Goal: Task Accomplishment & Management: Complete application form

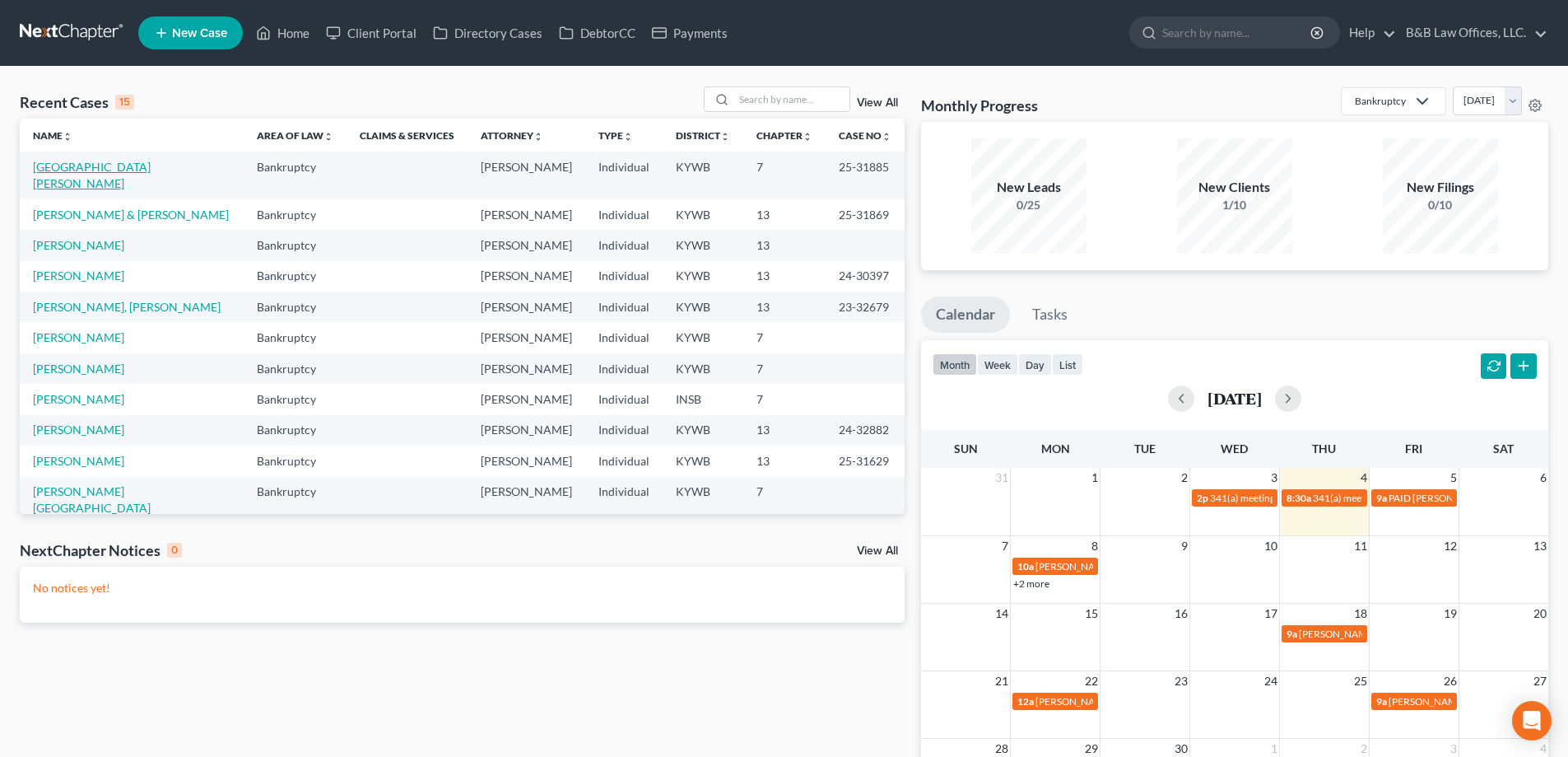
click at [53, 170] on link "[GEOGRAPHIC_DATA][PERSON_NAME]" at bounding box center [91, 175] width 117 height 30
select select "2"
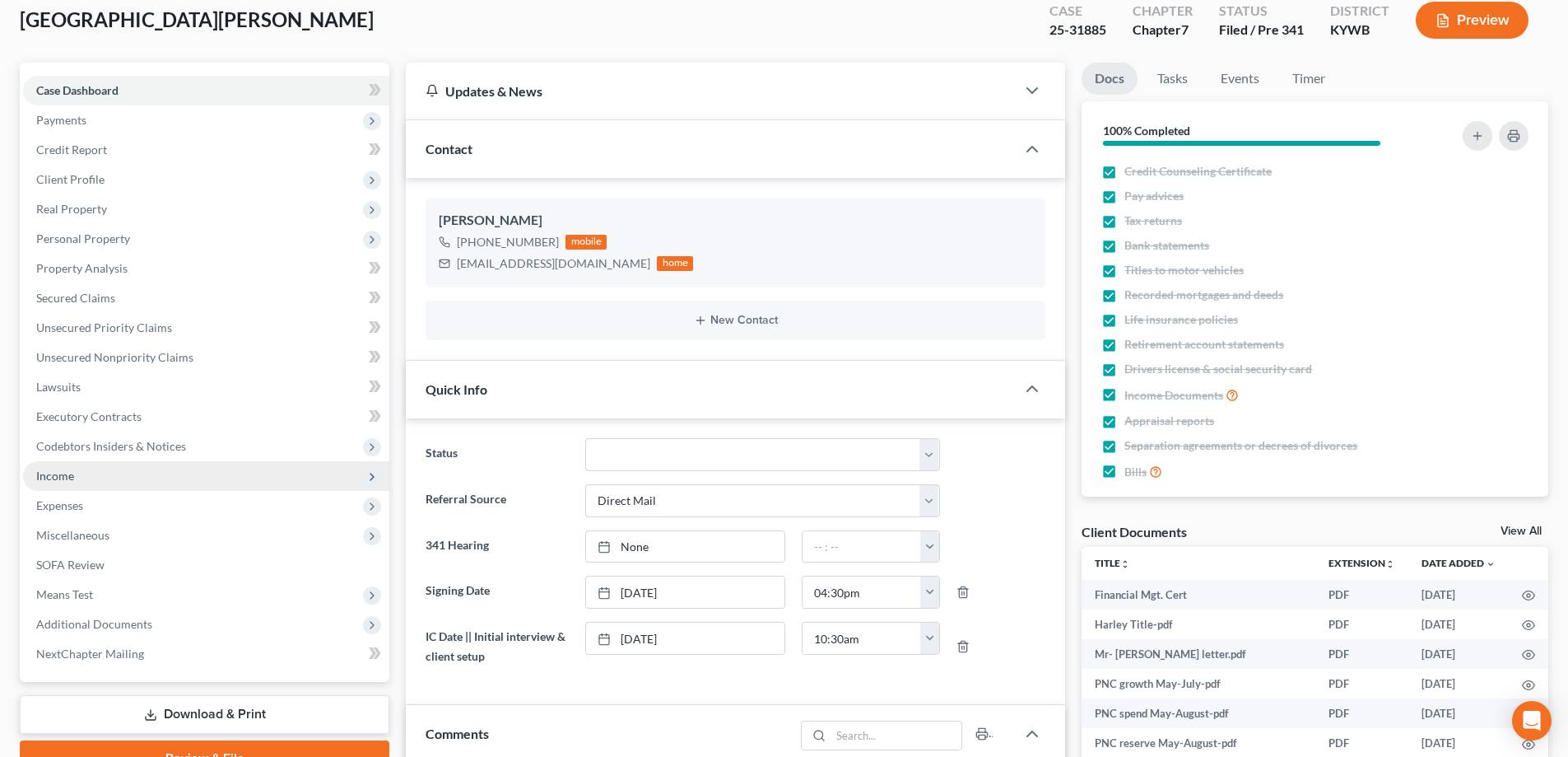
scroll to position [247, 0]
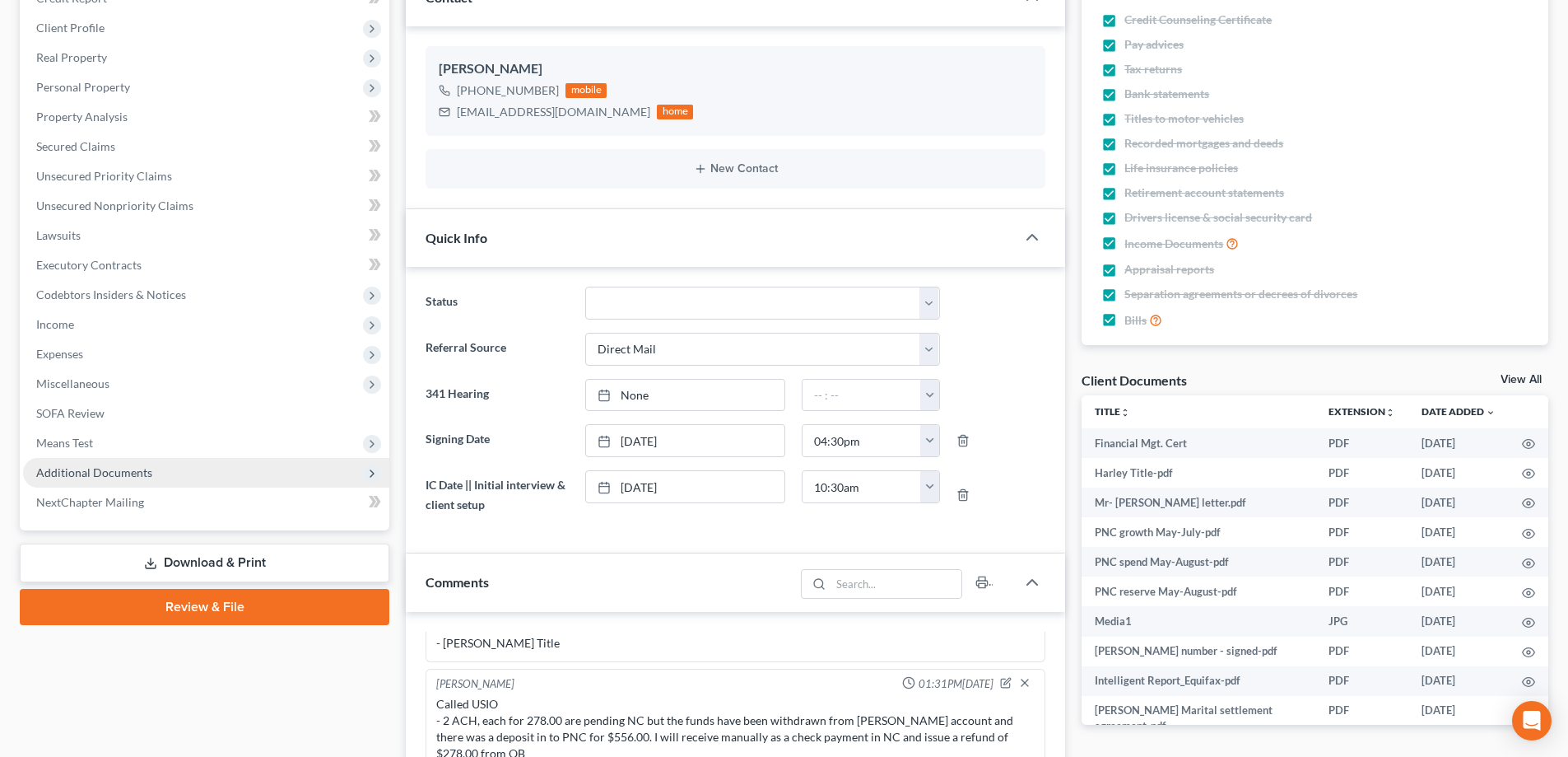
click at [139, 469] on span "Additional Documents" at bounding box center [95, 471] width 116 height 14
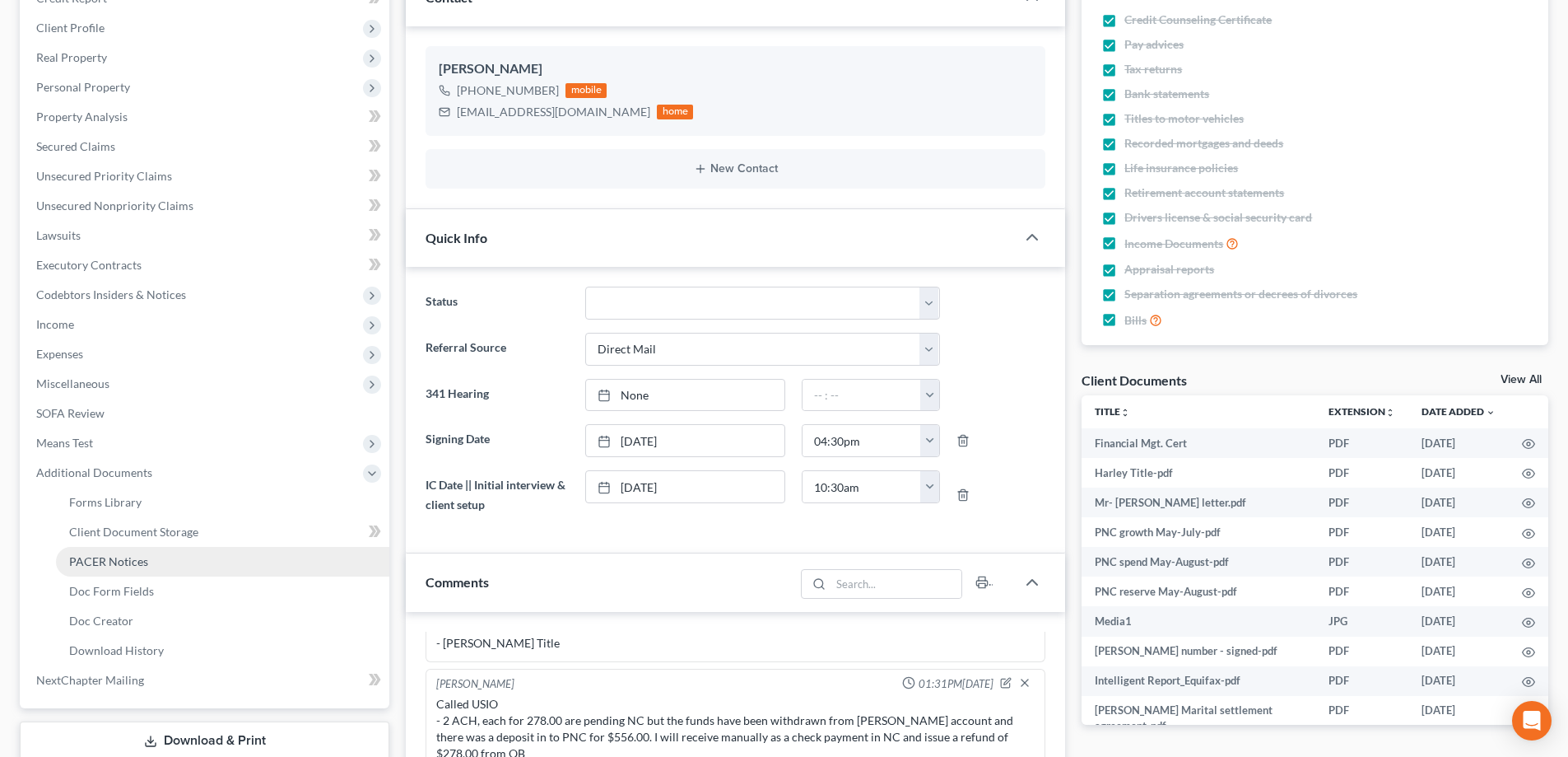
click at [121, 552] on link "PACER Notices" at bounding box center [223, 562] width 333 height 30
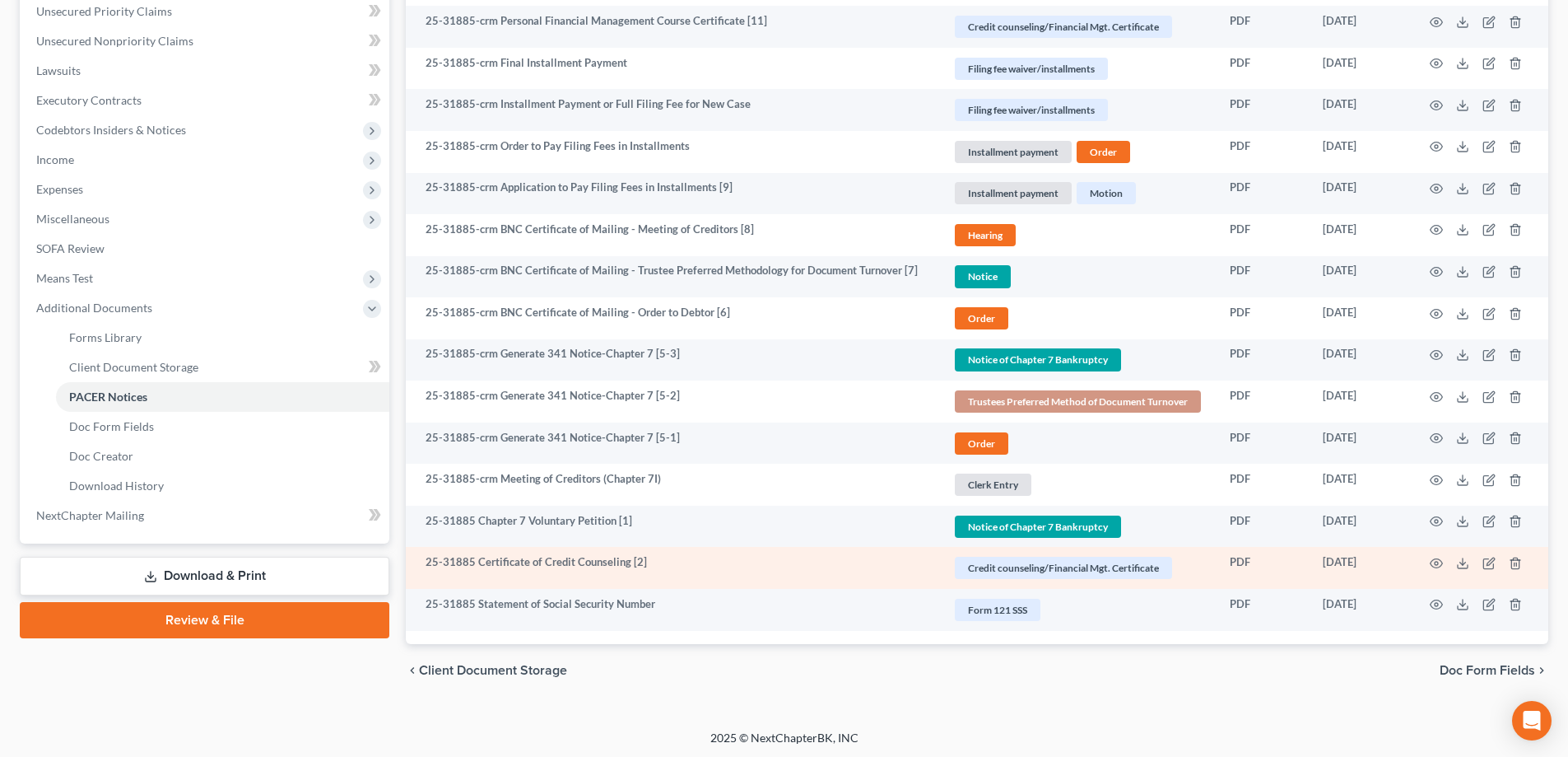
scroll to position [414, 0]
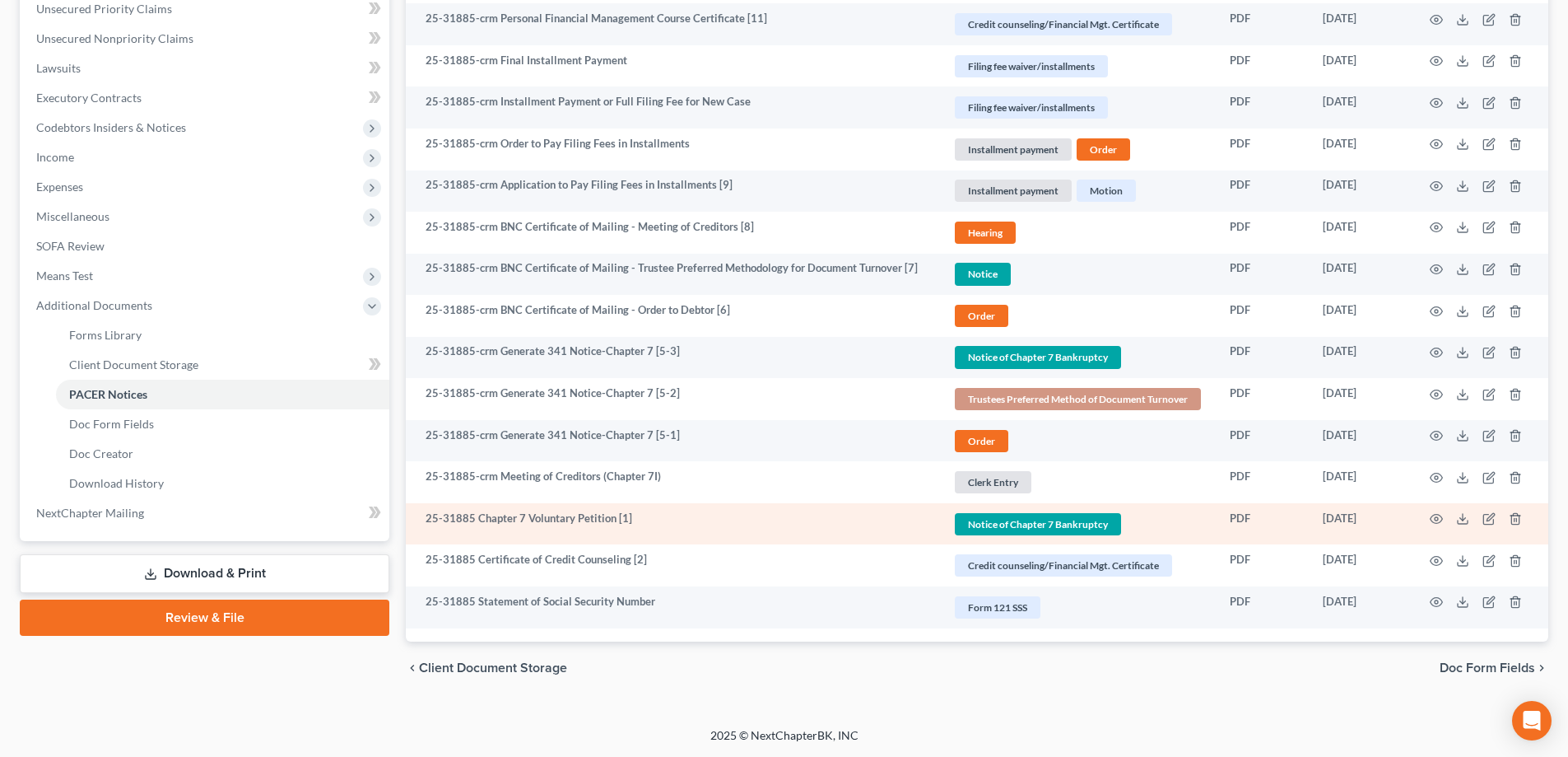
click at [1056, 514] on span "Notice of Chapter 7 Bankruptcy" at bounding box center [1038, 524] width 166 height 23
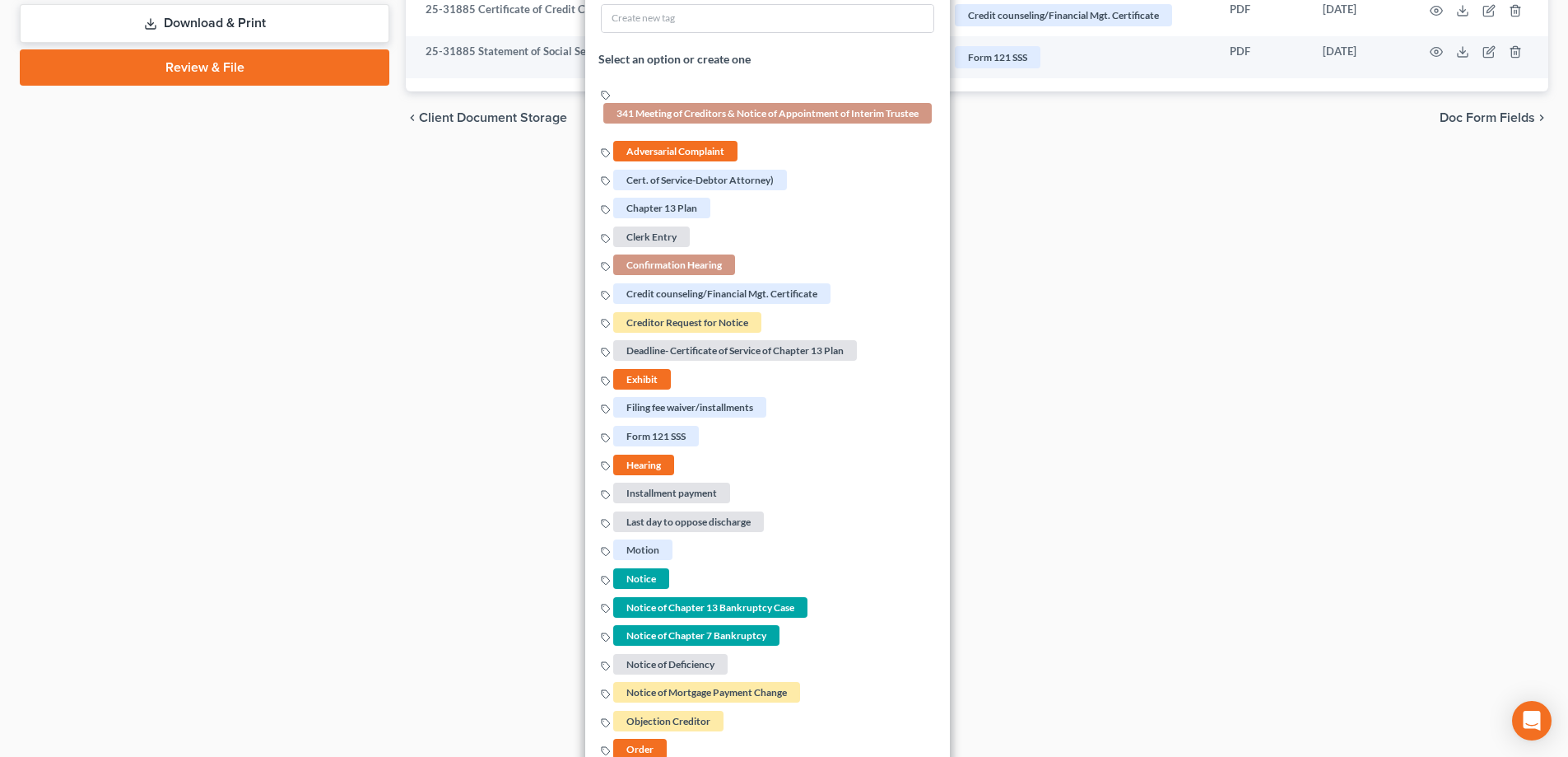
scroll to position [991, 0]
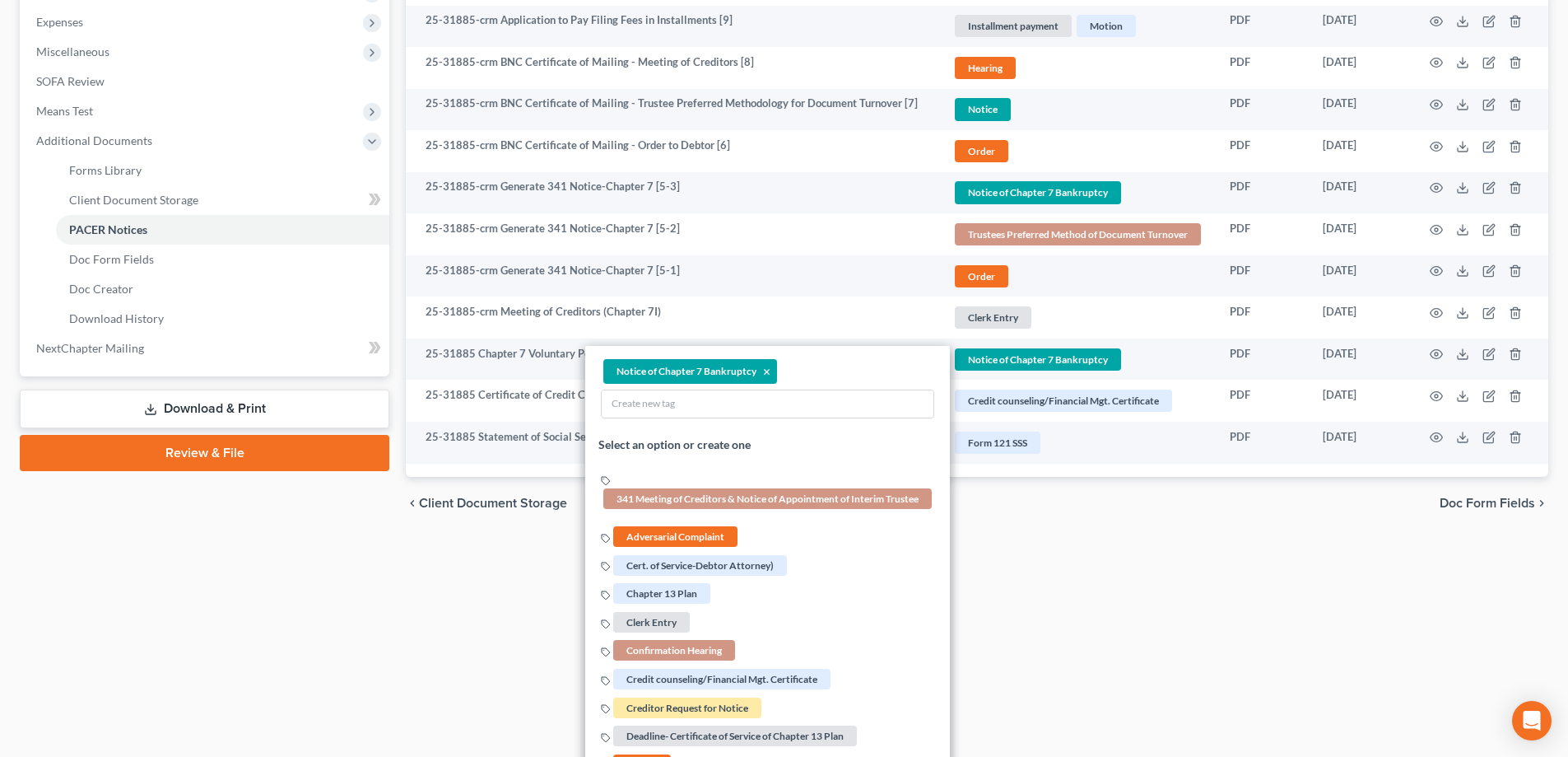
click at [1240, 471] on div "Add File or drop files here Attachment unfold_more expand_more expand_less TYPE…" at bounding box center [976, 101] width 1143 height 749
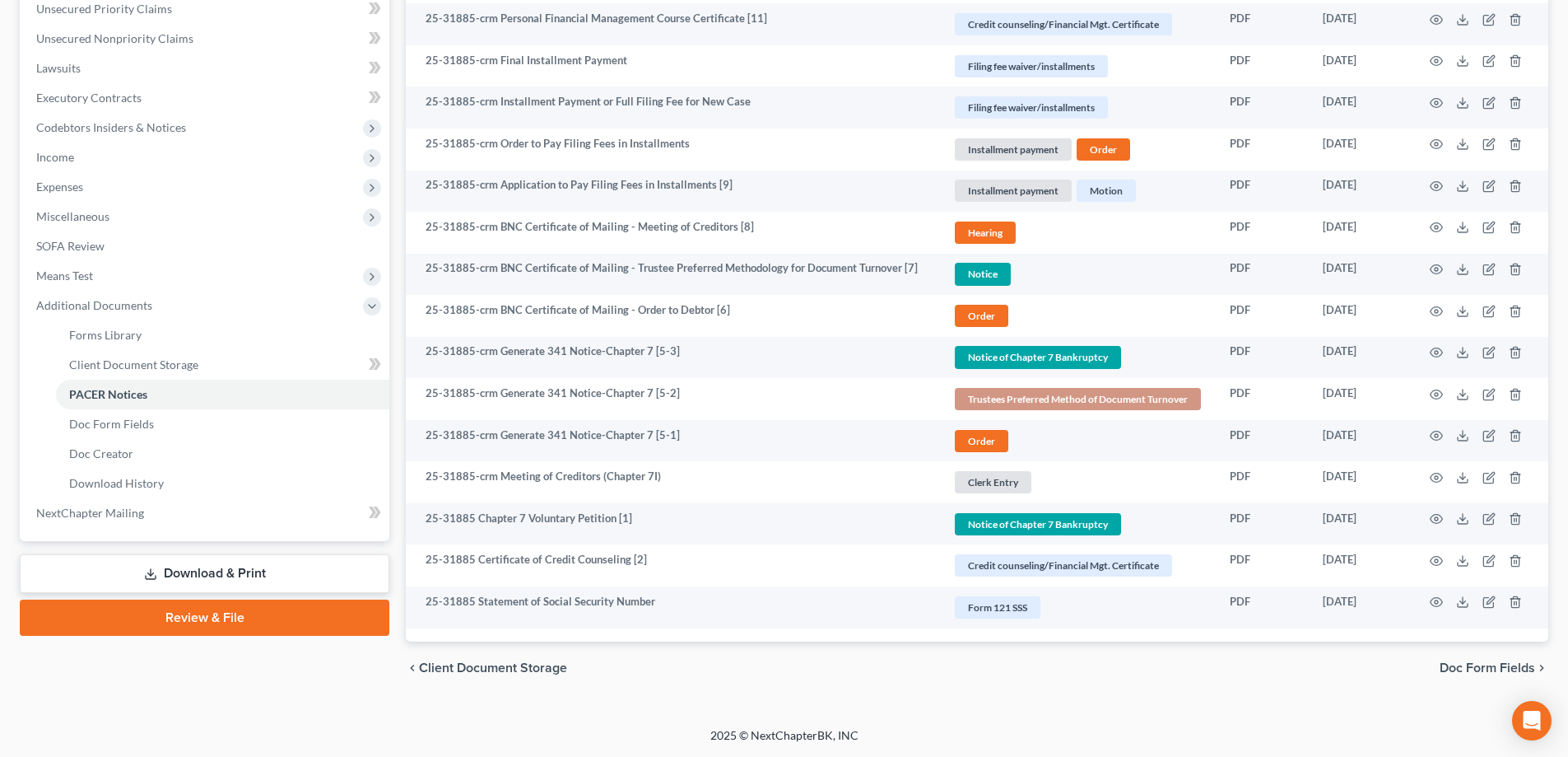
scroll to position [414, 0]
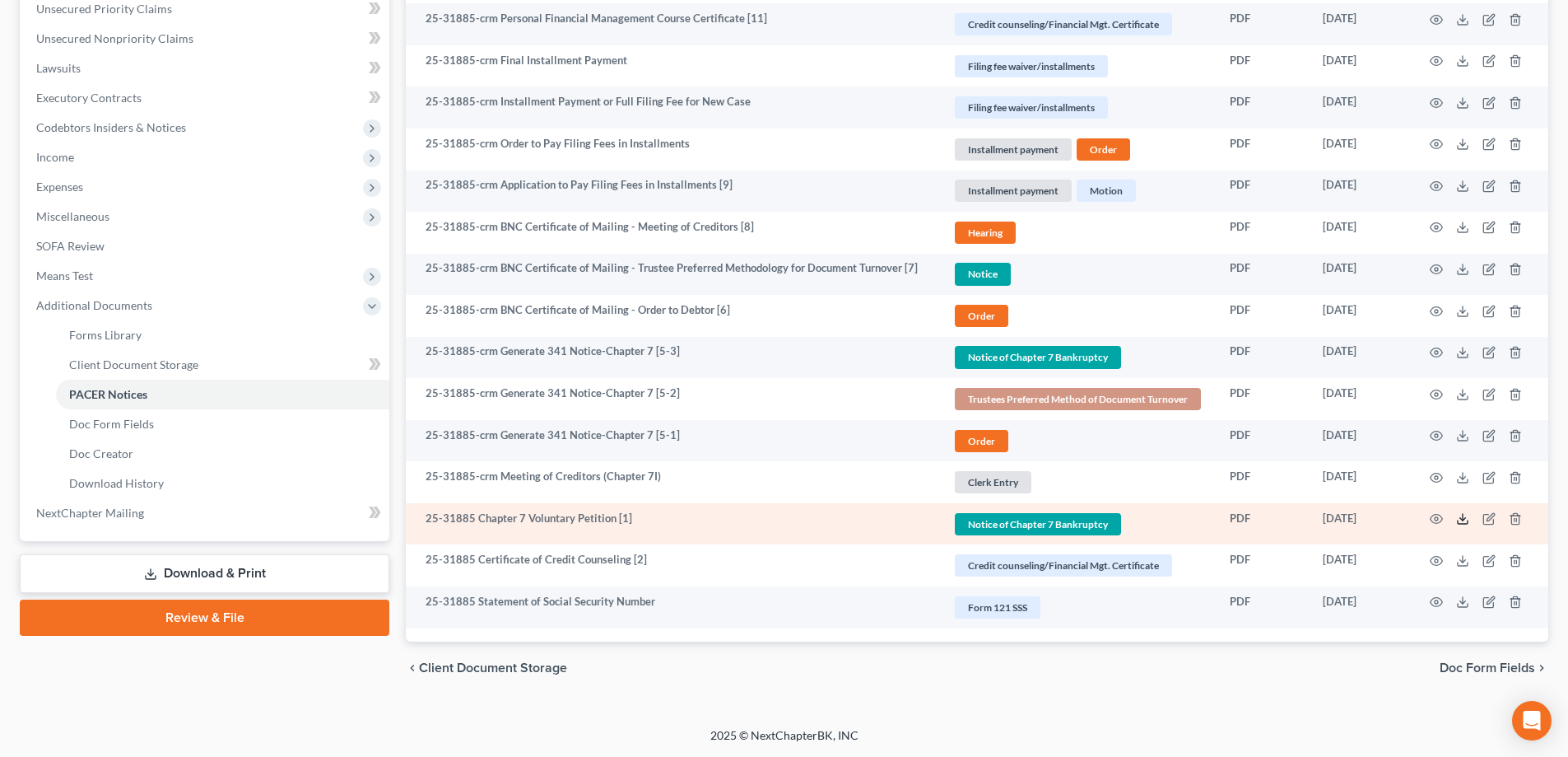
click at [1463, 518] on icon at bounding box center [1463, 518] width 13 height 13
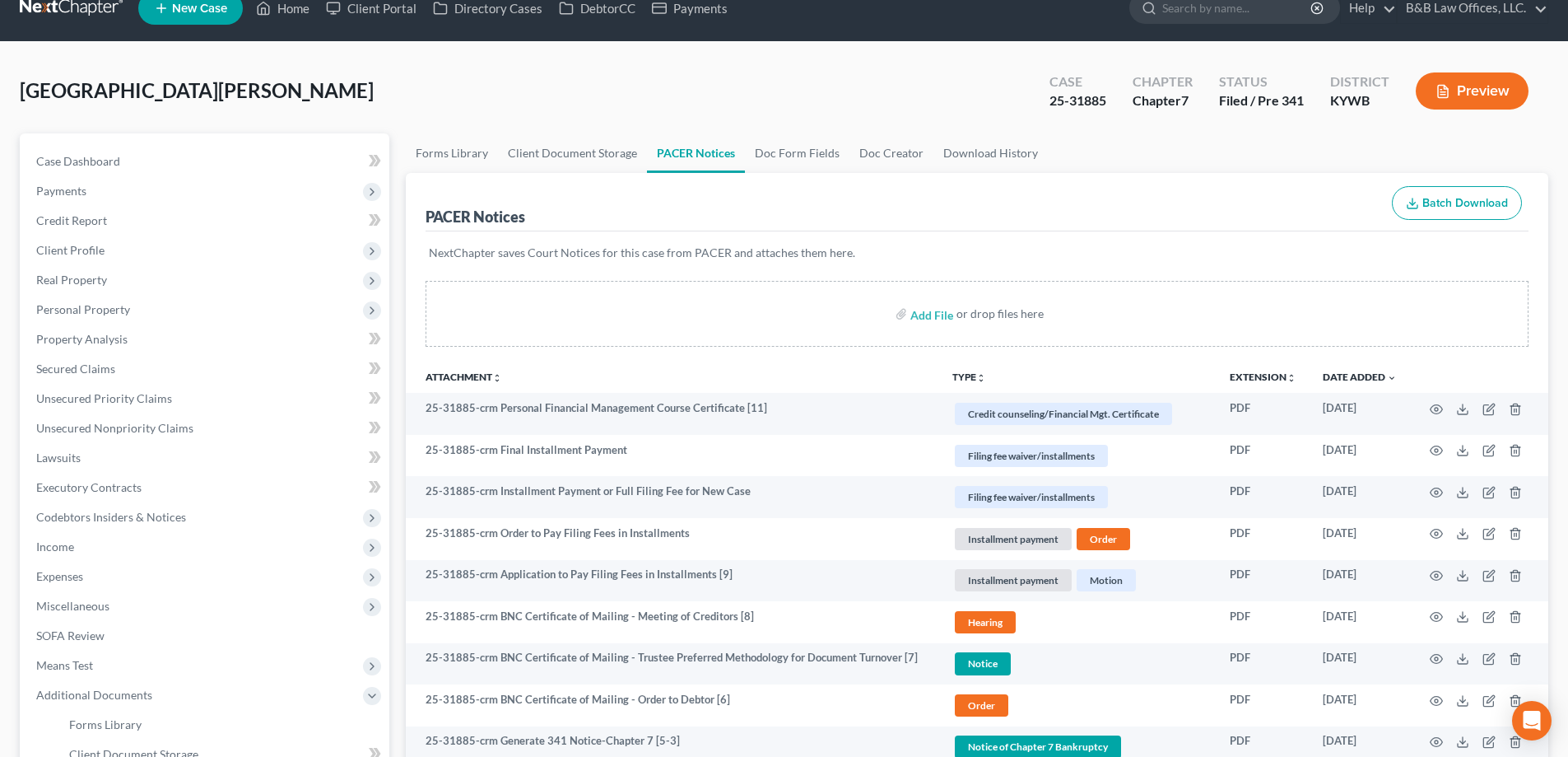
scroll to position [3, 0]
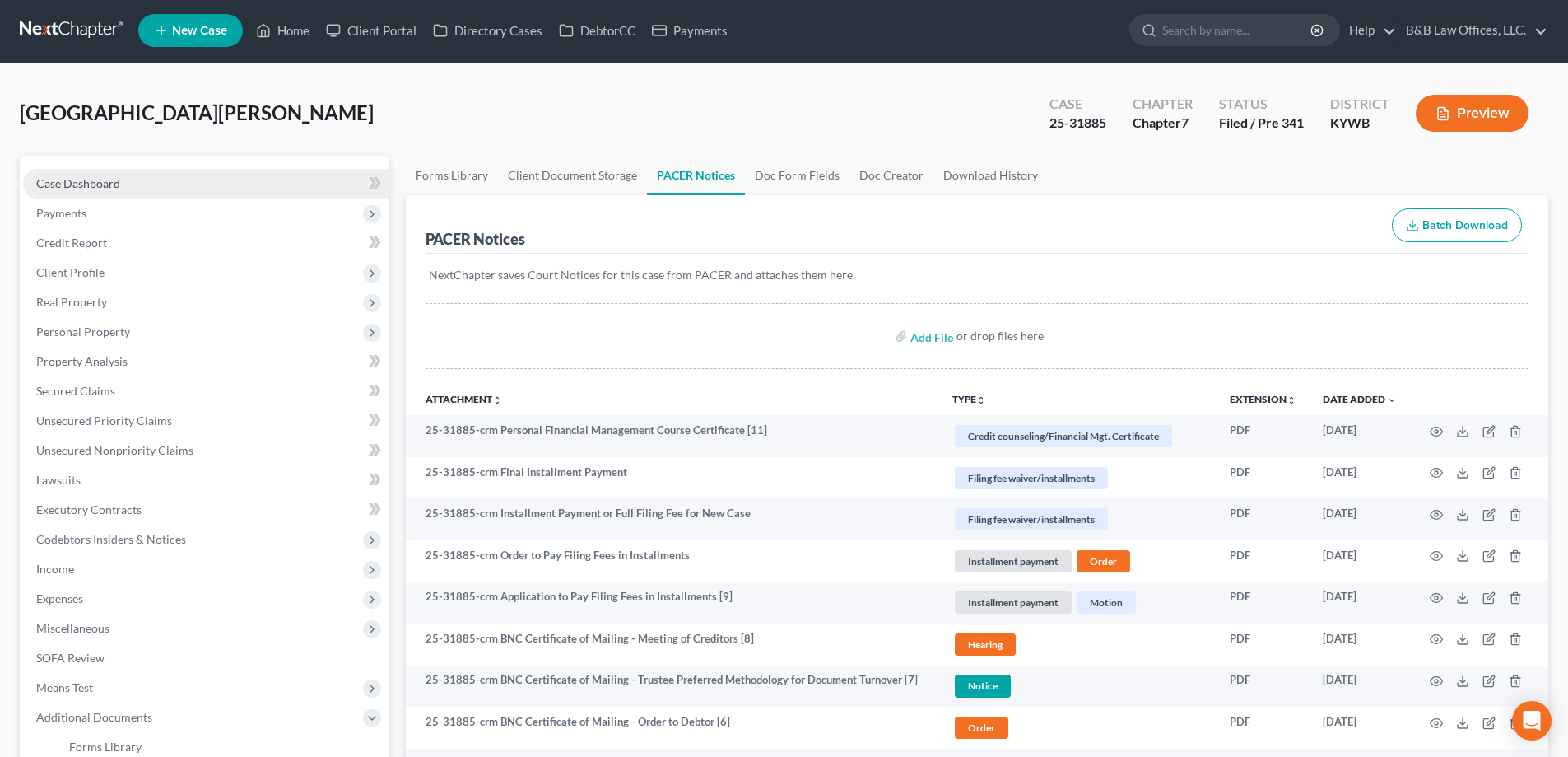
click at [154, 177] on link "Case Dashboard" at bounding box center [207, 184] width 366 height 30
select select "2"
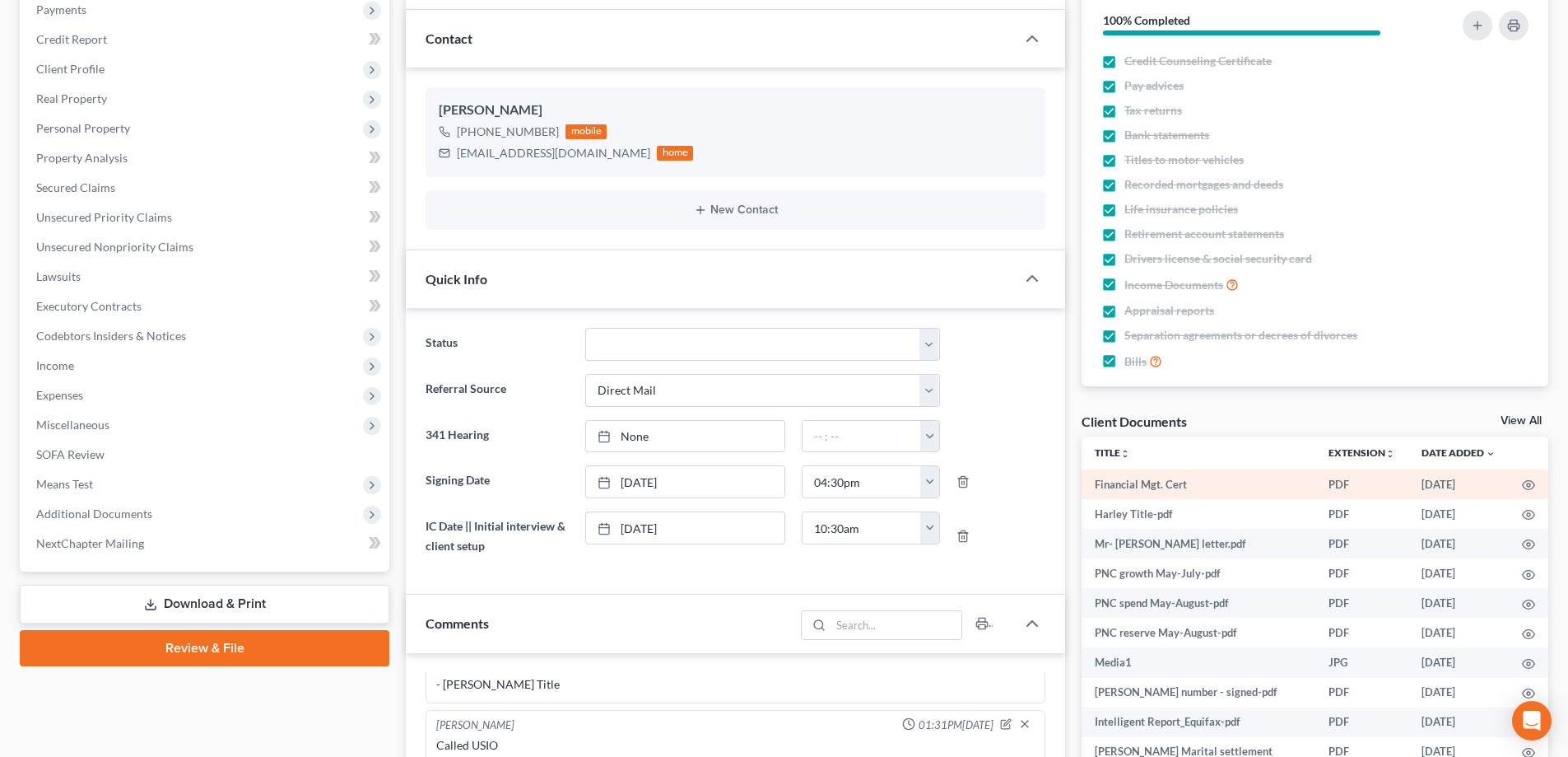
scroll to position [247, 0]
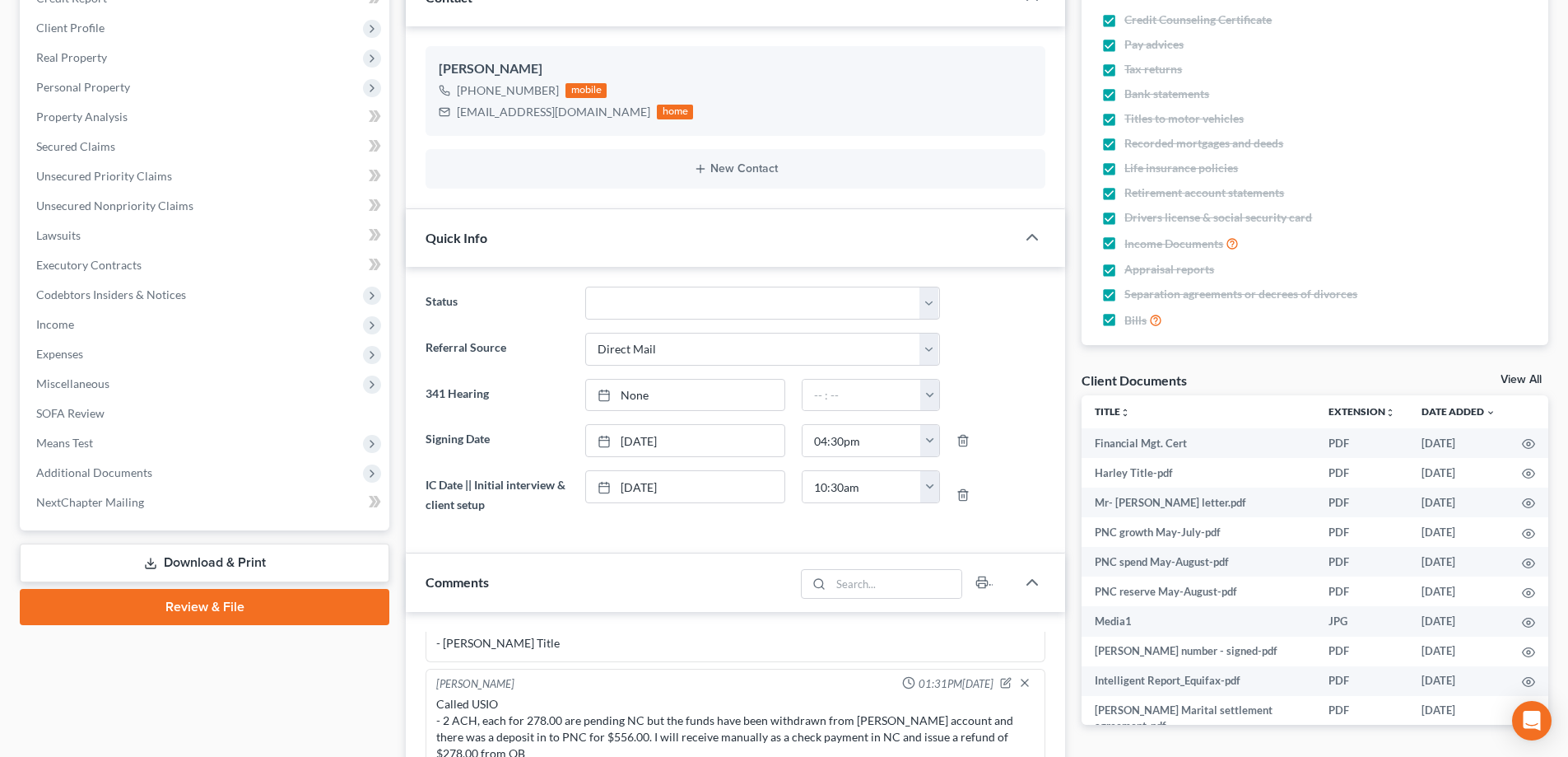
click at [1523, 387] on div "View All" at bounding box center [1524, 381] width 48 height 15
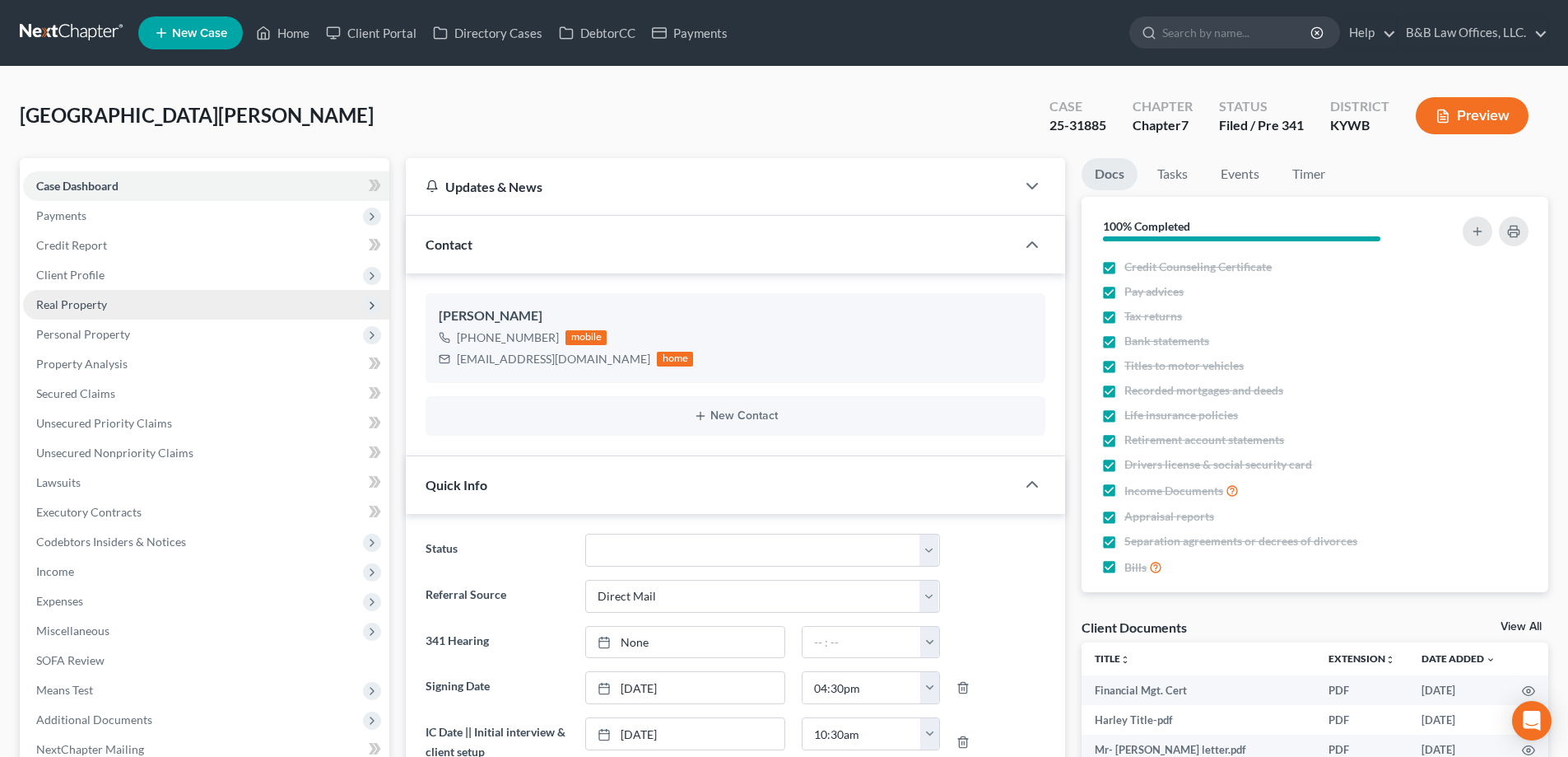
click at [70, 312] on span "Real Property" at bounding box center [207, 305] width 366 height 30
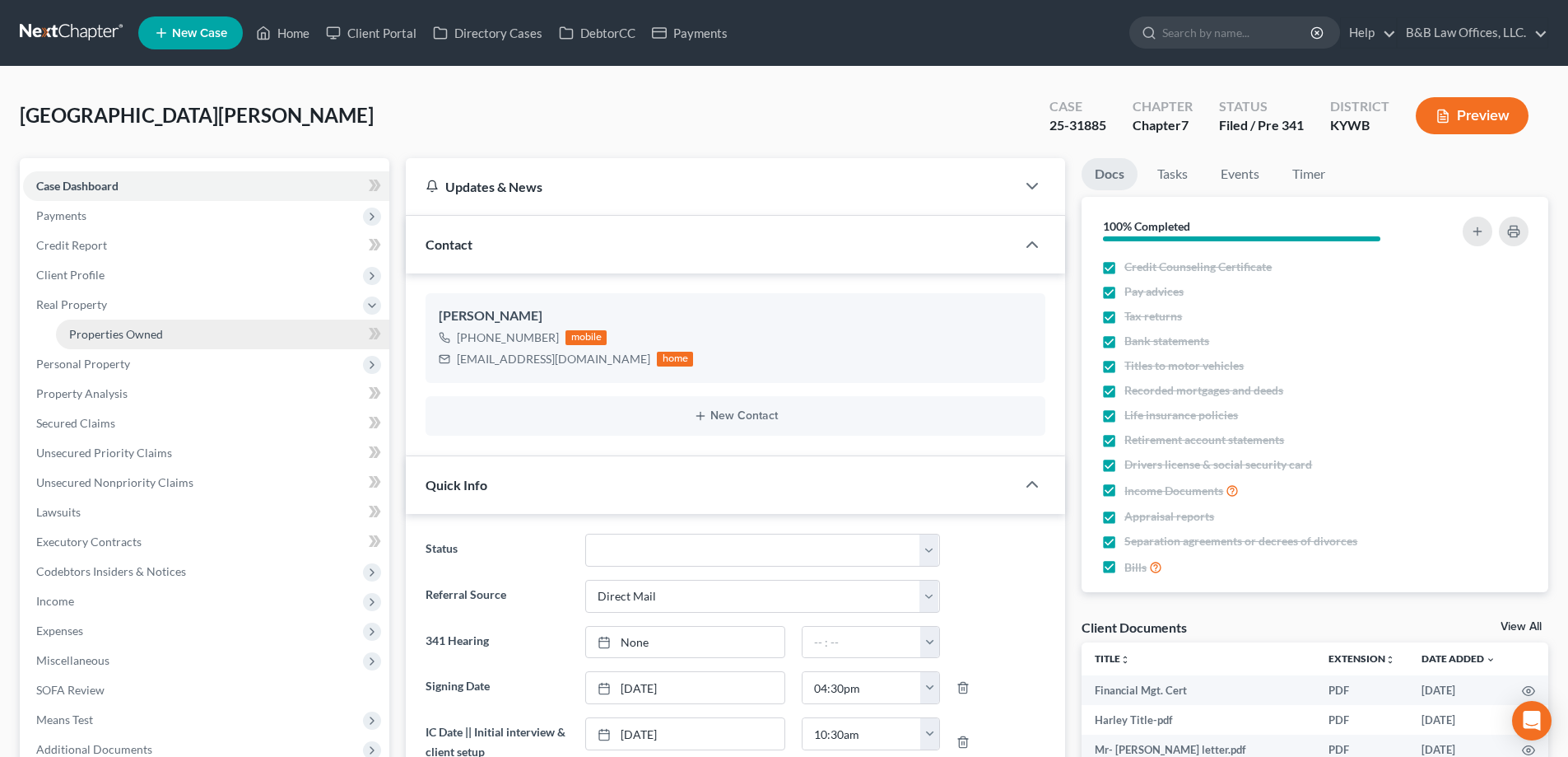
click at [88, 332] on span "Properties Owned" at bounding box center [116, 333] width 94 height 14
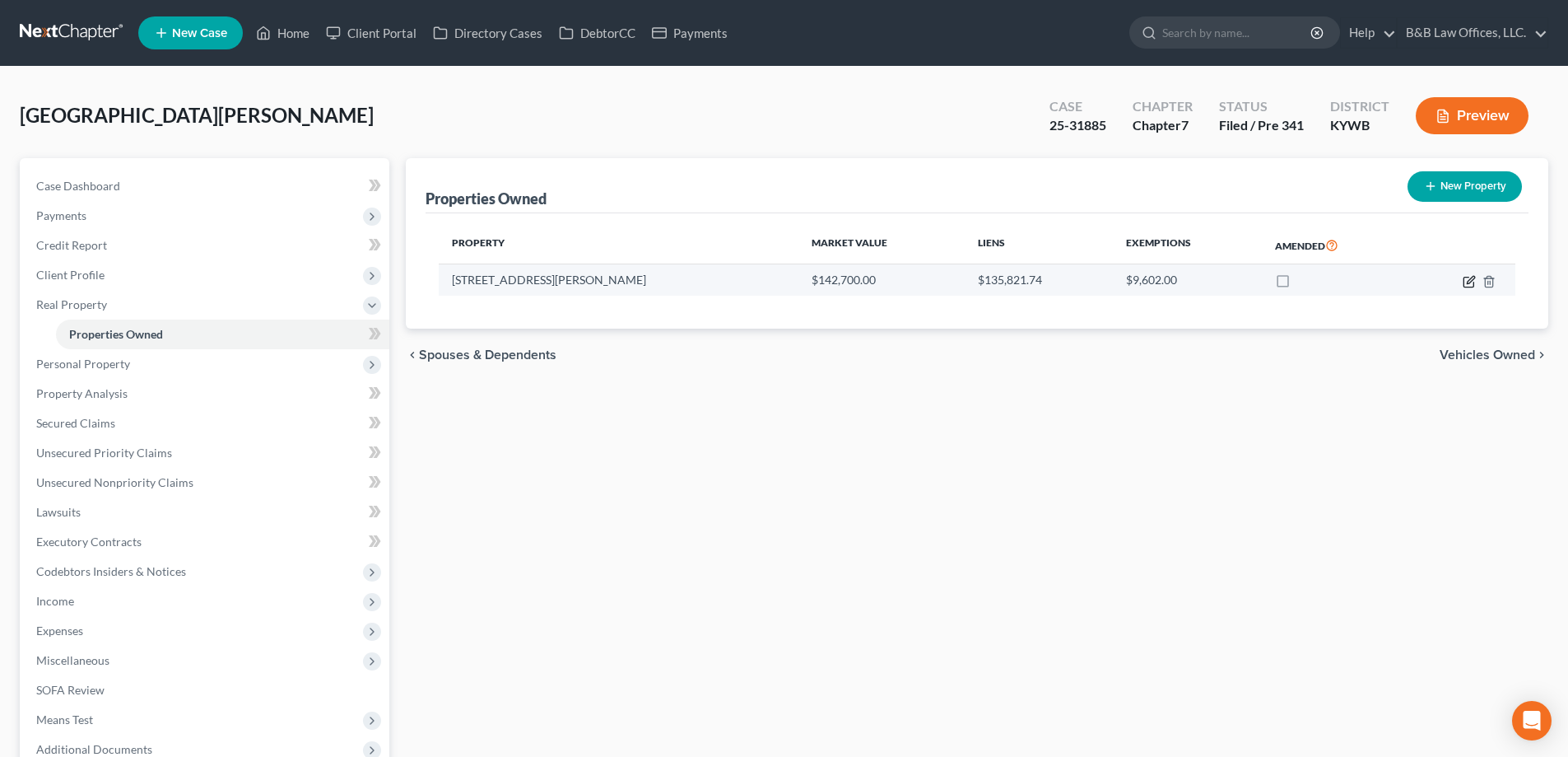
click at [1469, 284] on icon "button" at bounding box center [1469, 282] width 13 height 13
select select "18"
select select "0"
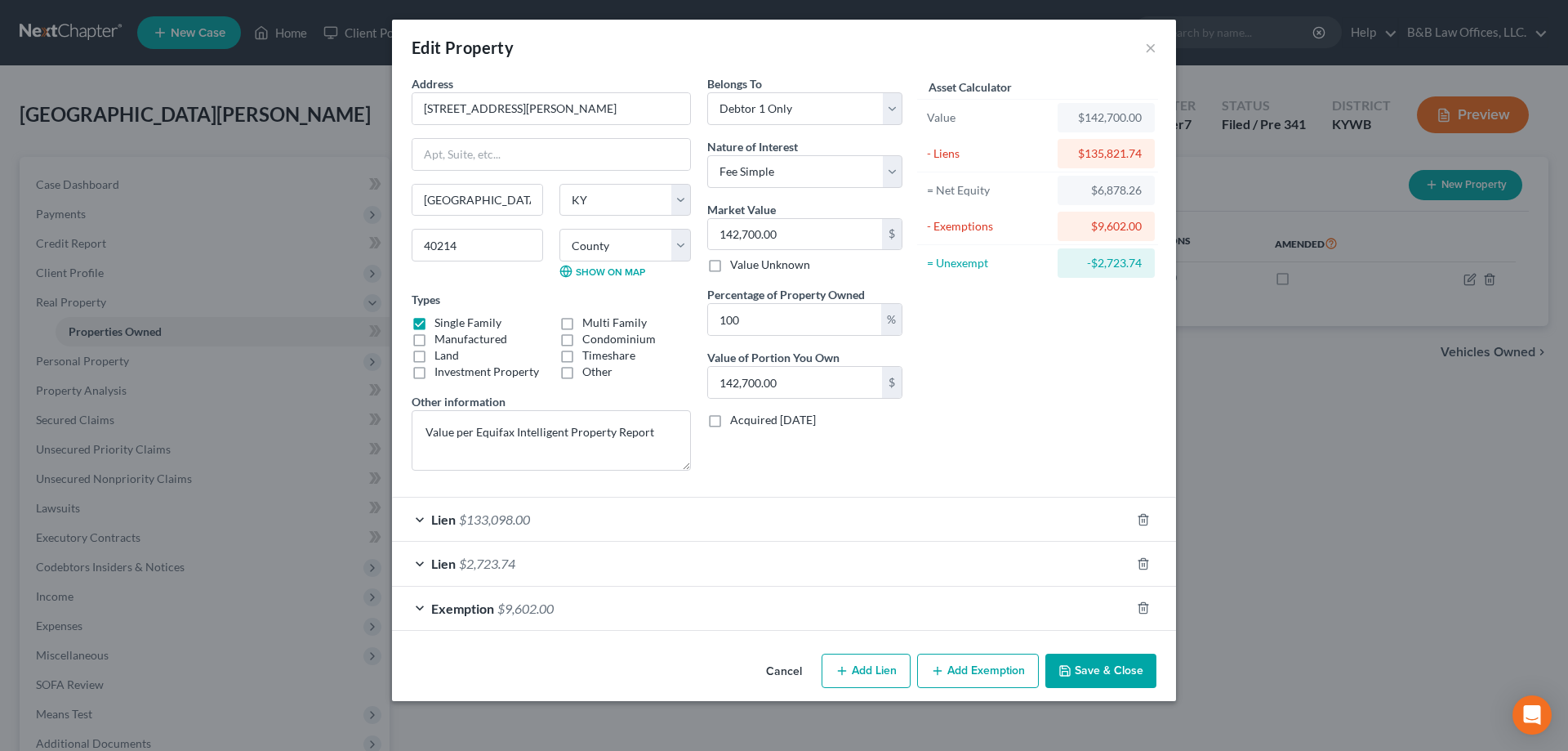
click at [786, 669] on button "Cancel" at bounding box center [784, 671] width 62 height 33
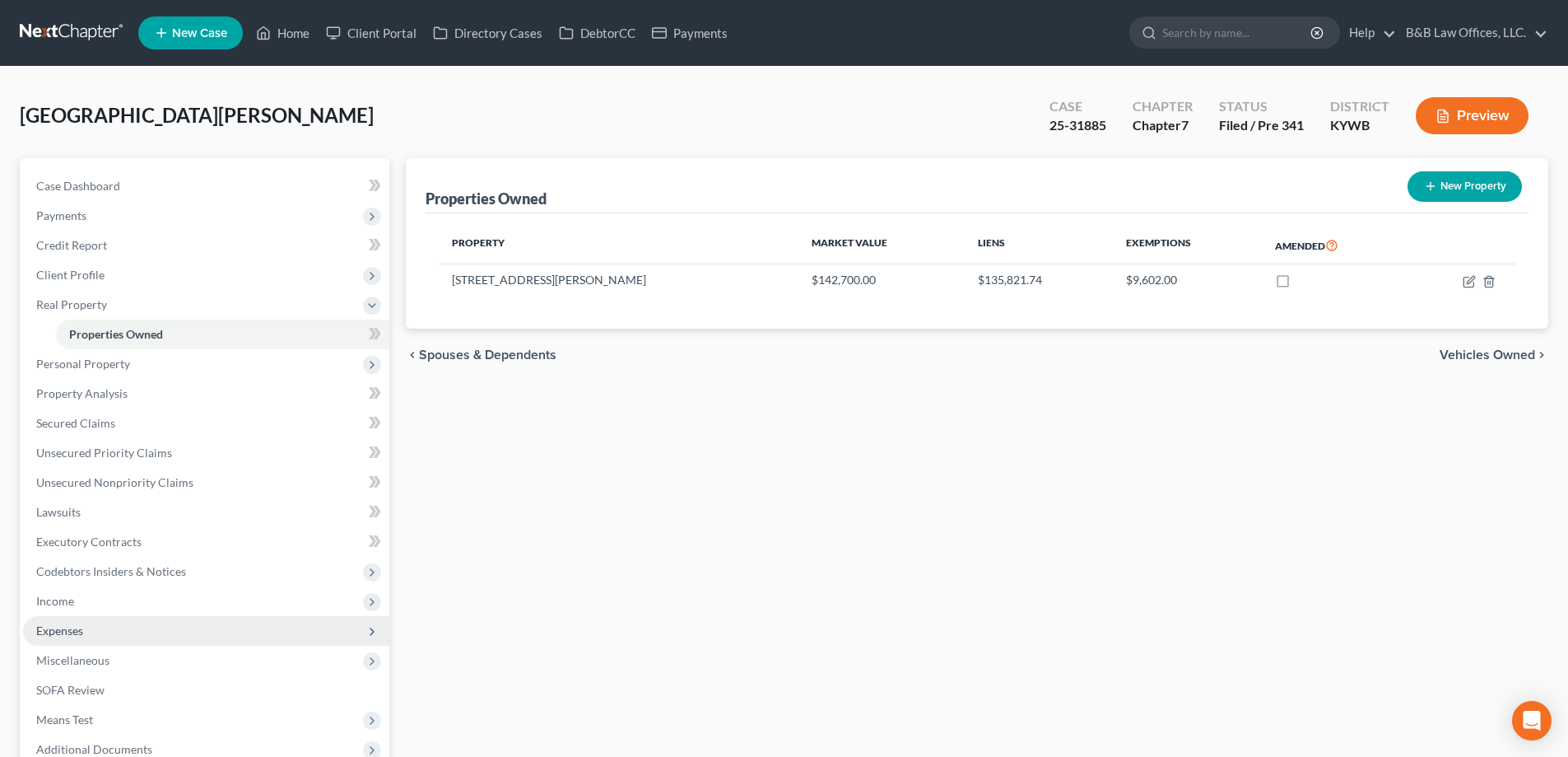
click at [63, 638] on span "Expenses" at bounding box center [207, 631] width 366 height 30
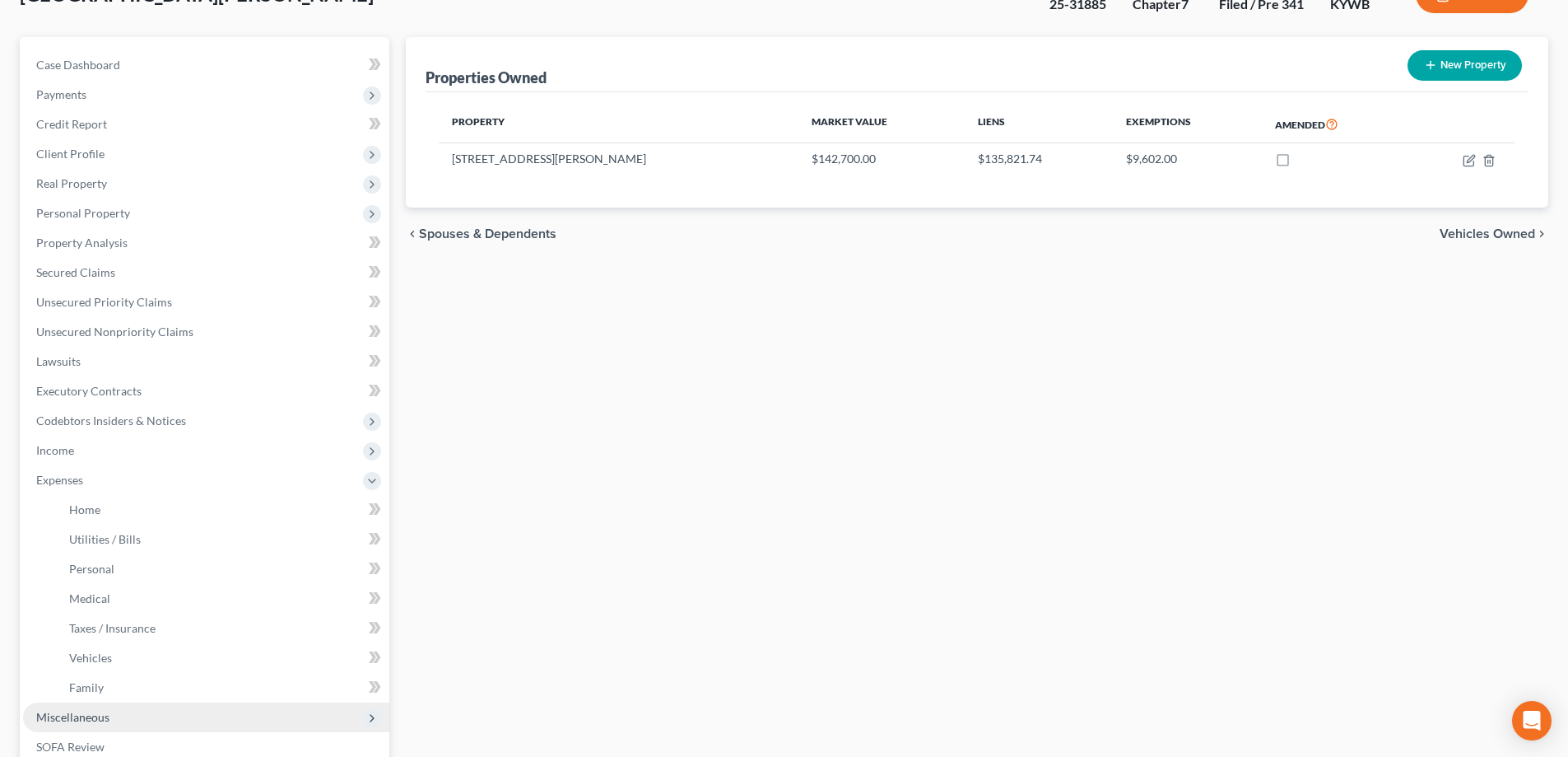
scroll to position [330, 0]
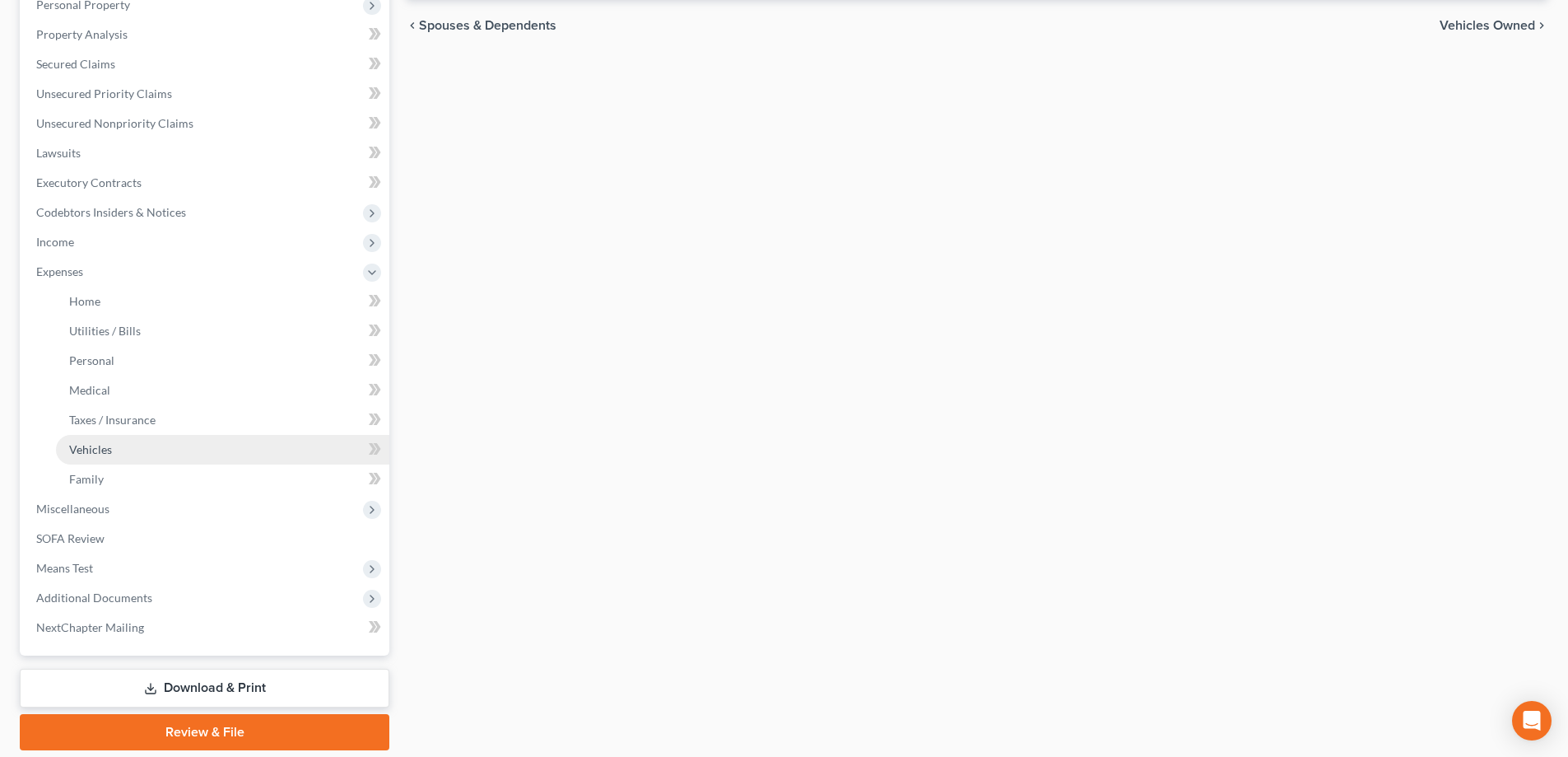
click at [116, 451] on link "Vehicles" at bounding box center [223, 450] width 333 height 30
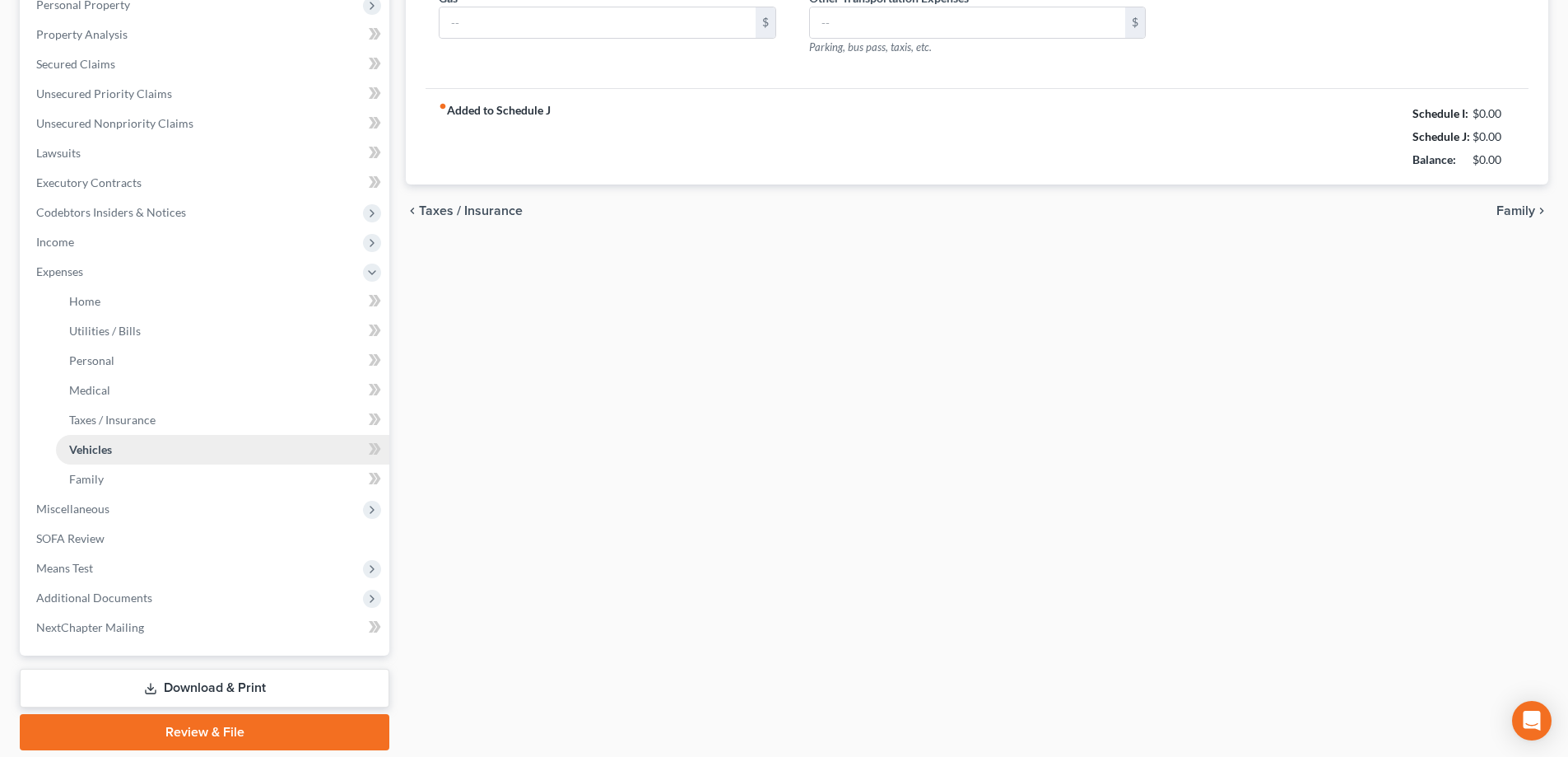
scroll to position [103, 0]
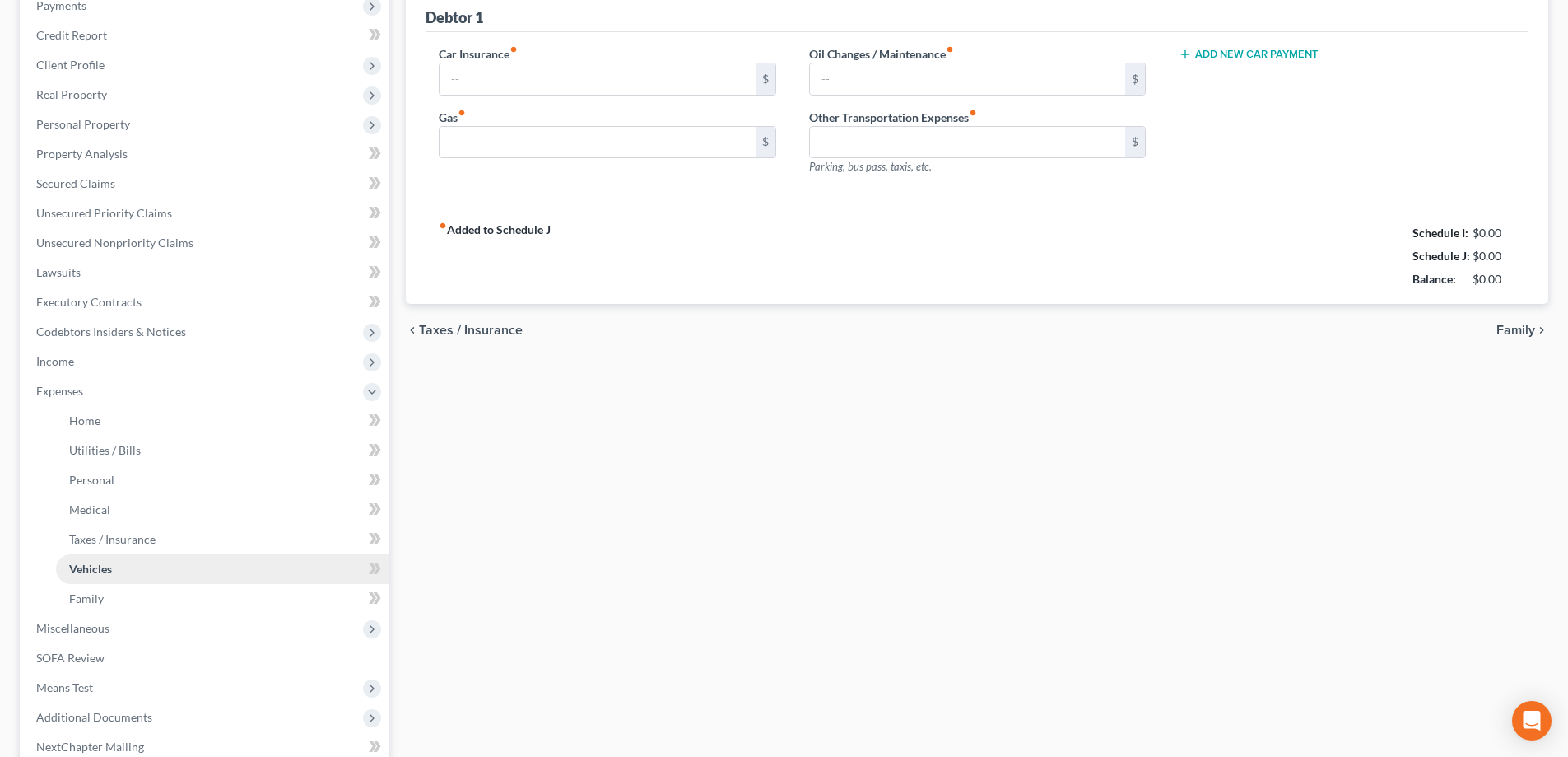
type input "60.00"
type input "0.00"
type input "120.00"
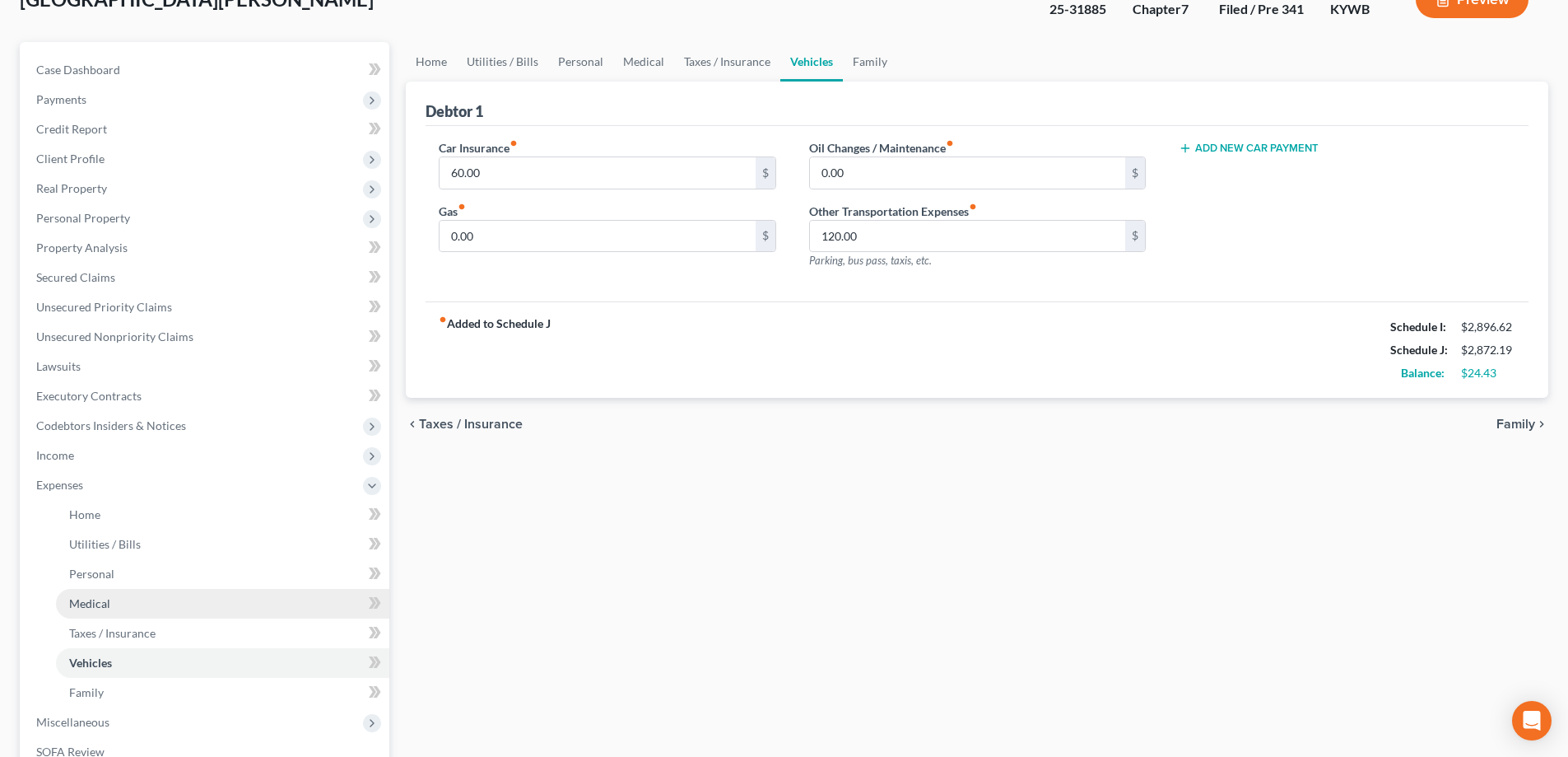
scroll to position [164, 0]
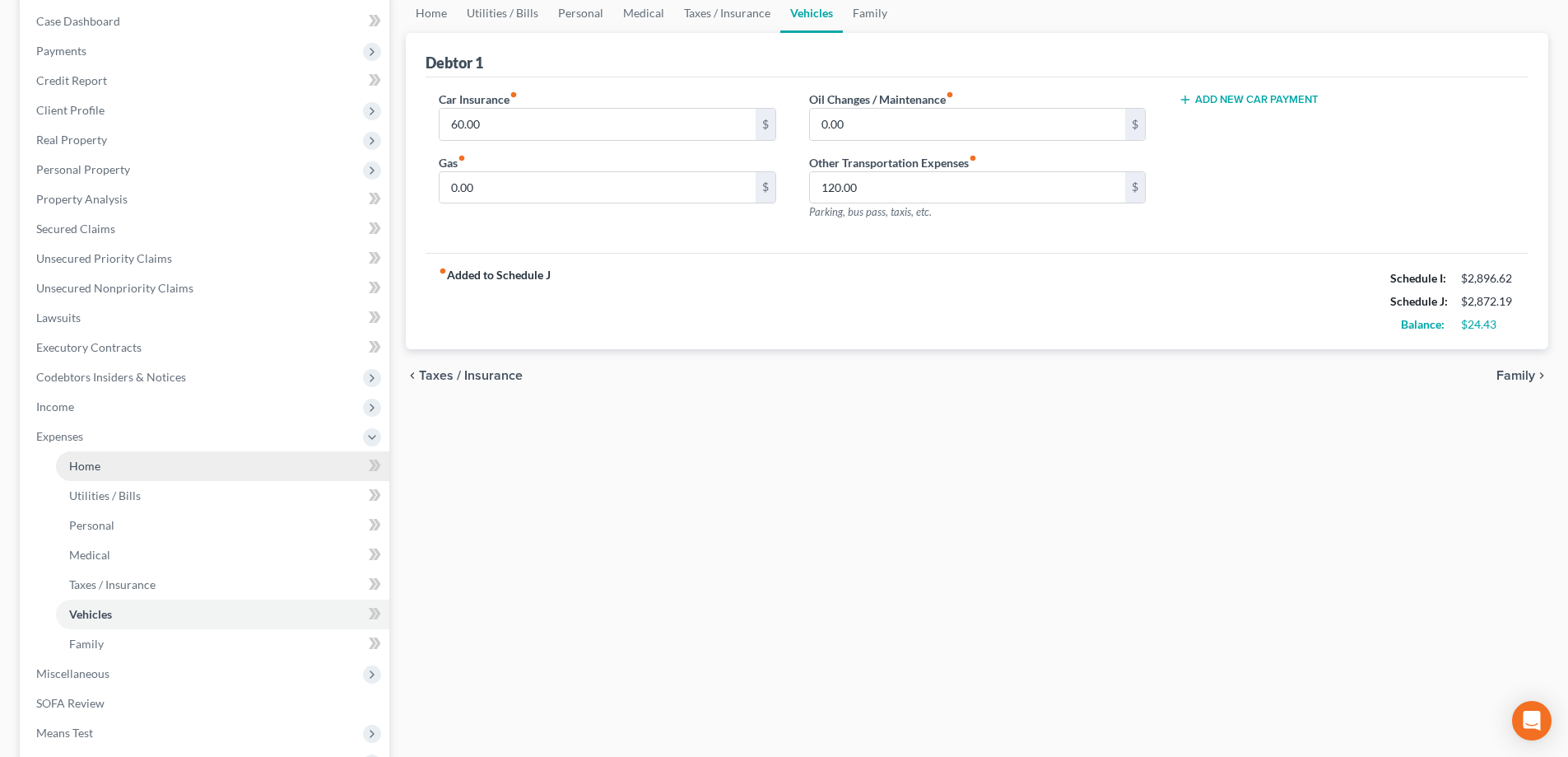
click at [105, 471] on link "Home" at bounding box center [223, 466] width 333 height 30
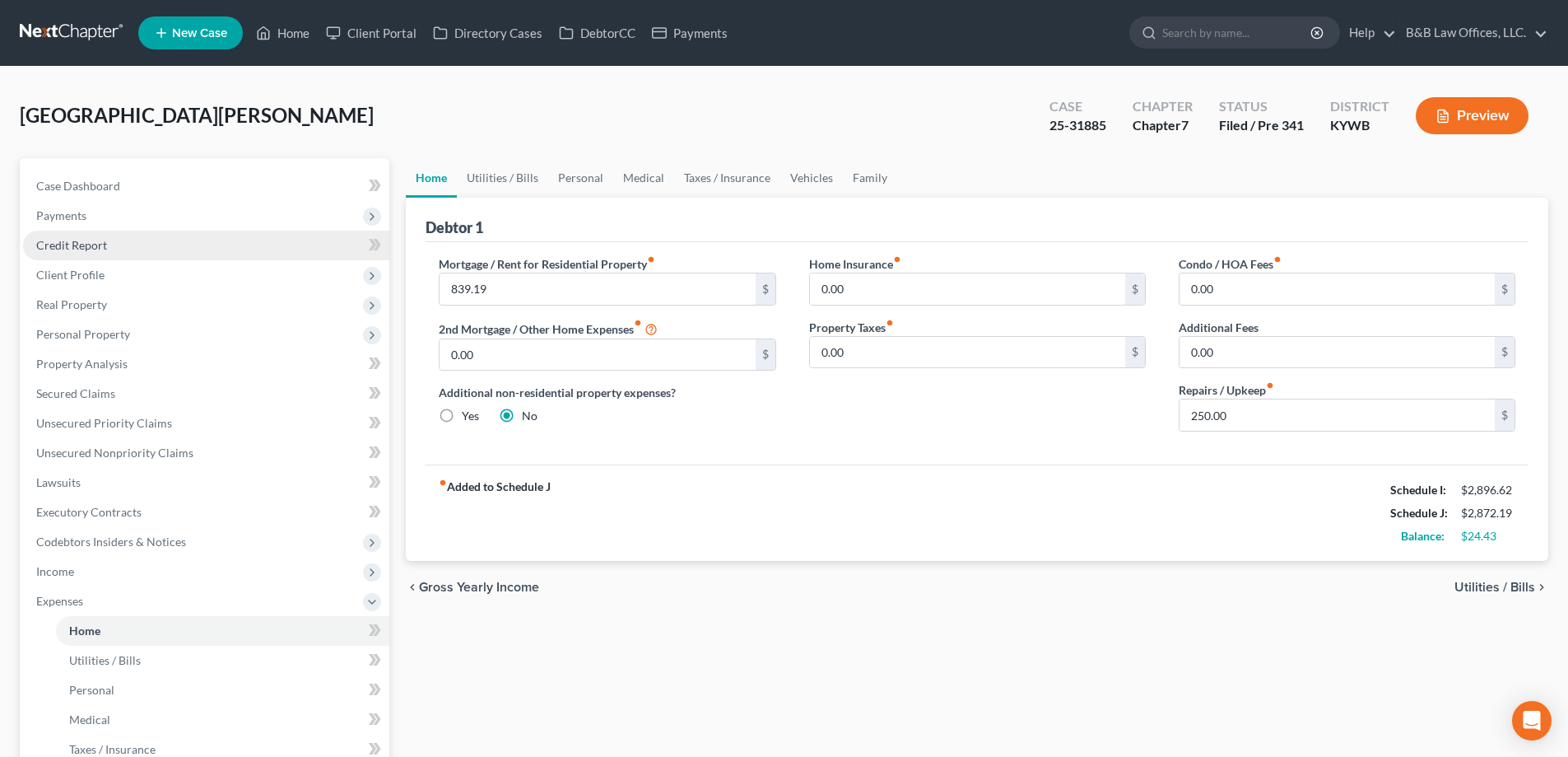
click at [131, 243] on link "Credit Report" at bounding box center [207, 245] width 366 height 30
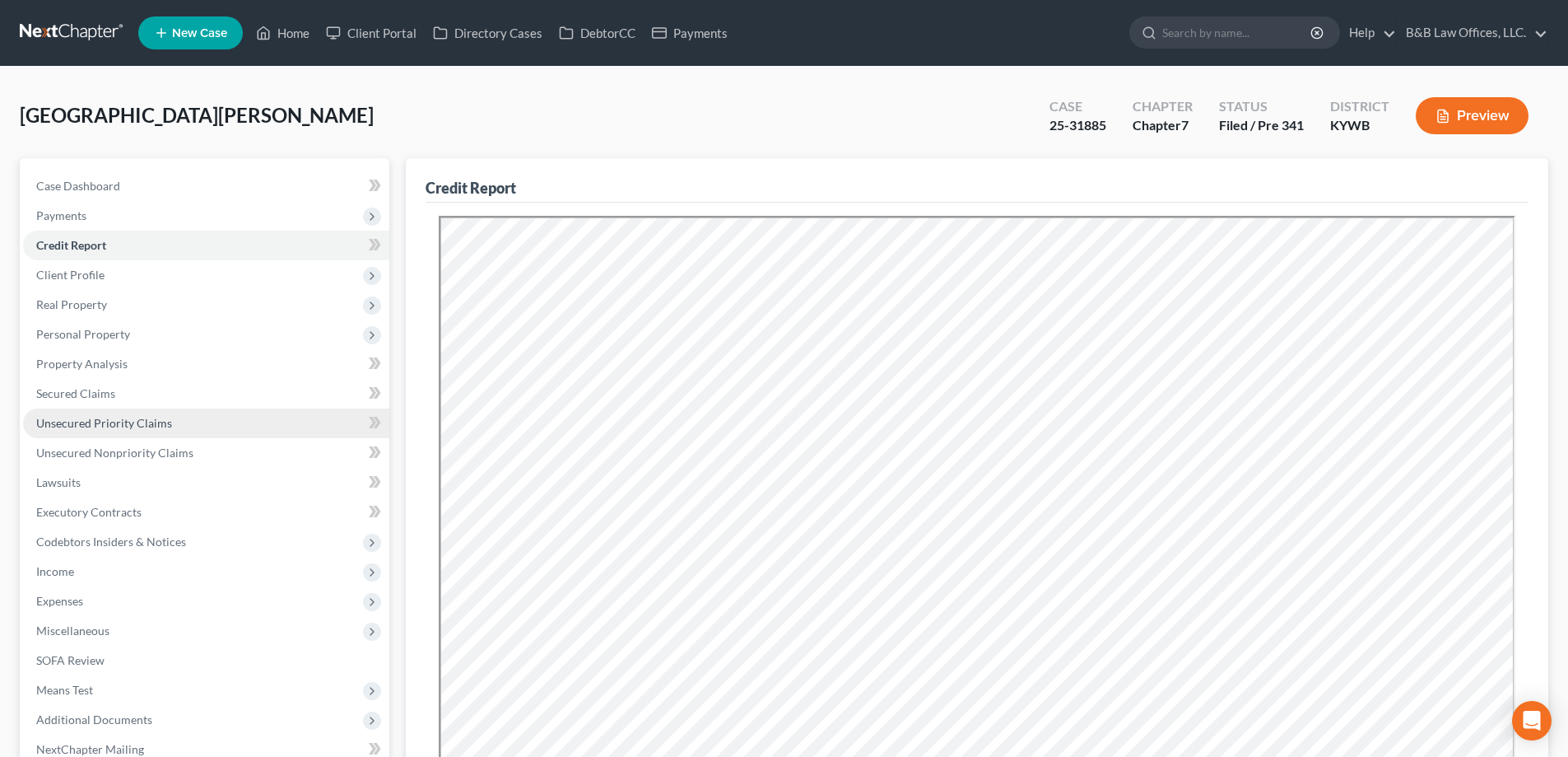
scroll to position [247, 0]
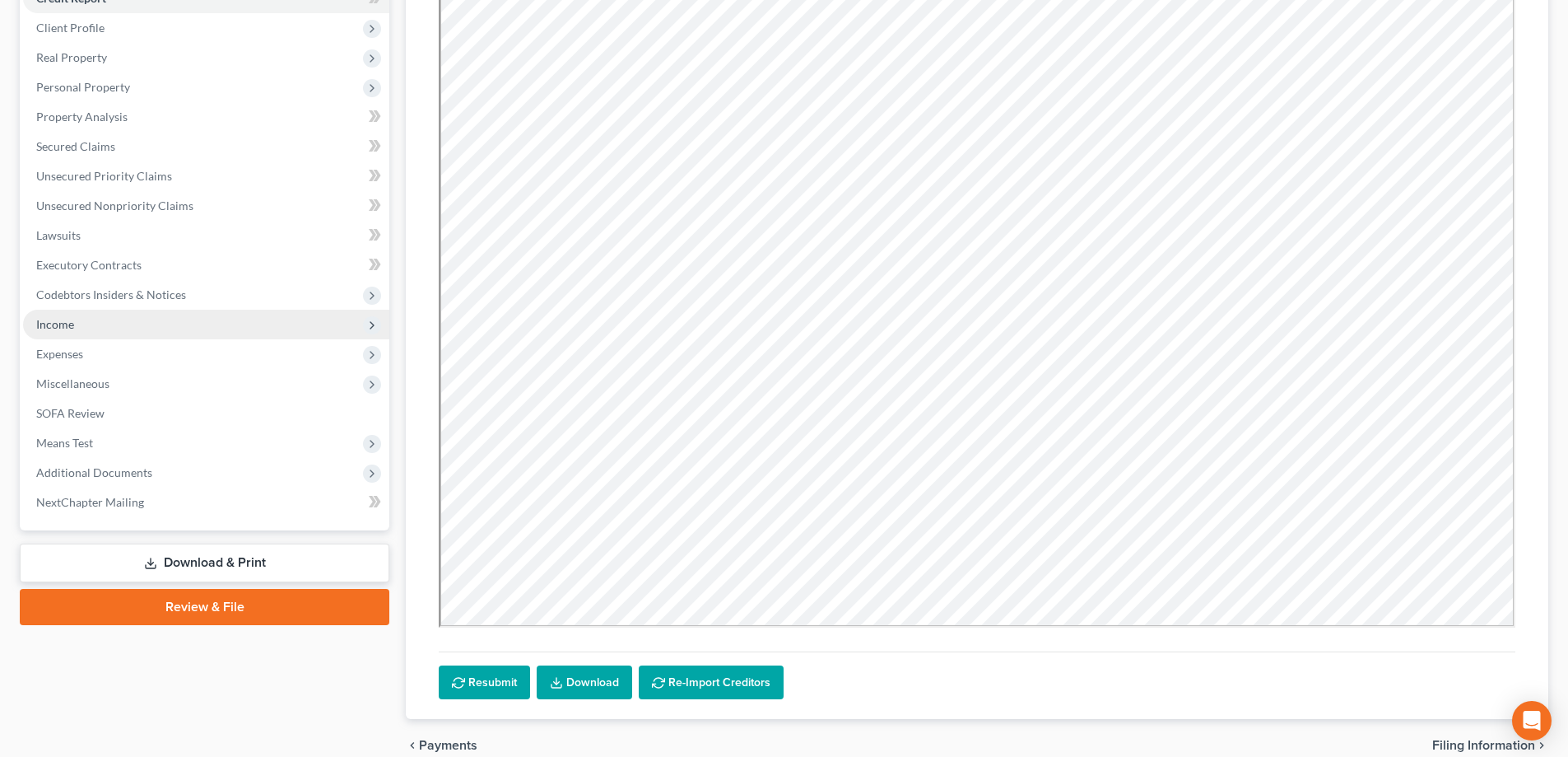
click at [70, 324] on span "Income" at bounding box center [55, 324] width 38 height 14
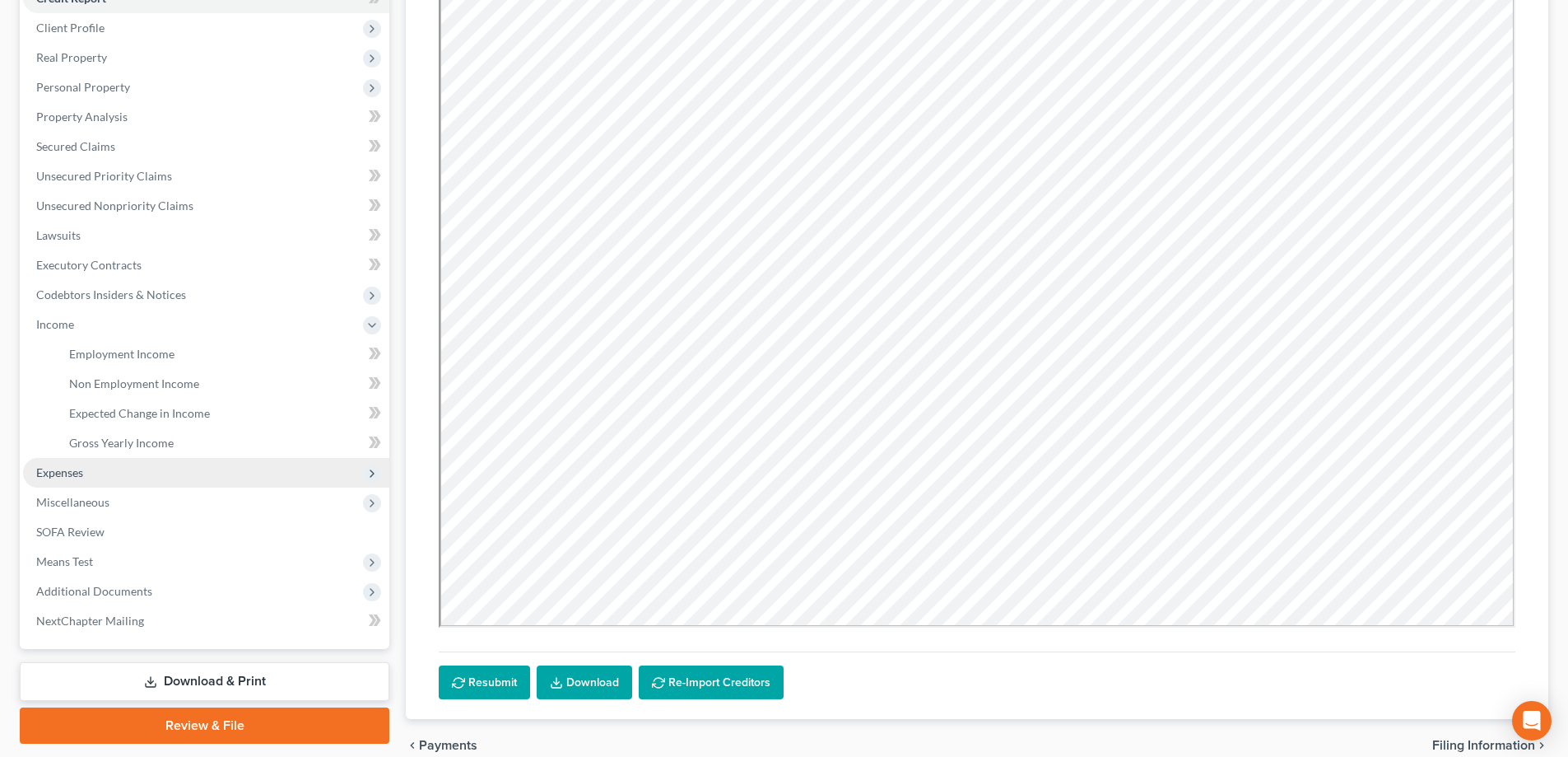
click at [60, 473] on span "Expenses" at bounding box center [60, 471] width 47 height 14
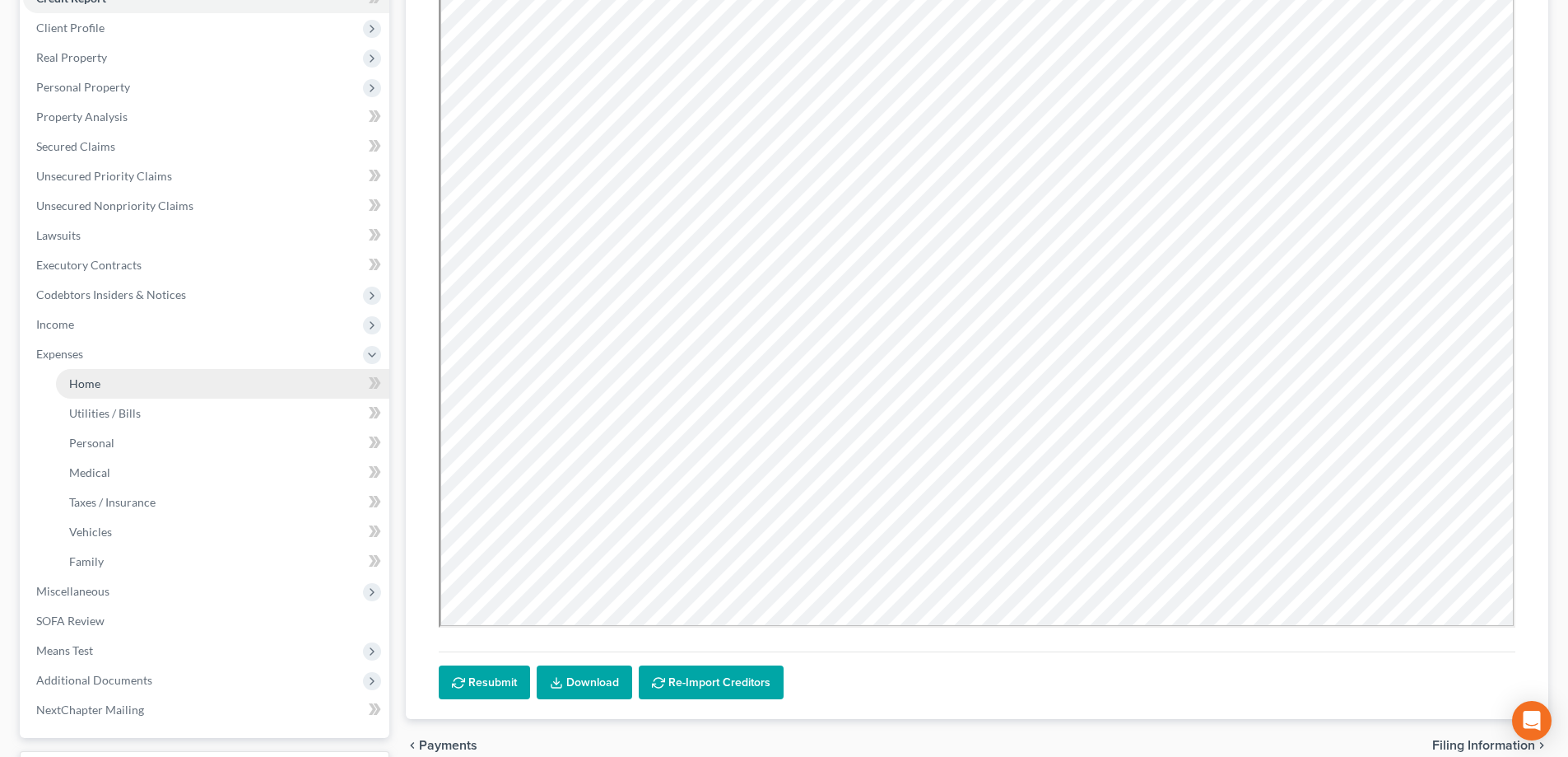
click at [111, 391] on link "Home" at bounding box center [223, 384] width 333 height 30
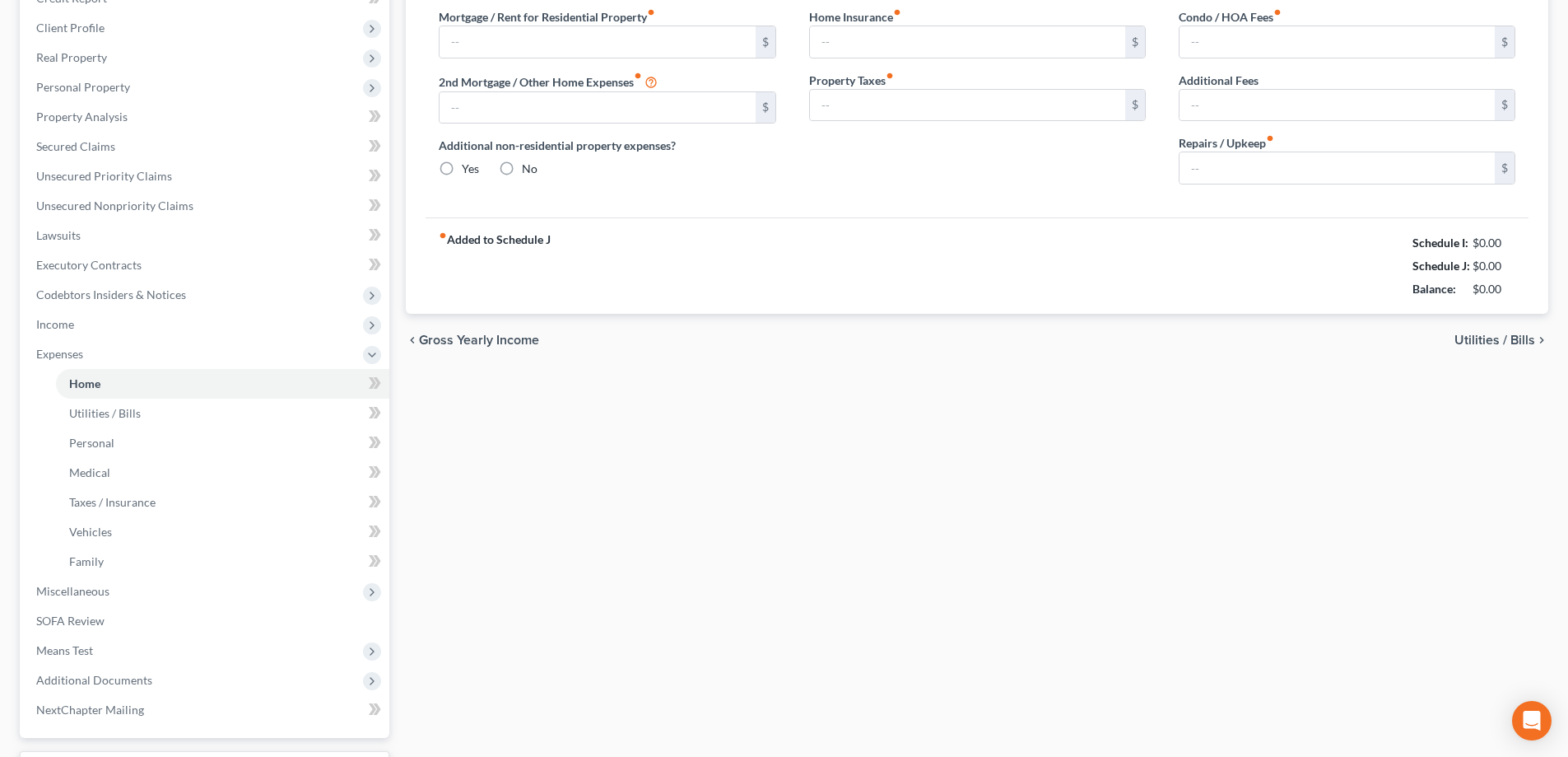
type input "839.19"
type input "0.00"
radio input "true"
type input "0.00"
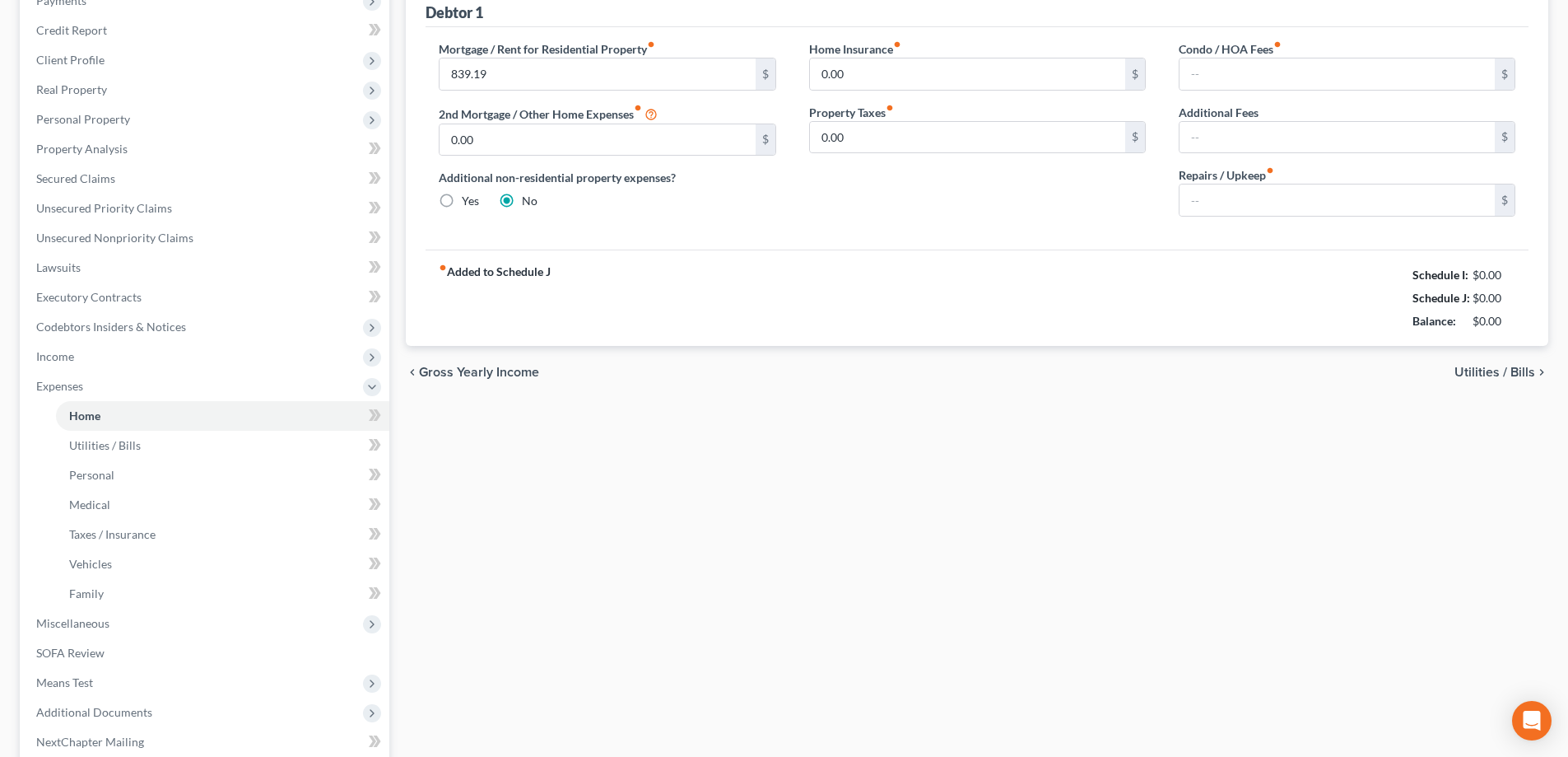
type input "0.00"
type input "250.00"
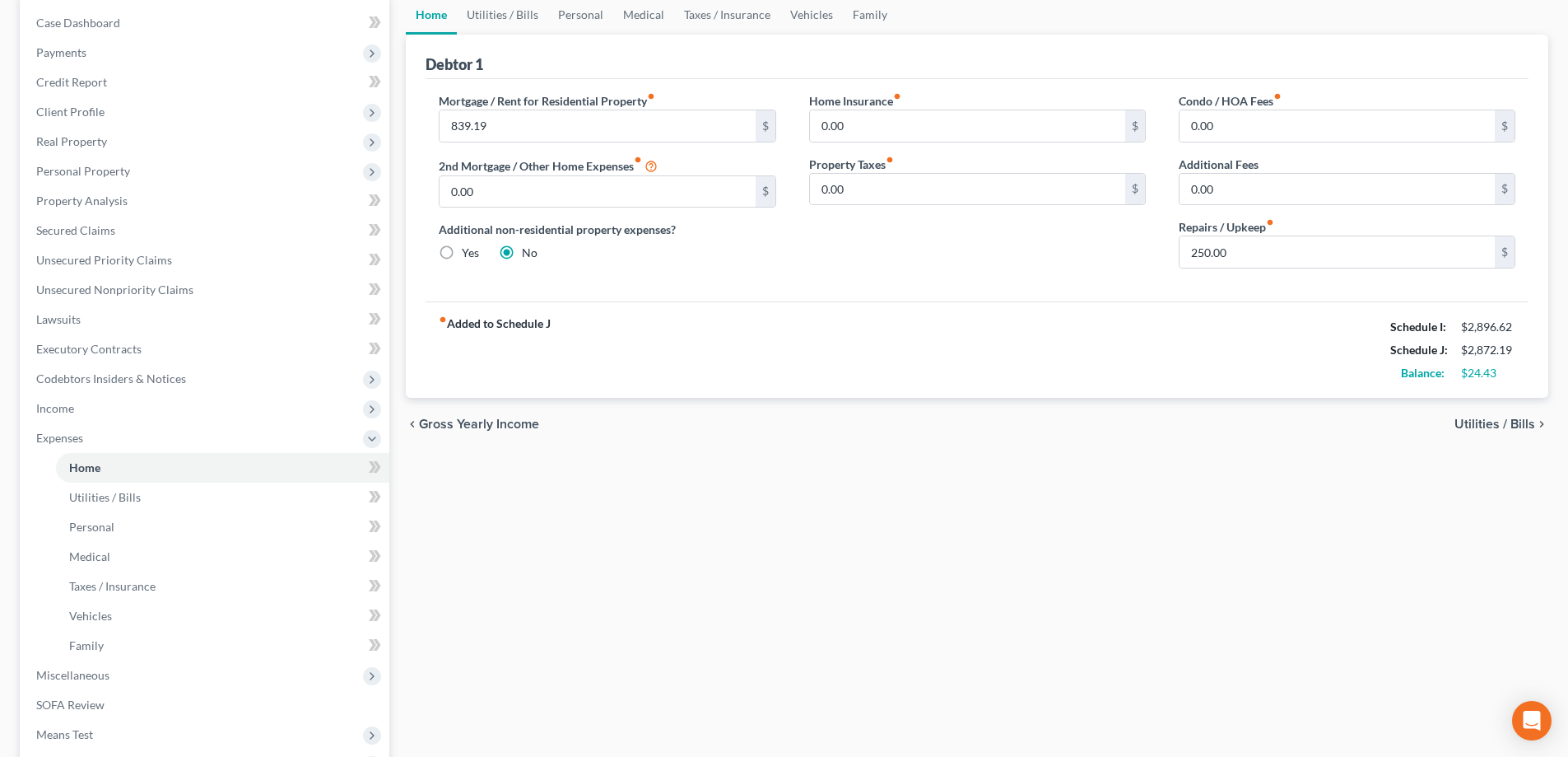
scroll to position [247, 0]
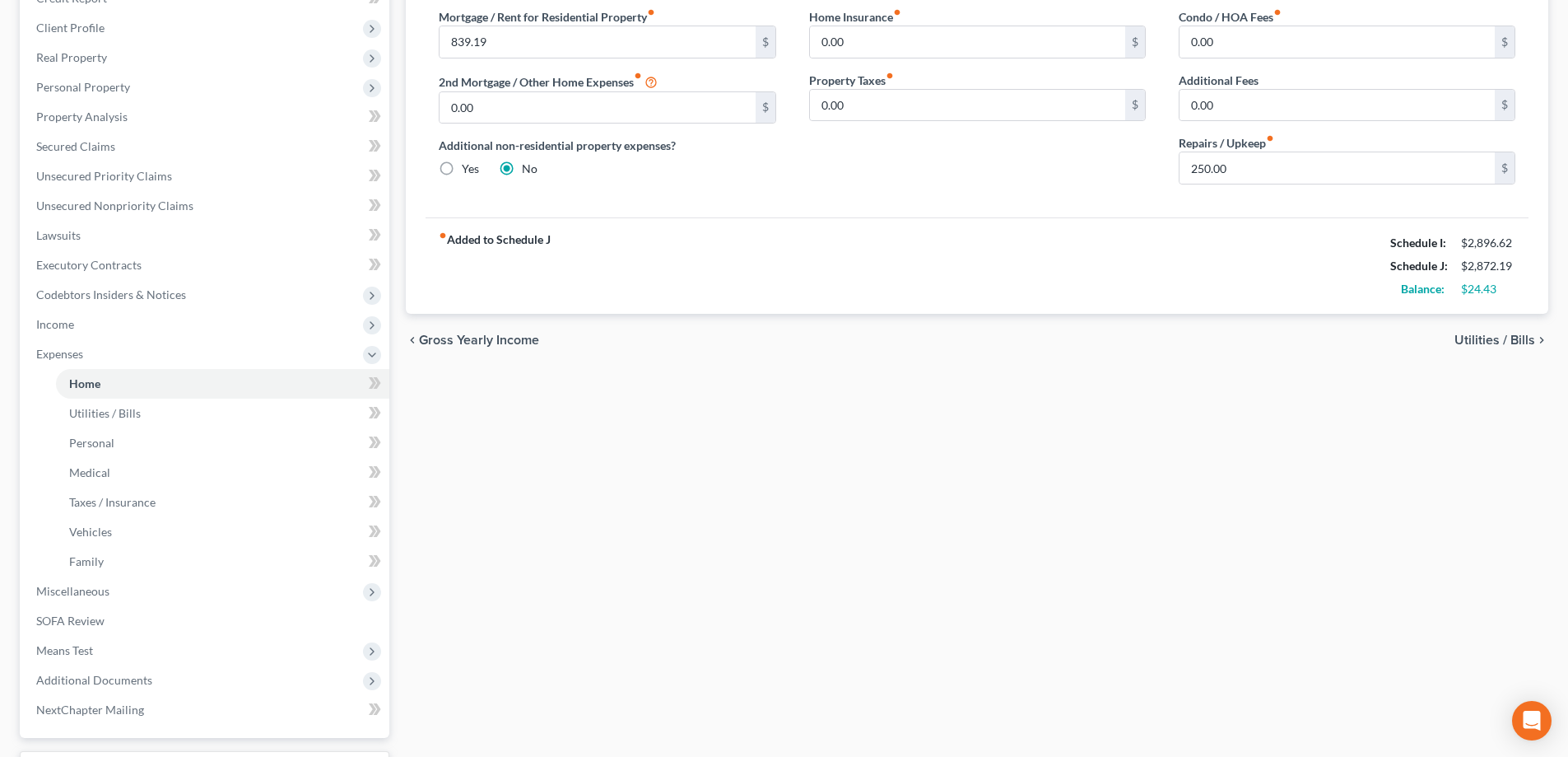
click at [1505, 342] on span "Utilities / Bills" at bounding box center [1495, 340] width 81 height 13
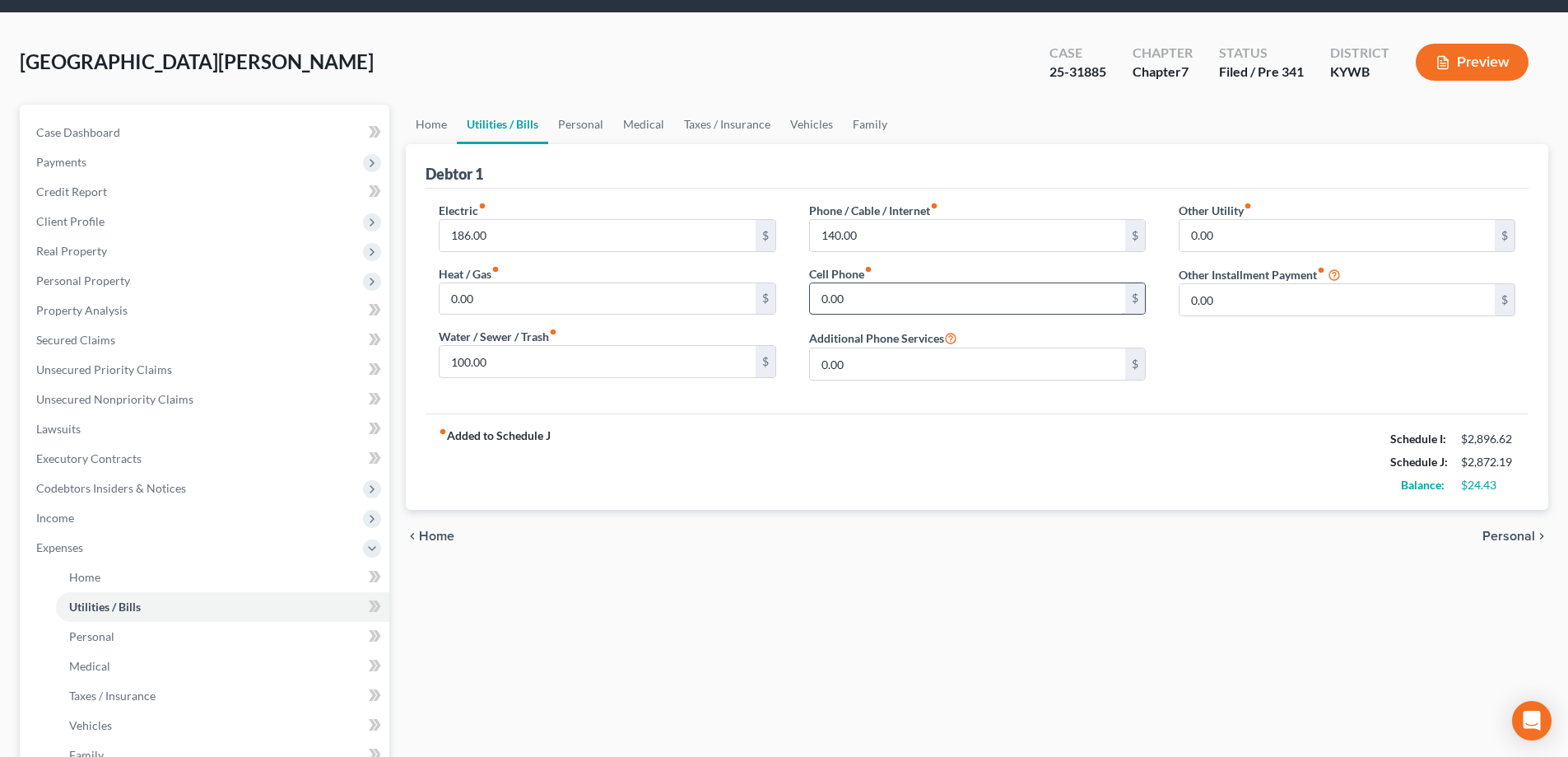
scroll to position [83, 0]
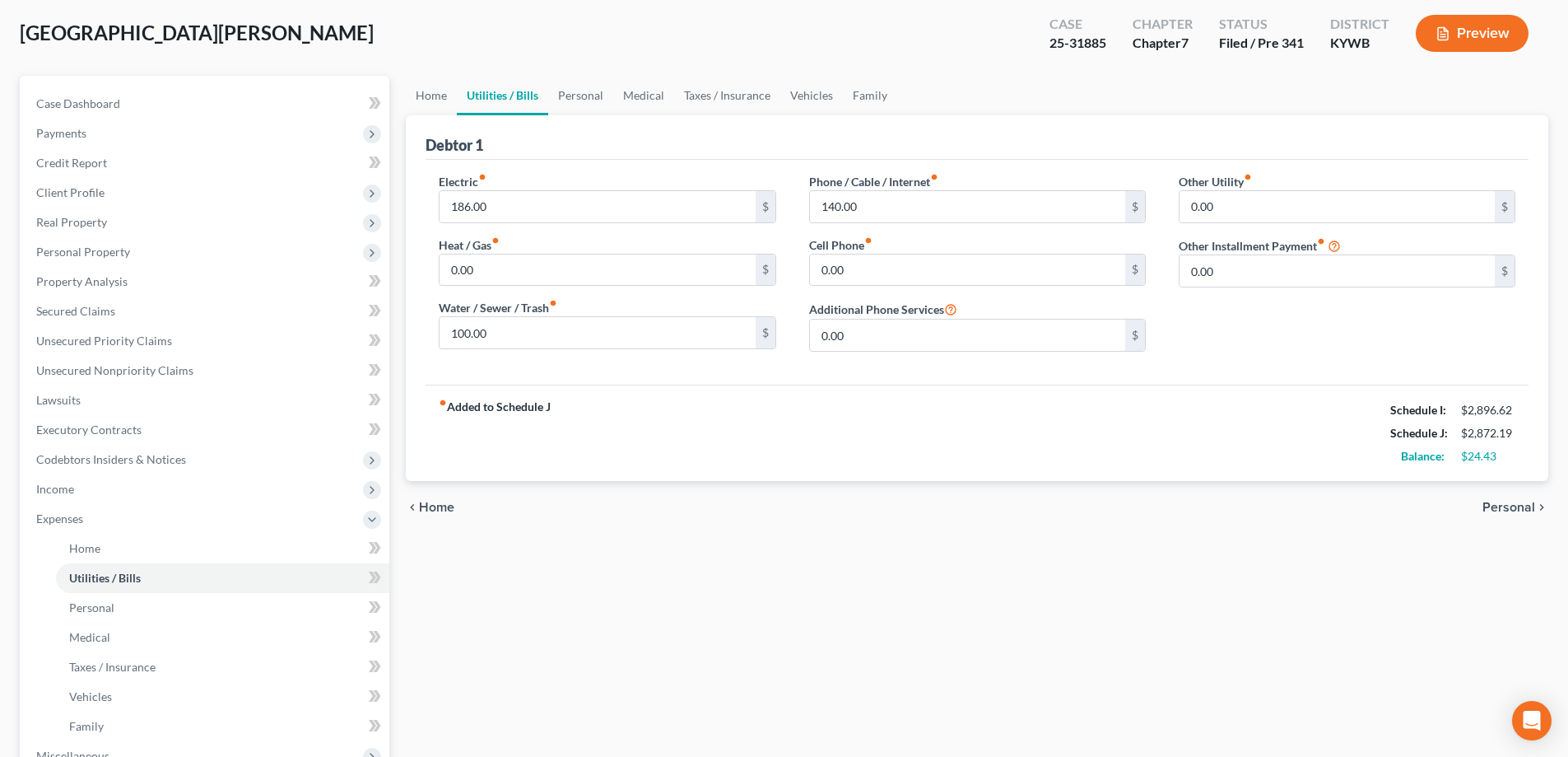
click at [1513, 506] on span "Personal" at bounding box center [1509, 507] width 53 height 13
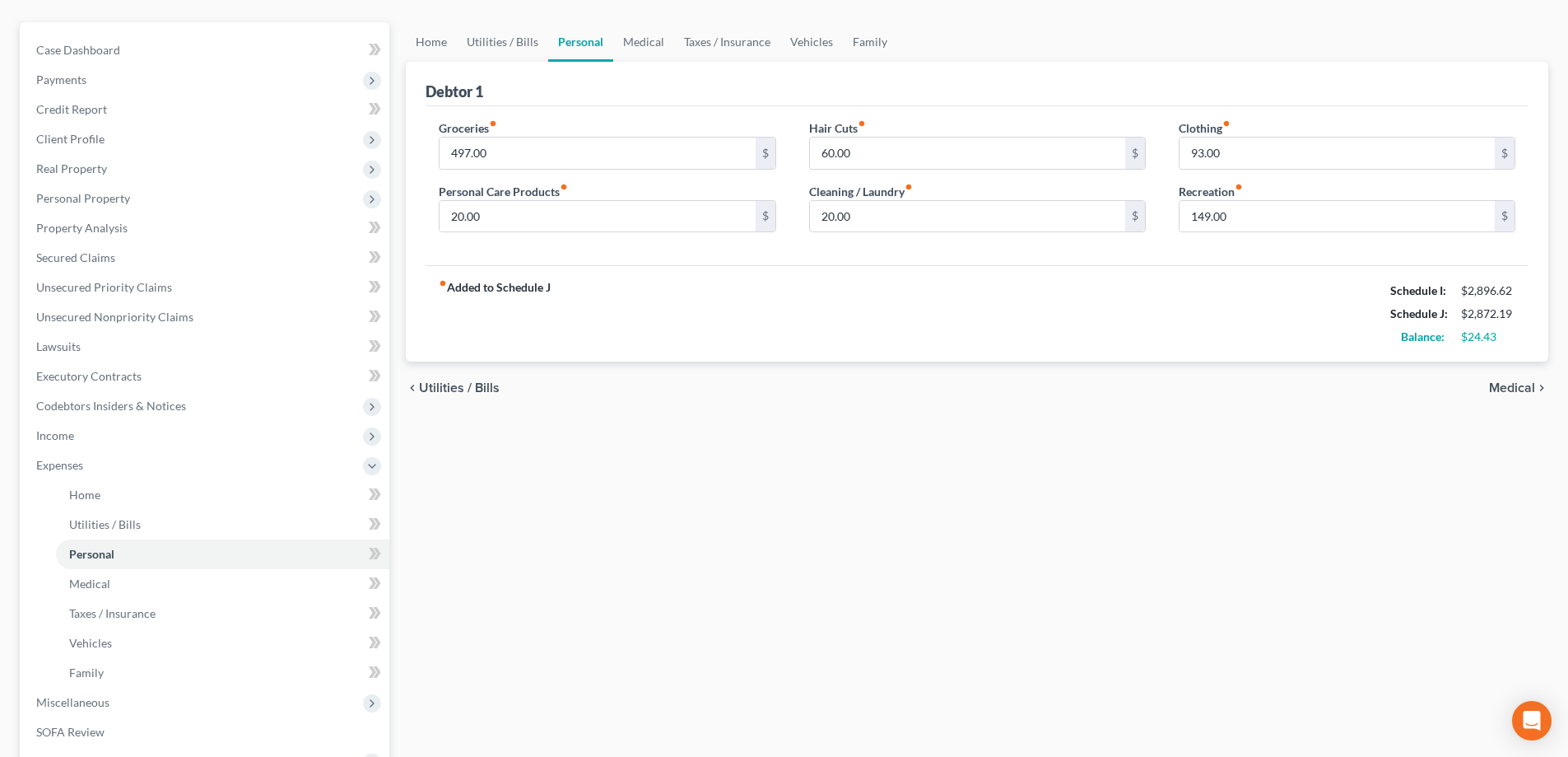
scroll to position [164, 0]
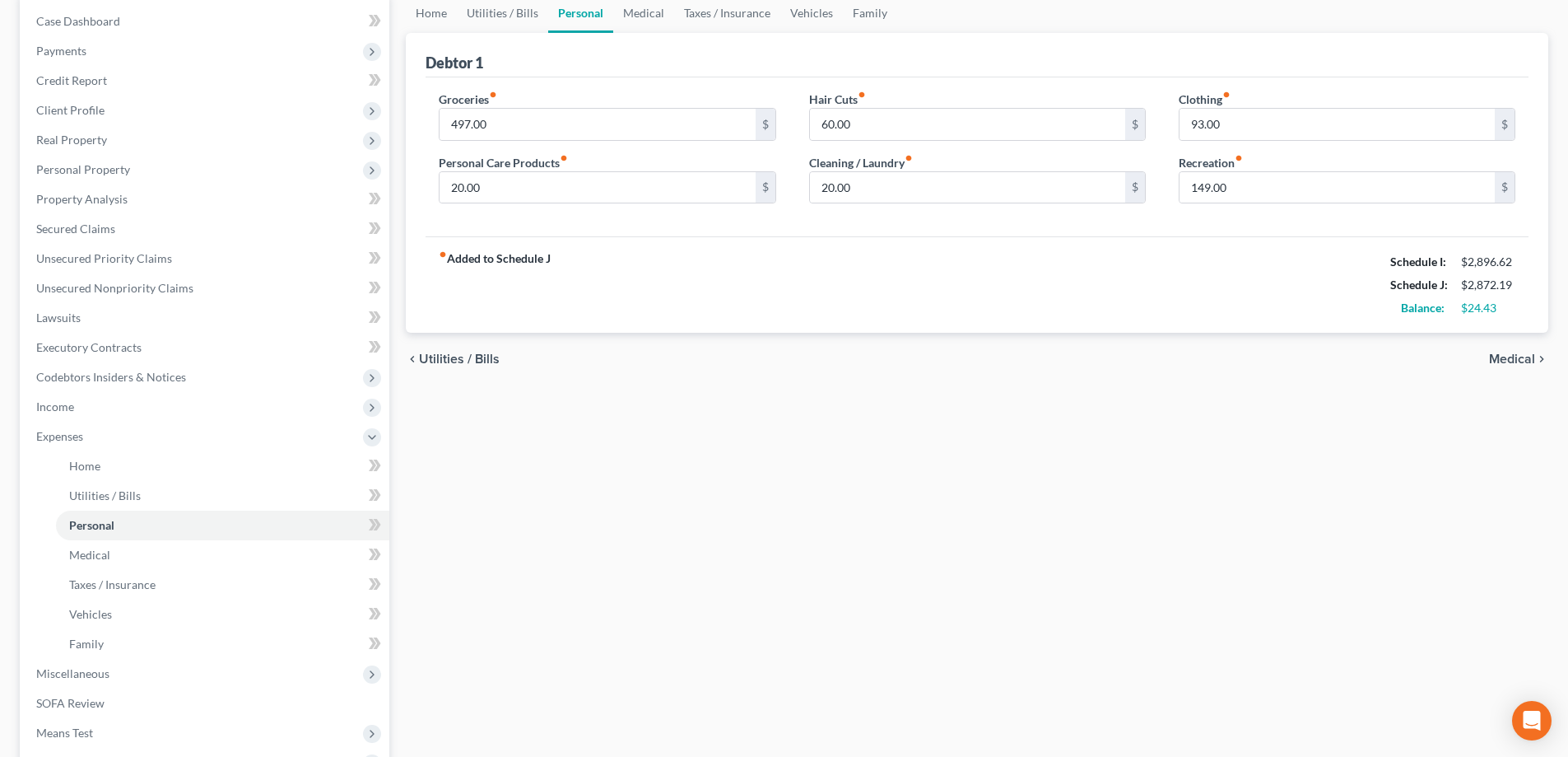
click at [1509, 363] on span "Medical" at bounding box center [1512, 359] width 46 height 13
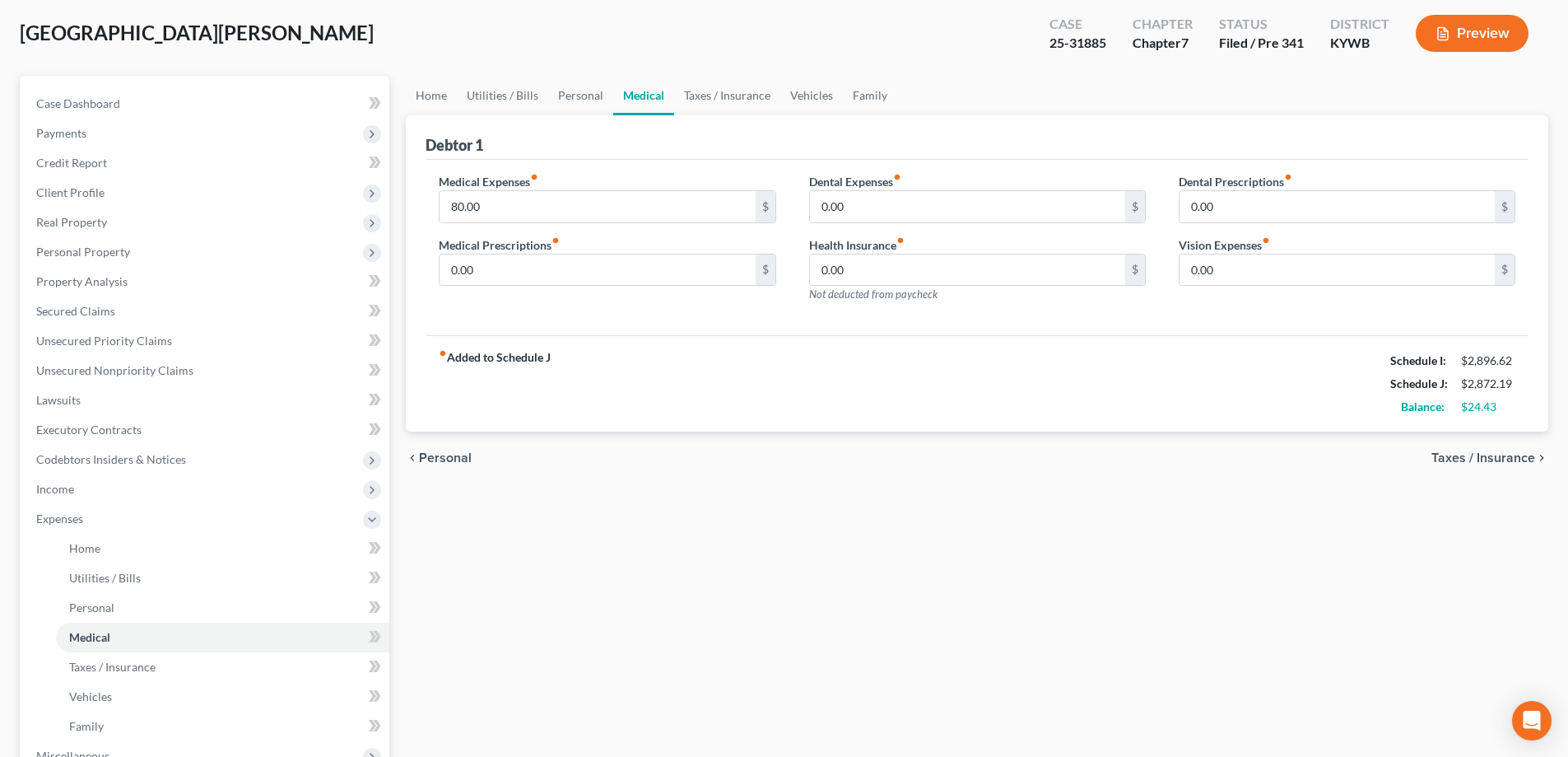
click at [1463, 462] on span "Taxes / Insurance" at bounding box center [1483, 457] width 103 height 13
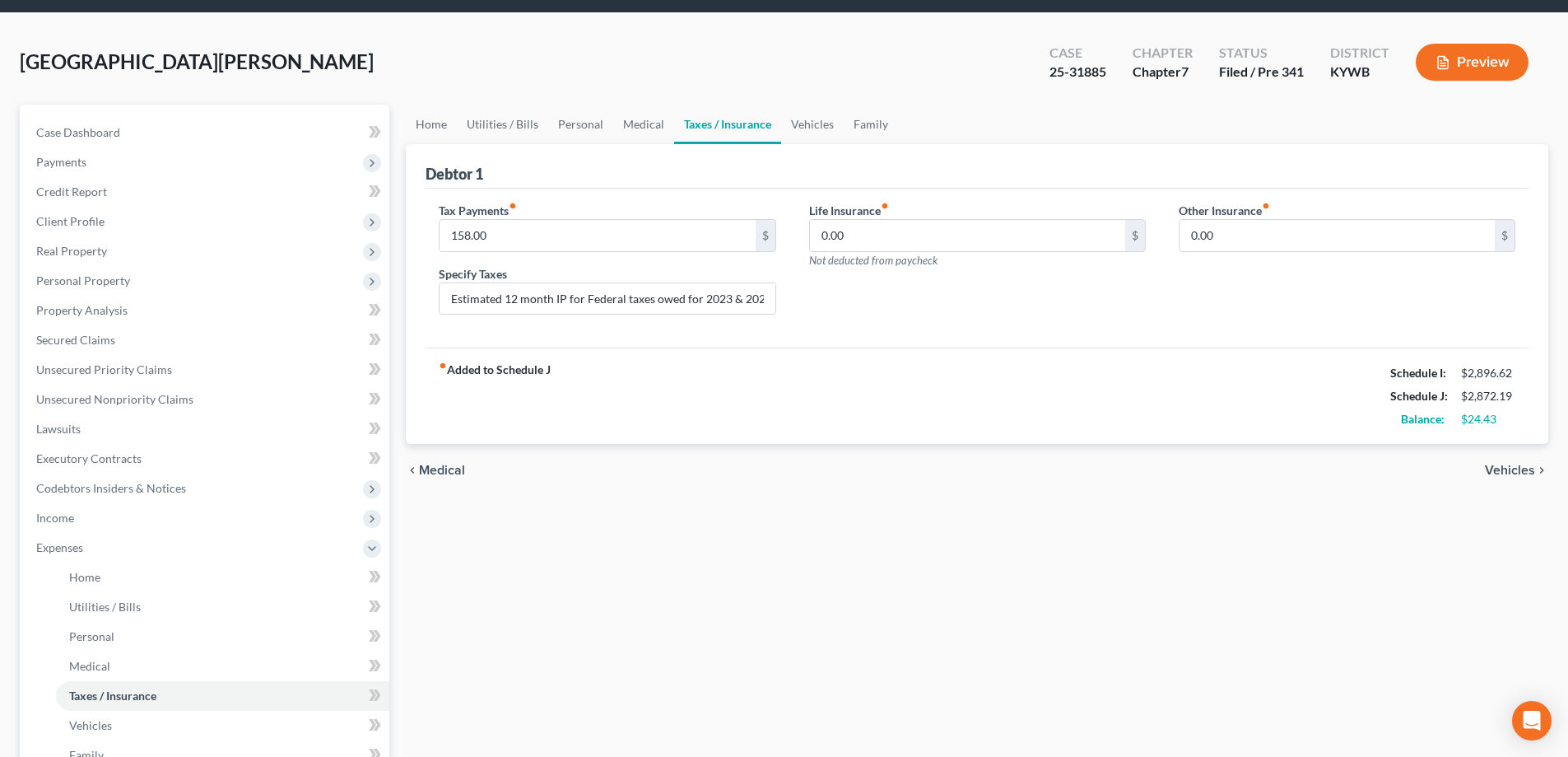
scroll to position [83, 0]
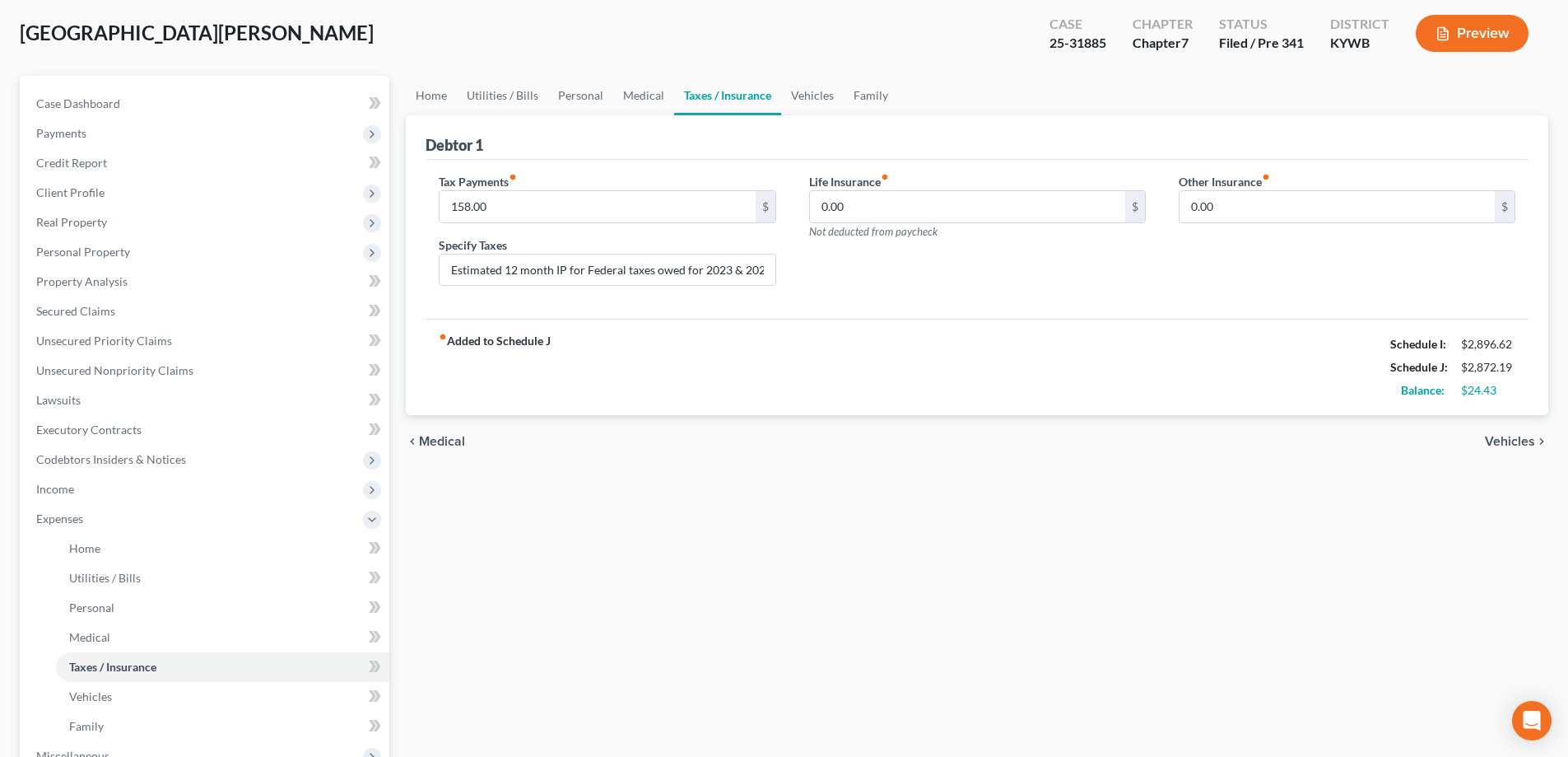
click at [1520, 439] on span "Vehicles" at bounding box center [1509, 441] width 50 height 13
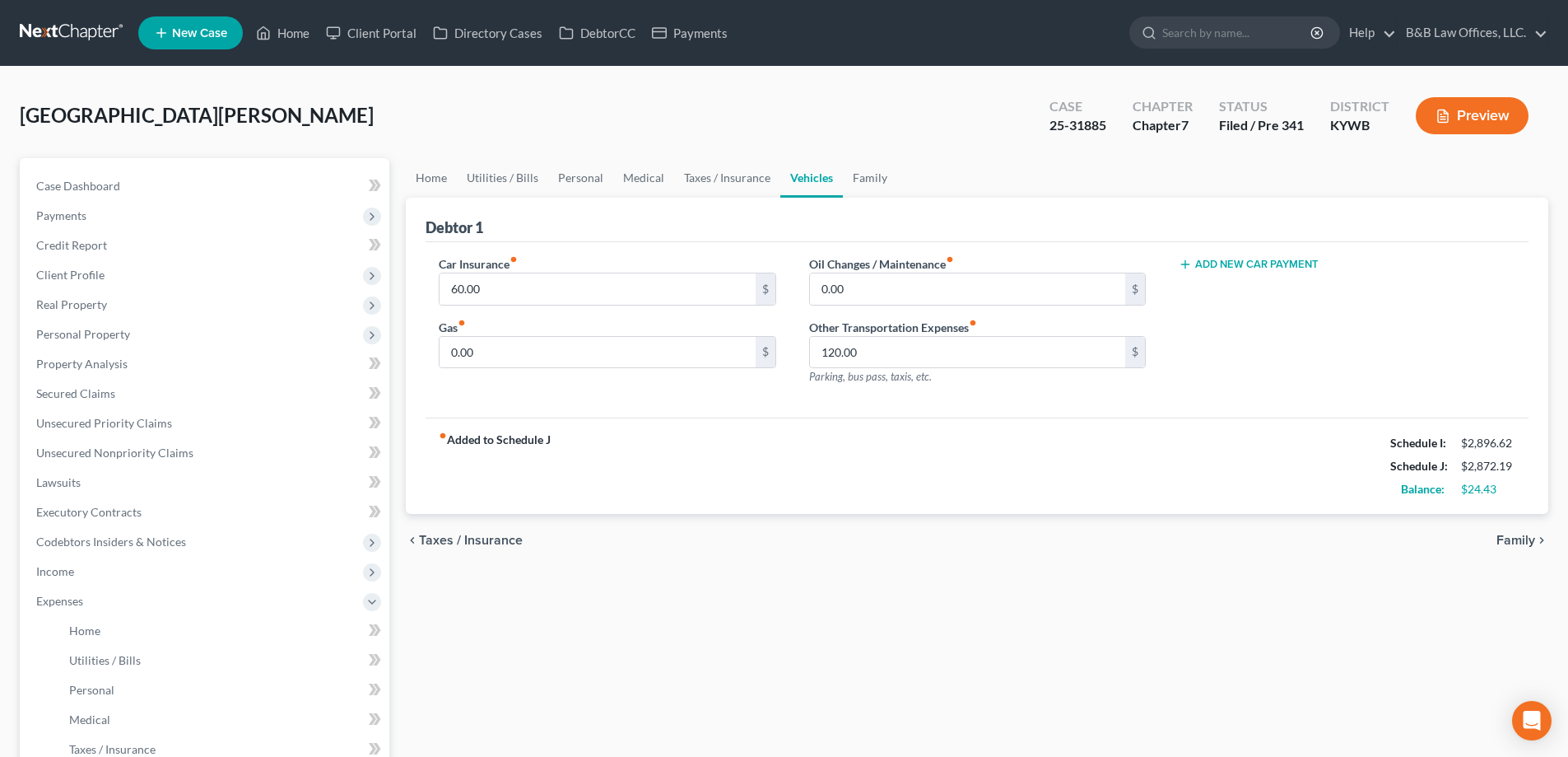
click at [1510, 543] on span "Family" at bounding box center [1515, 540] width 38 height 13
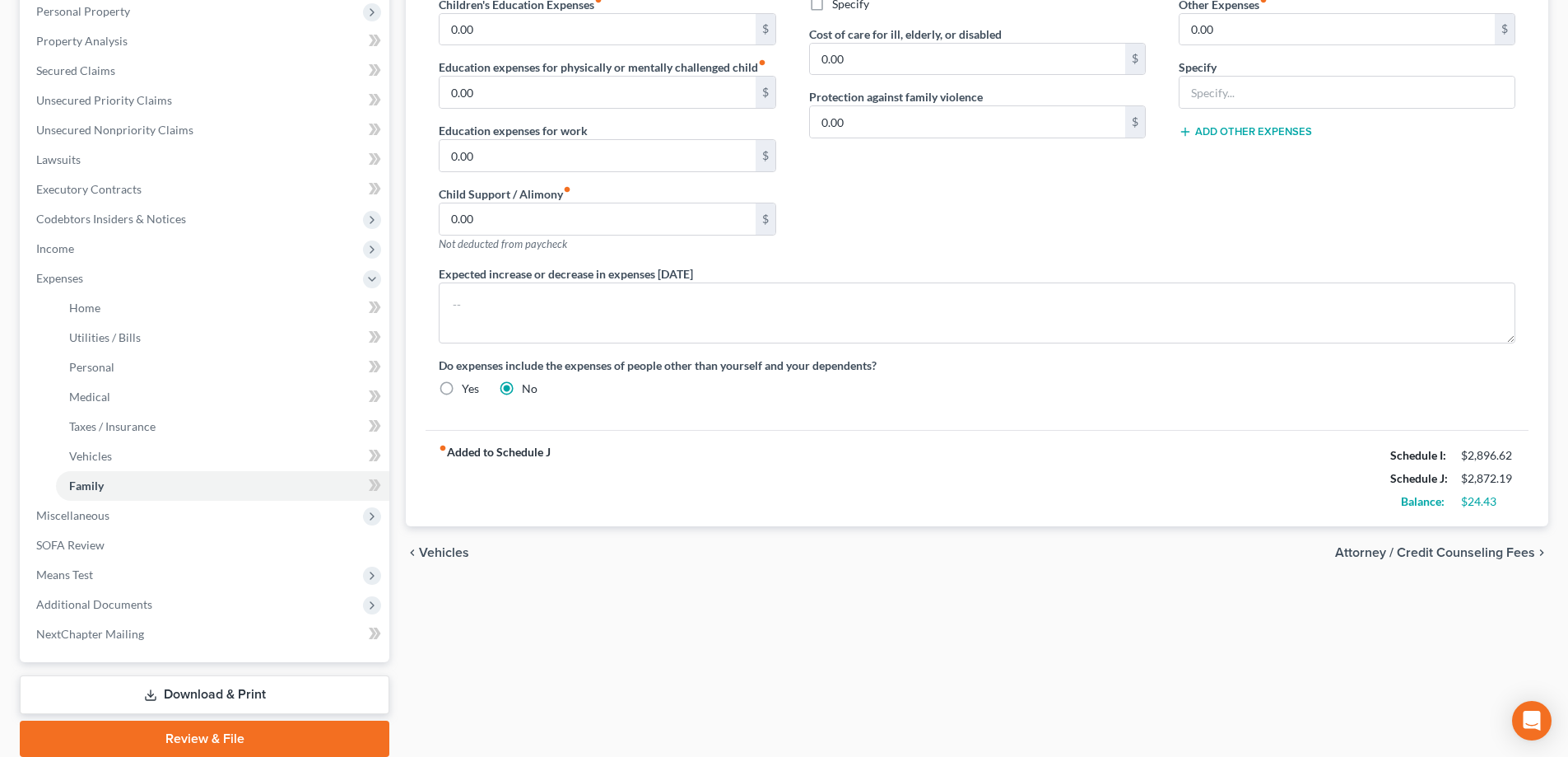
scroll to position [330, 0]
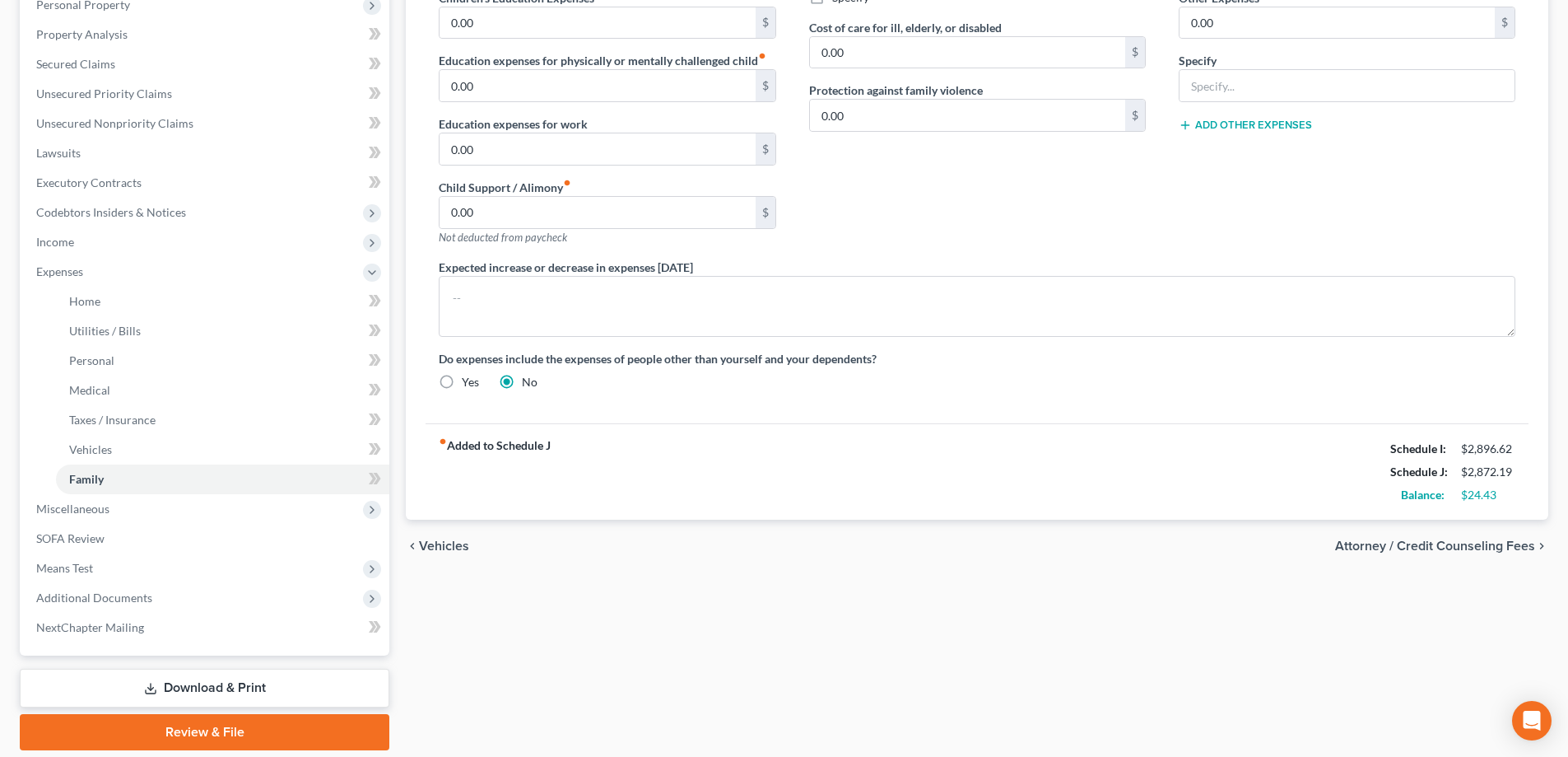
click at [1432, 547] on span "Attorney / Credit Counseling Fees" at bounding box center [1435, 546] width 200 height 13
select select "0"
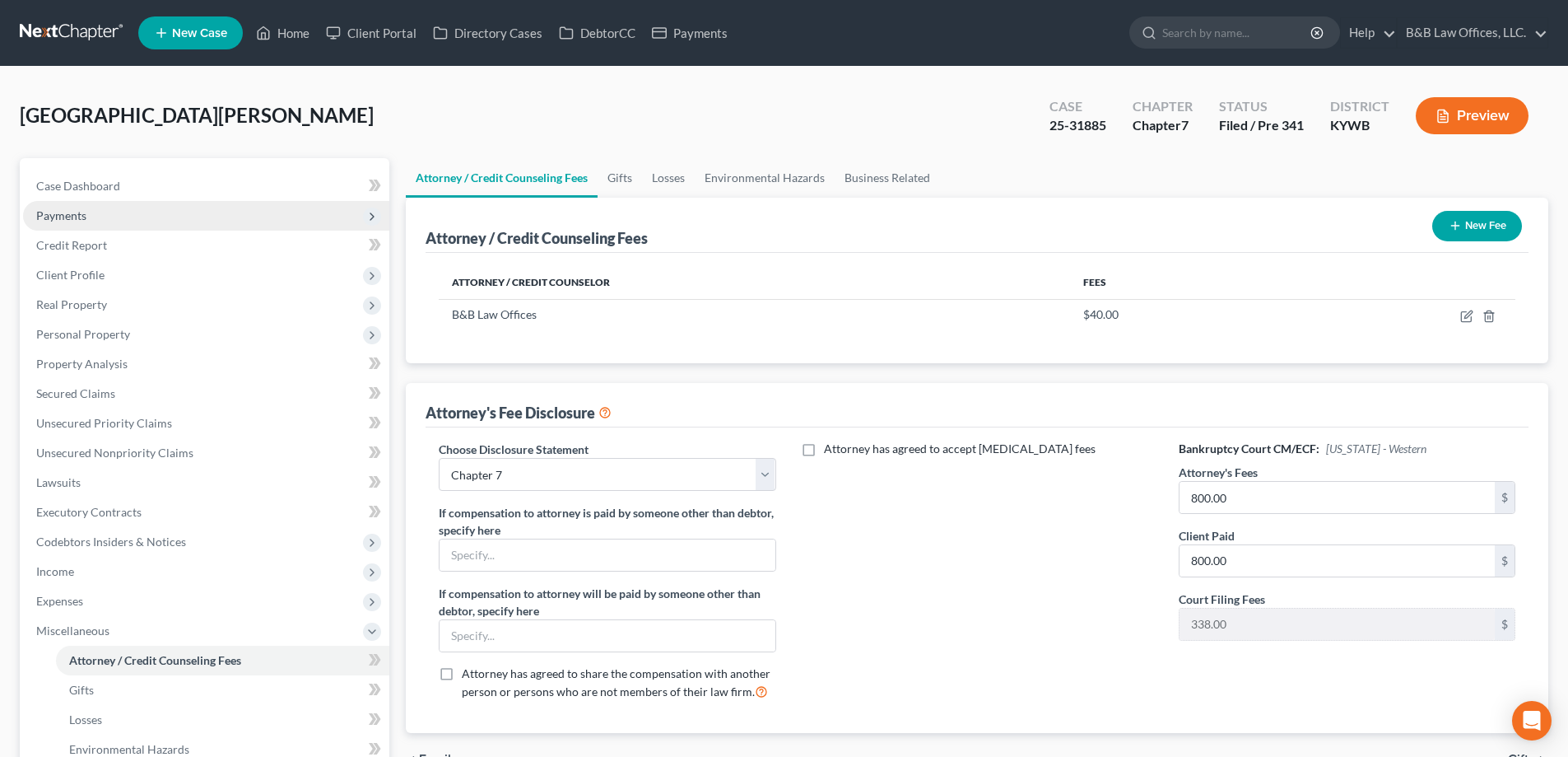
click at [51, 215] on span "Payments" at bounding box center [61, 215] width 50 height 14
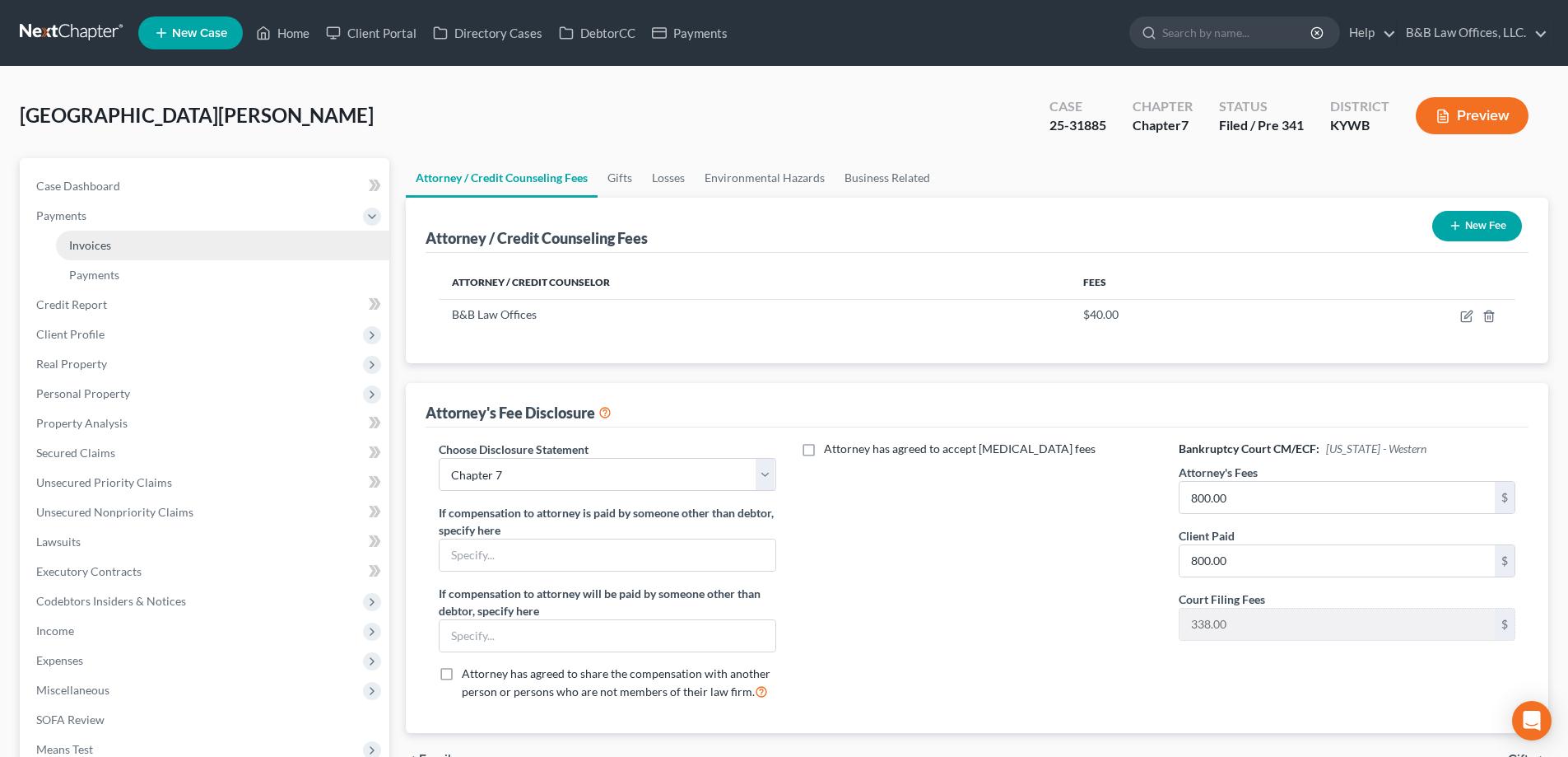
click at [137, 251] on link "Invoices" at bounding box center [223, 245] width 333 height 30
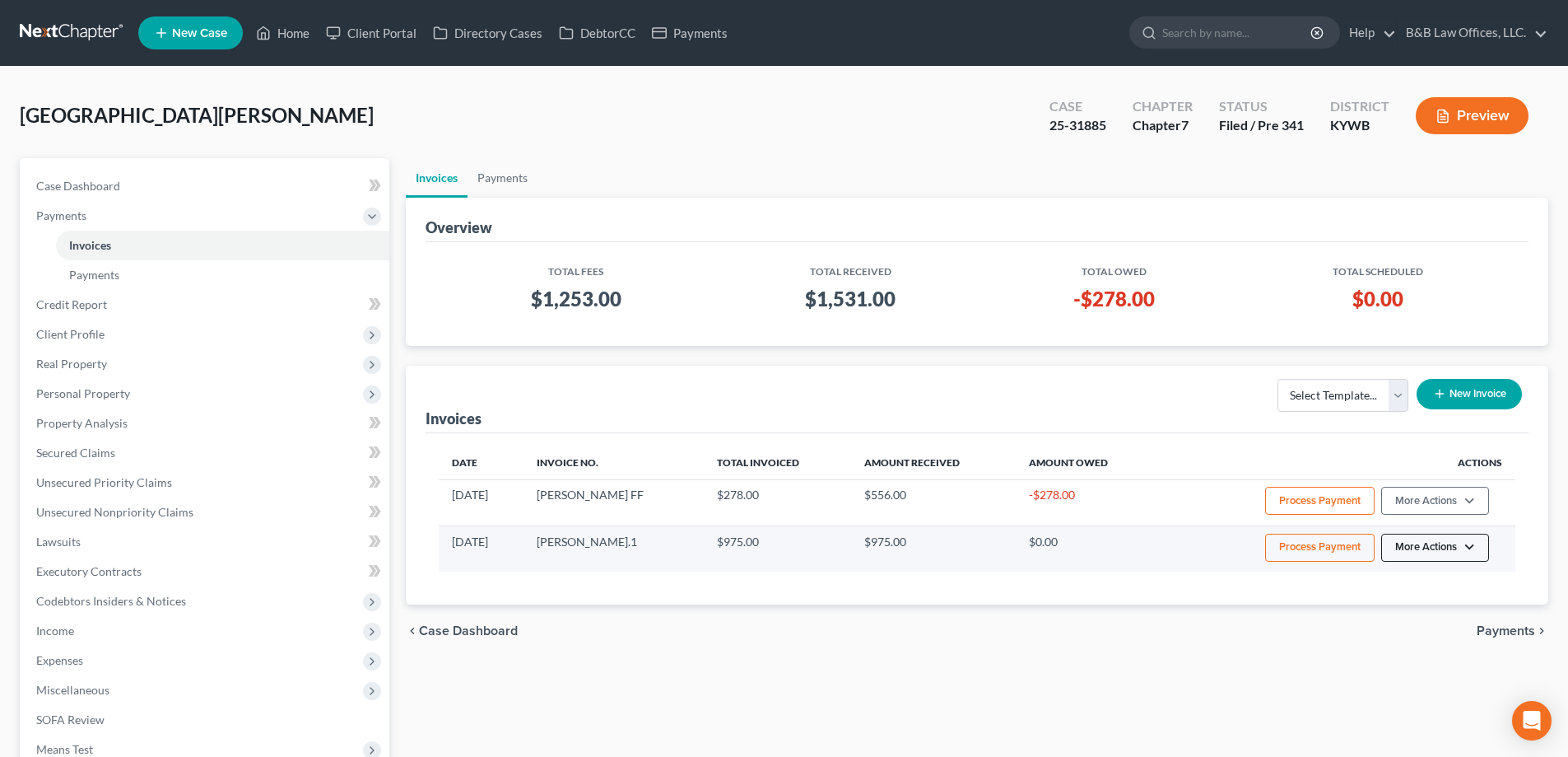
click at [1410, 561] on button "More Actions" at bounding box center [1435, 548] width 108 height 28
click at [1409, 575] on link "View/Edit" at bounding box center [1457, 582] width 192 height 28
select select "0"
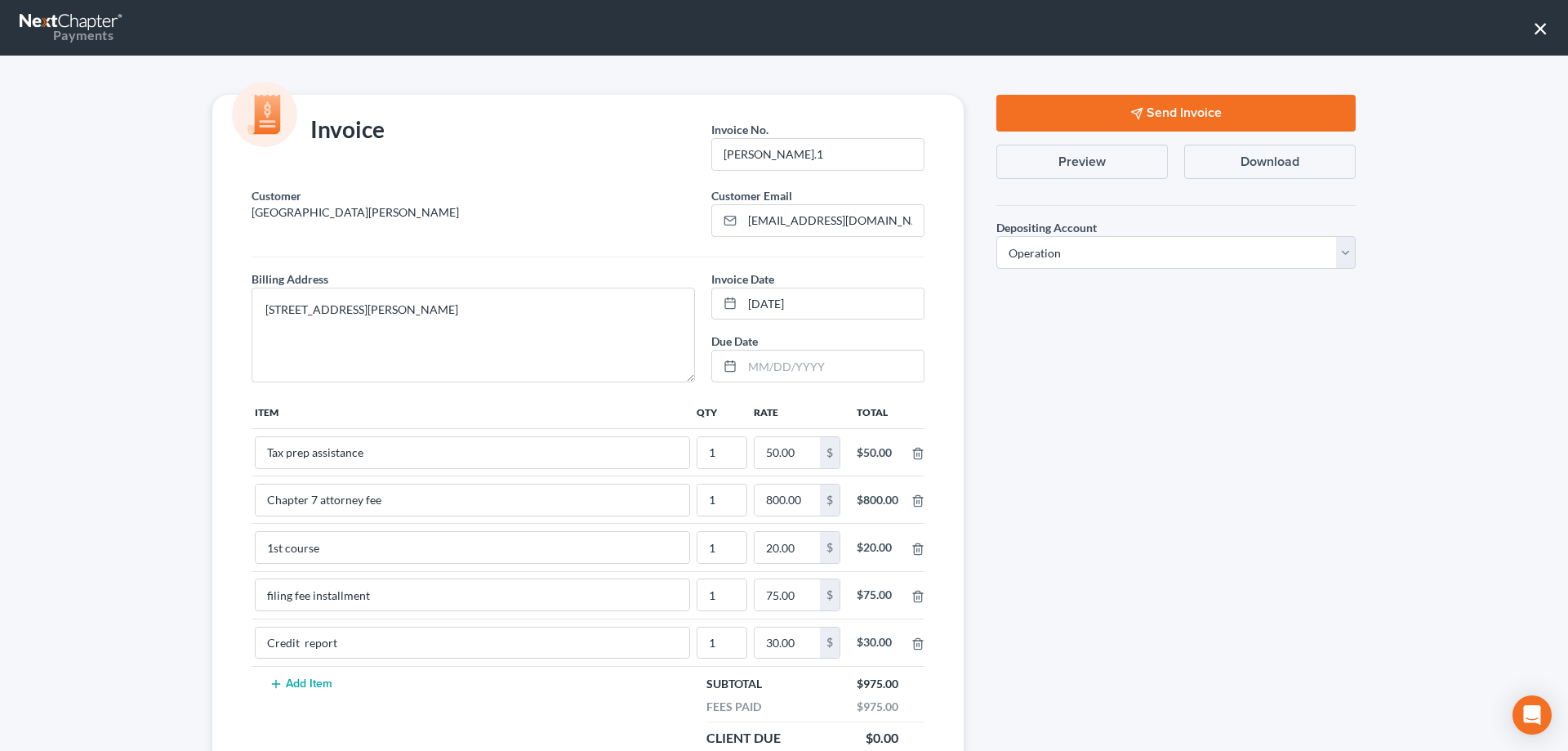
click at [1541, 27] on button "×" at bounding box center [1540, 28] width 16 height 26
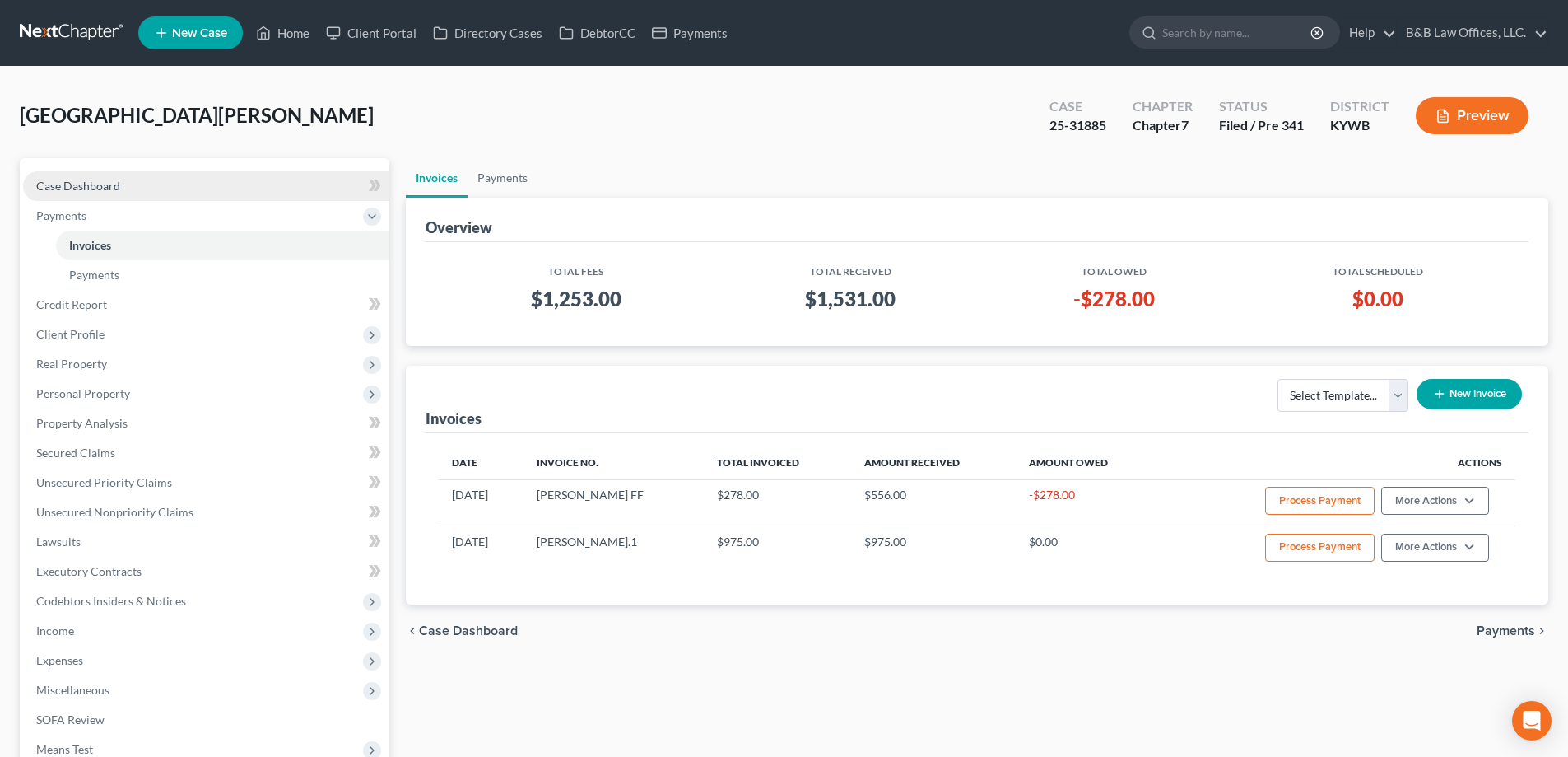
click at [250, 179] on link "Case Dashboard" at bounding box center [207, 186] width 366 height 30
select select "2"
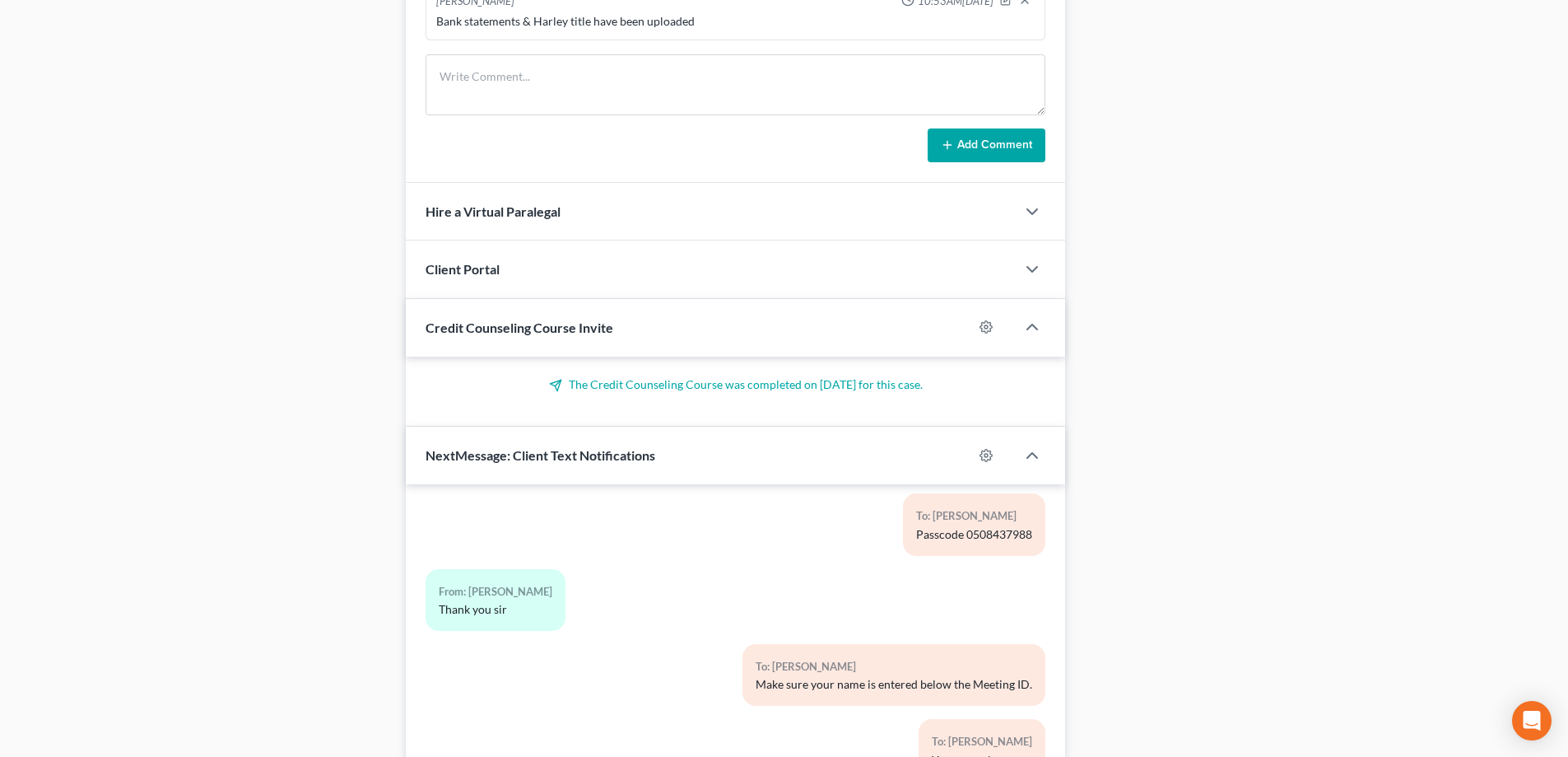
scroll to position [1259, 0]
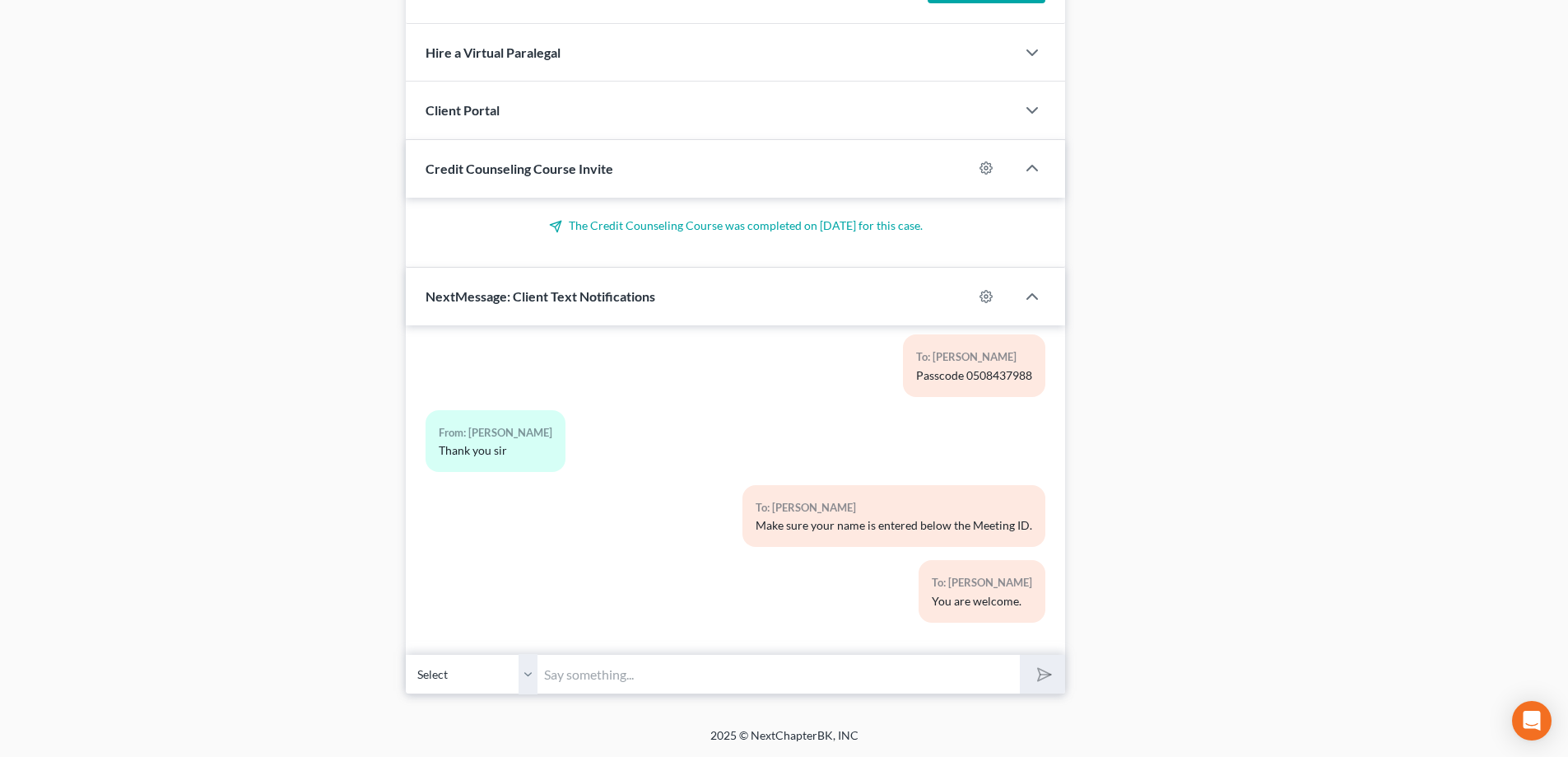
click at [651, 684] on input "text" at bounding box center [778, 673] width 483 height 40
drag, startPoint x: 653, startPoint y: 684, endPoint x: 660, endPoint y: 664, distance: 21.2
click at [657, 677] on input "Good" at bounding box center [778, 673] width 483 height 40
click at [824, 677] on input "Good morning. You are 6th on the 8:30 docket. If you log in at 8:20" at bounding box center [778, 673] width 483 height 40
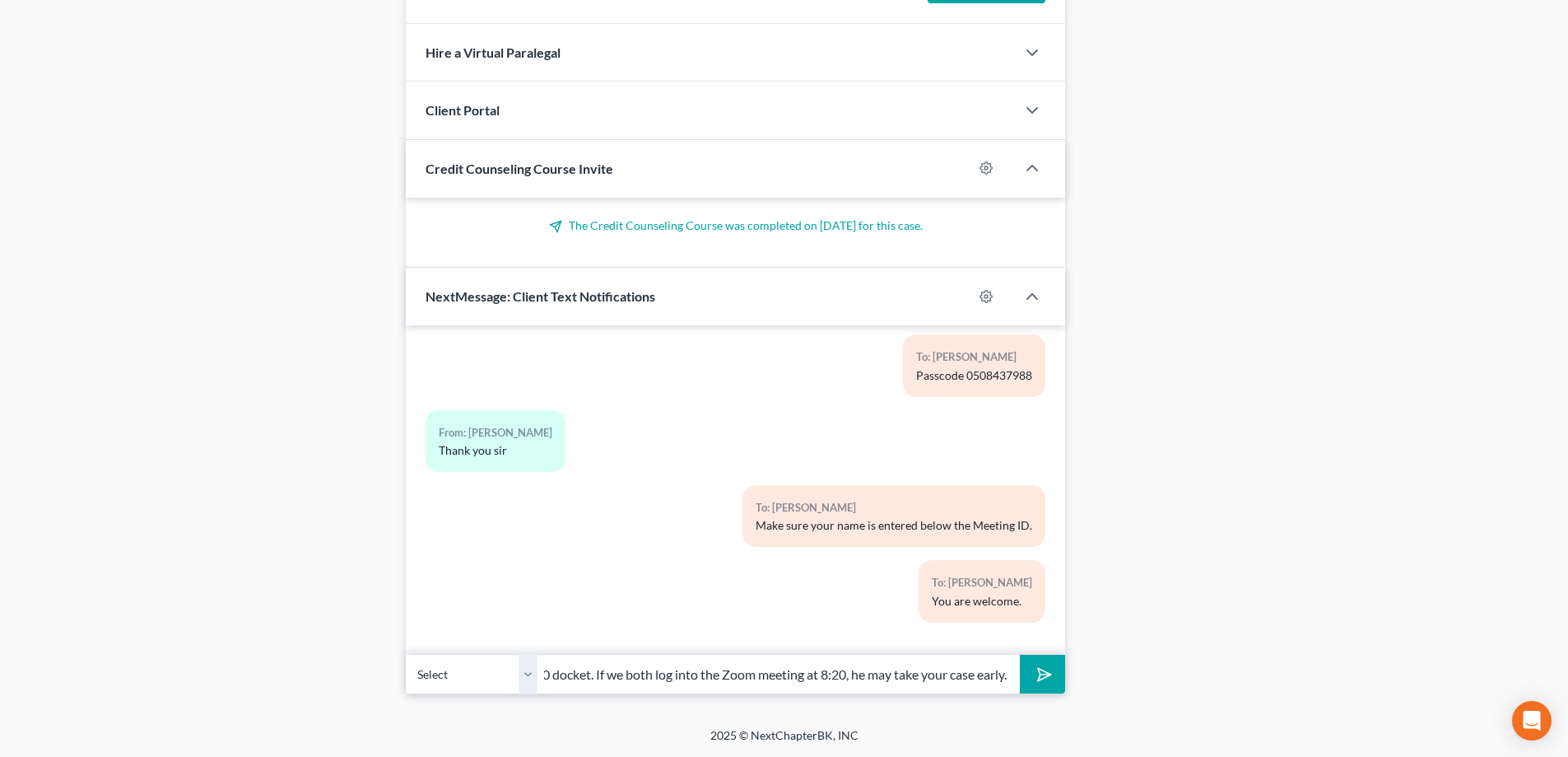
scroll to position [0, 223]
type input "Good morning. You are 6th on the 8:30 docket. If we both log into the Zoom meet…"
click at [1020, 655] on button "submit" at bounding box center [1042, 673] width 45 height 39
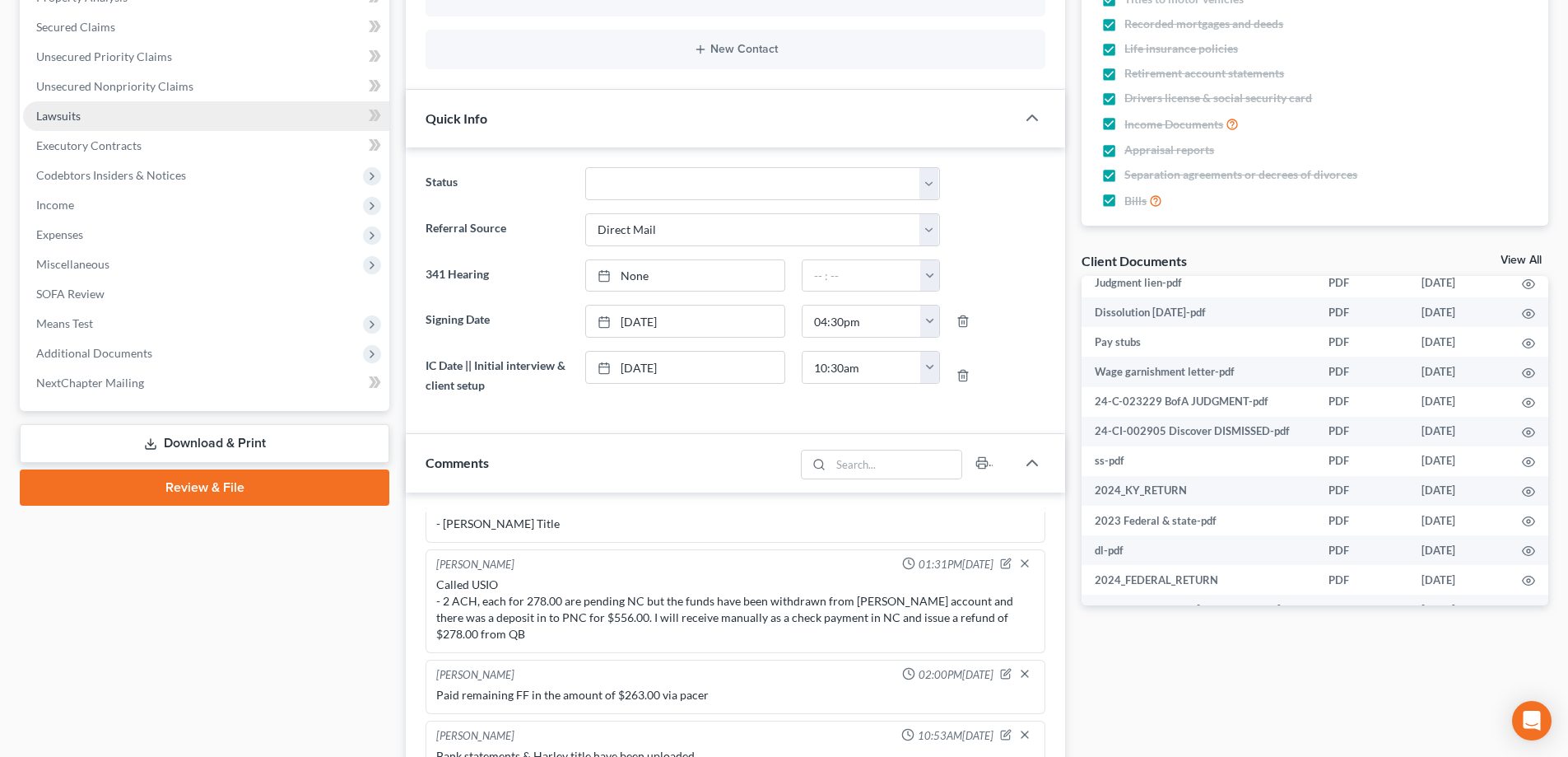
scroll to position [107, 0]
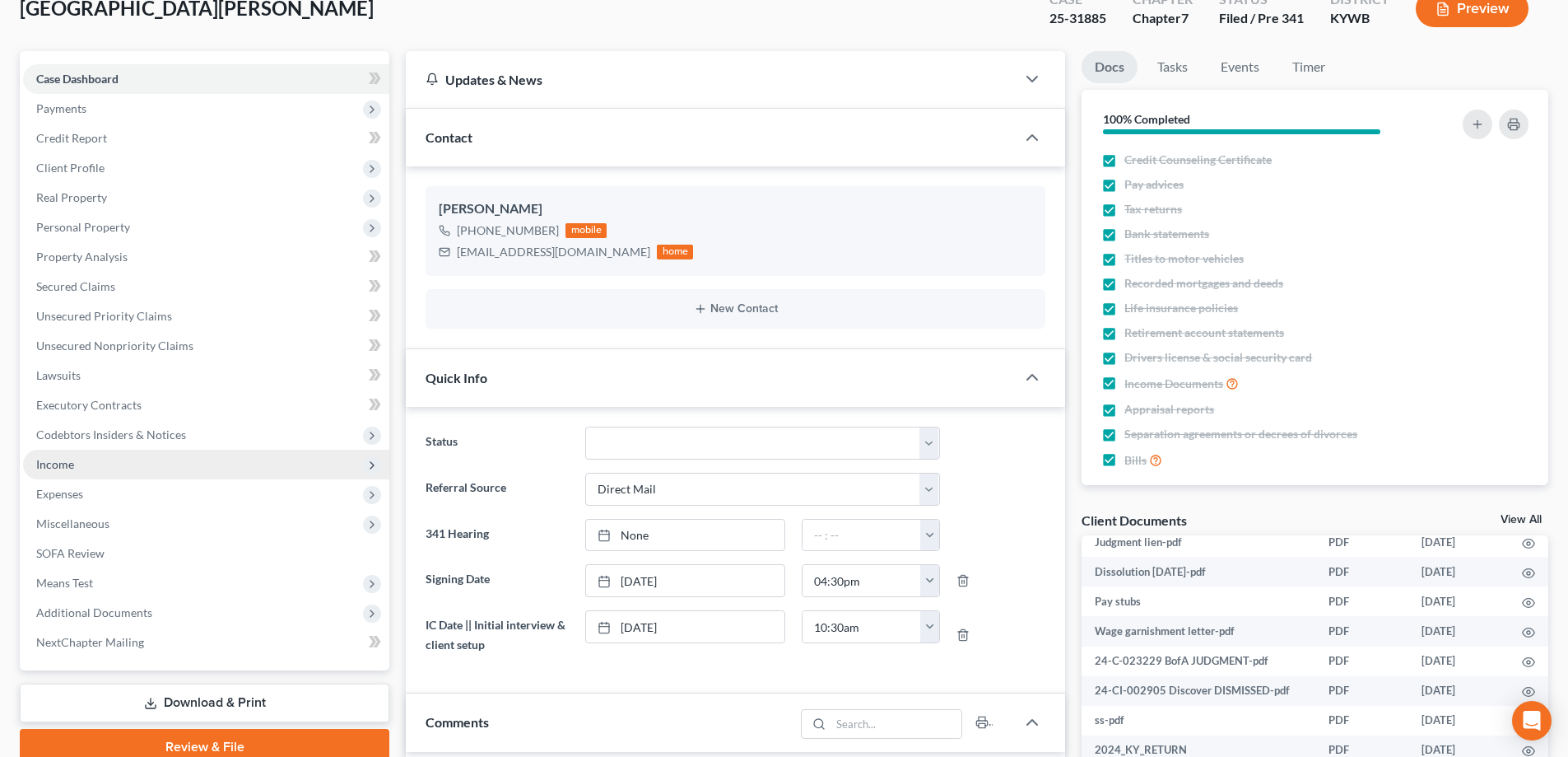
click at [85, 457] on span "Income" at bounding box center [207, 465] width 366 height 30
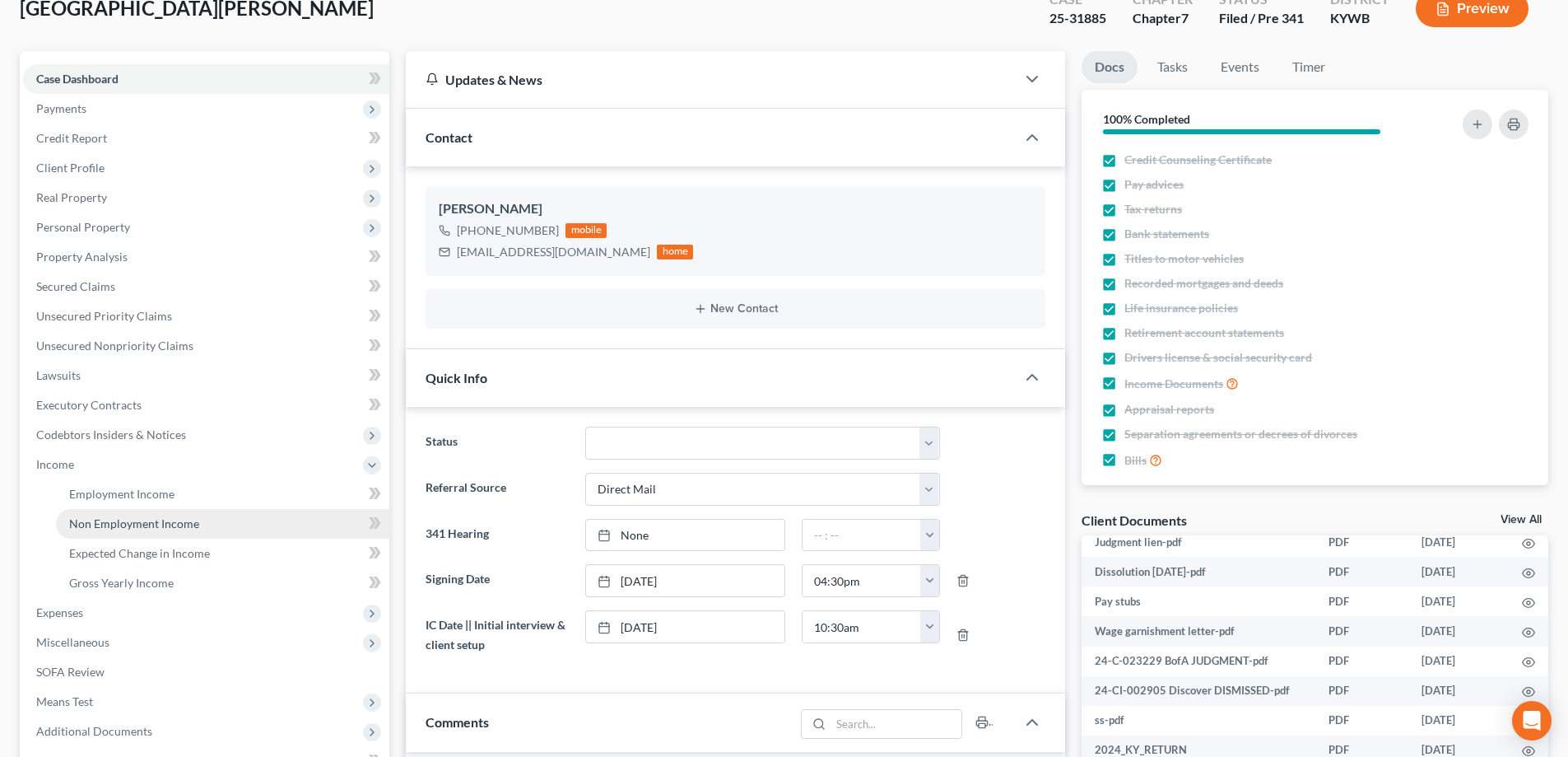
click at [115, 522] on span "Non Employment Income" at bounding box center [134, 523] width 131 height 14
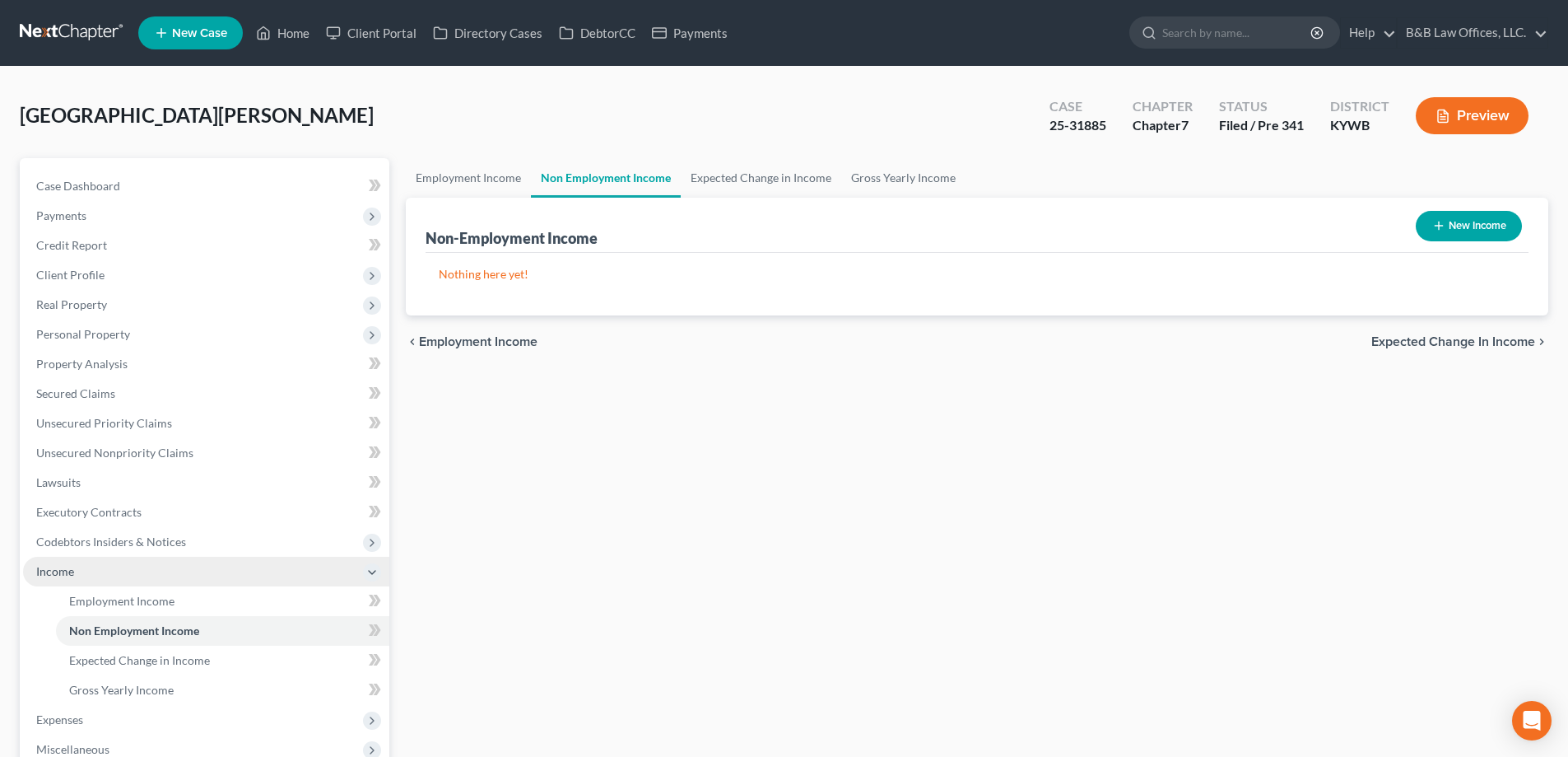
click at [85, 568] on span "Income" at bounding box center [207, 572] width 366 height 30
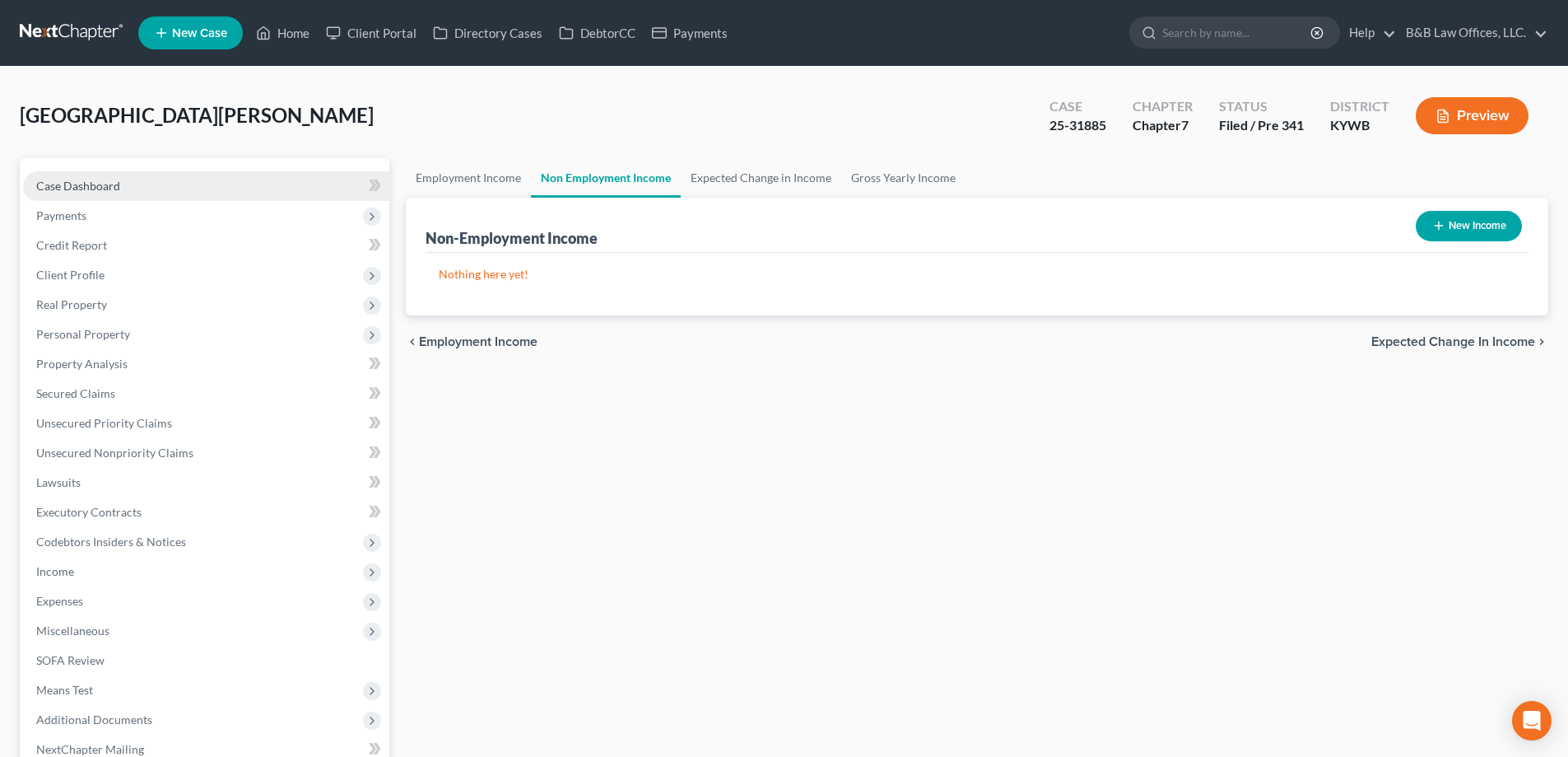
click at [64, 181] on span "Case Dashboard" at bounding box center [78, 185] width 84 height 14
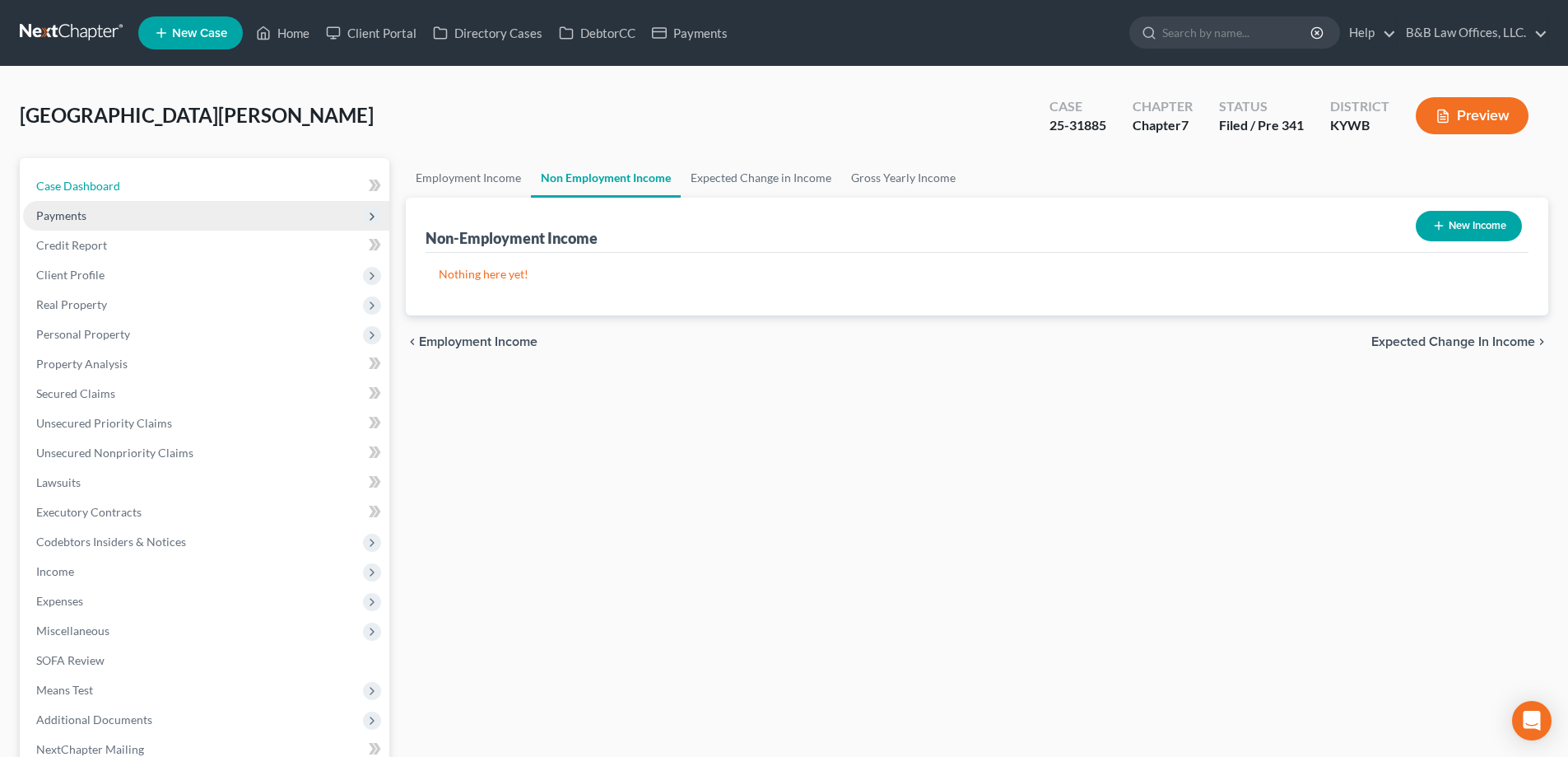
select select "7"
select select "2"
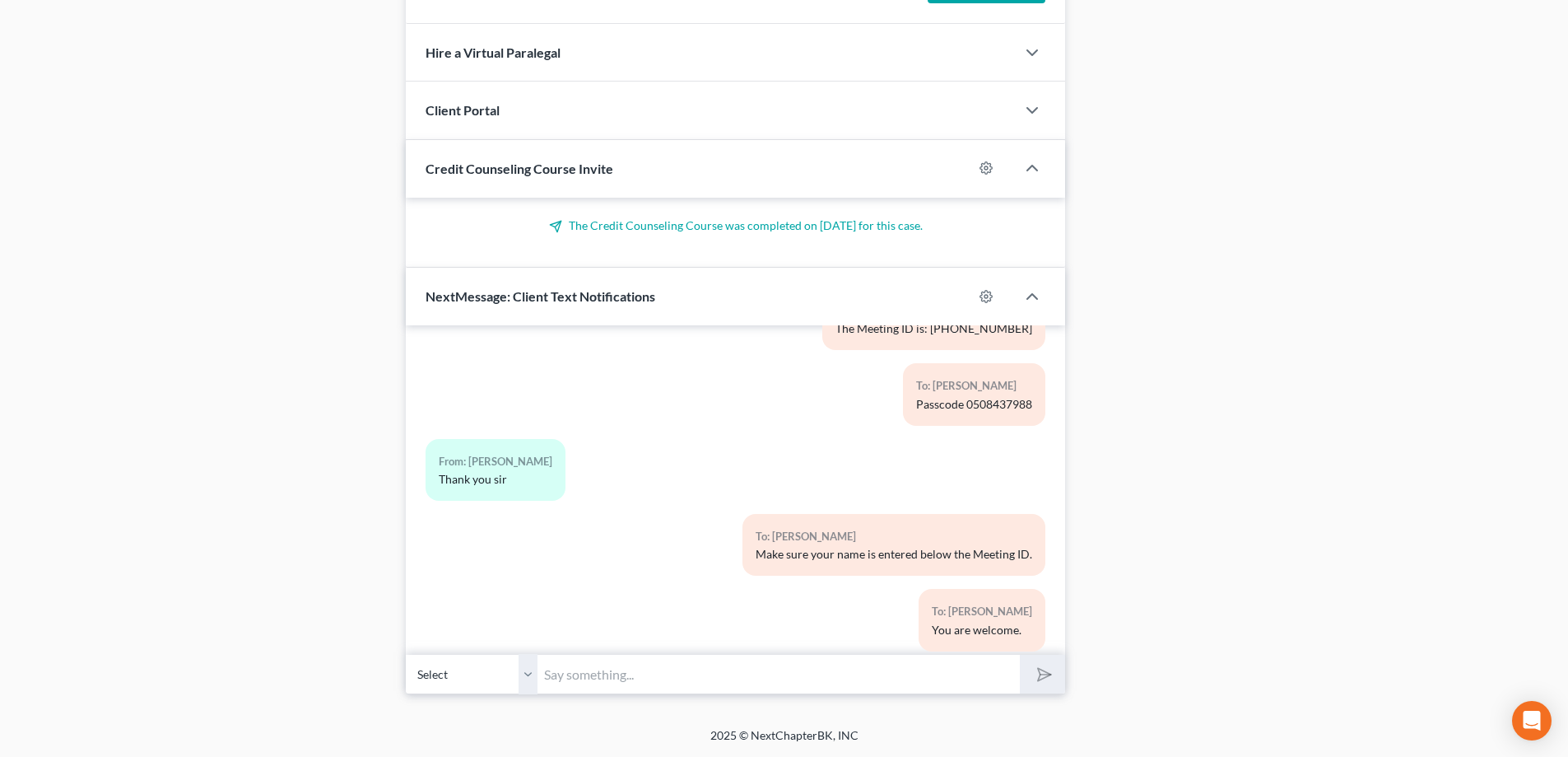
scroll to position [14083, 0]
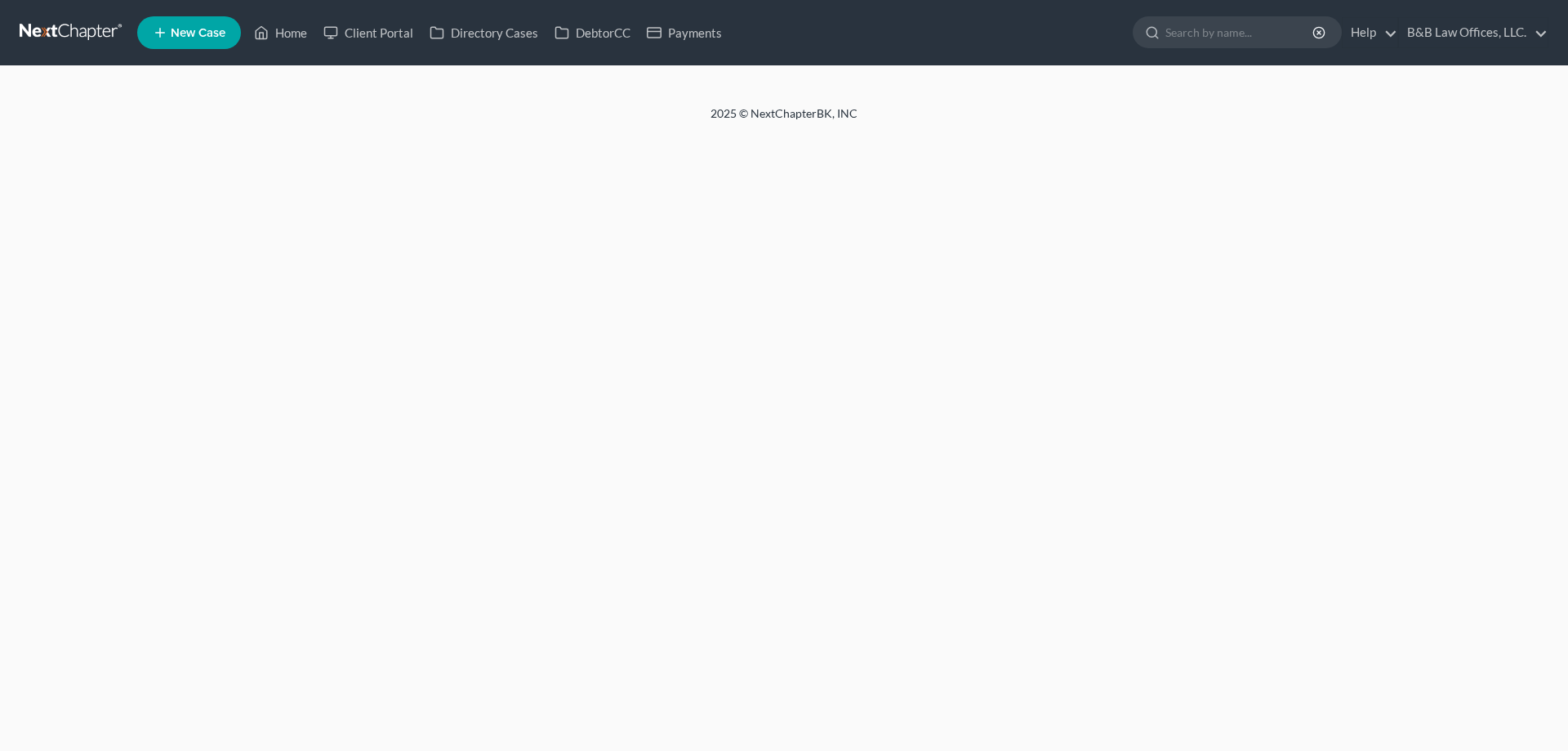
select select "2"
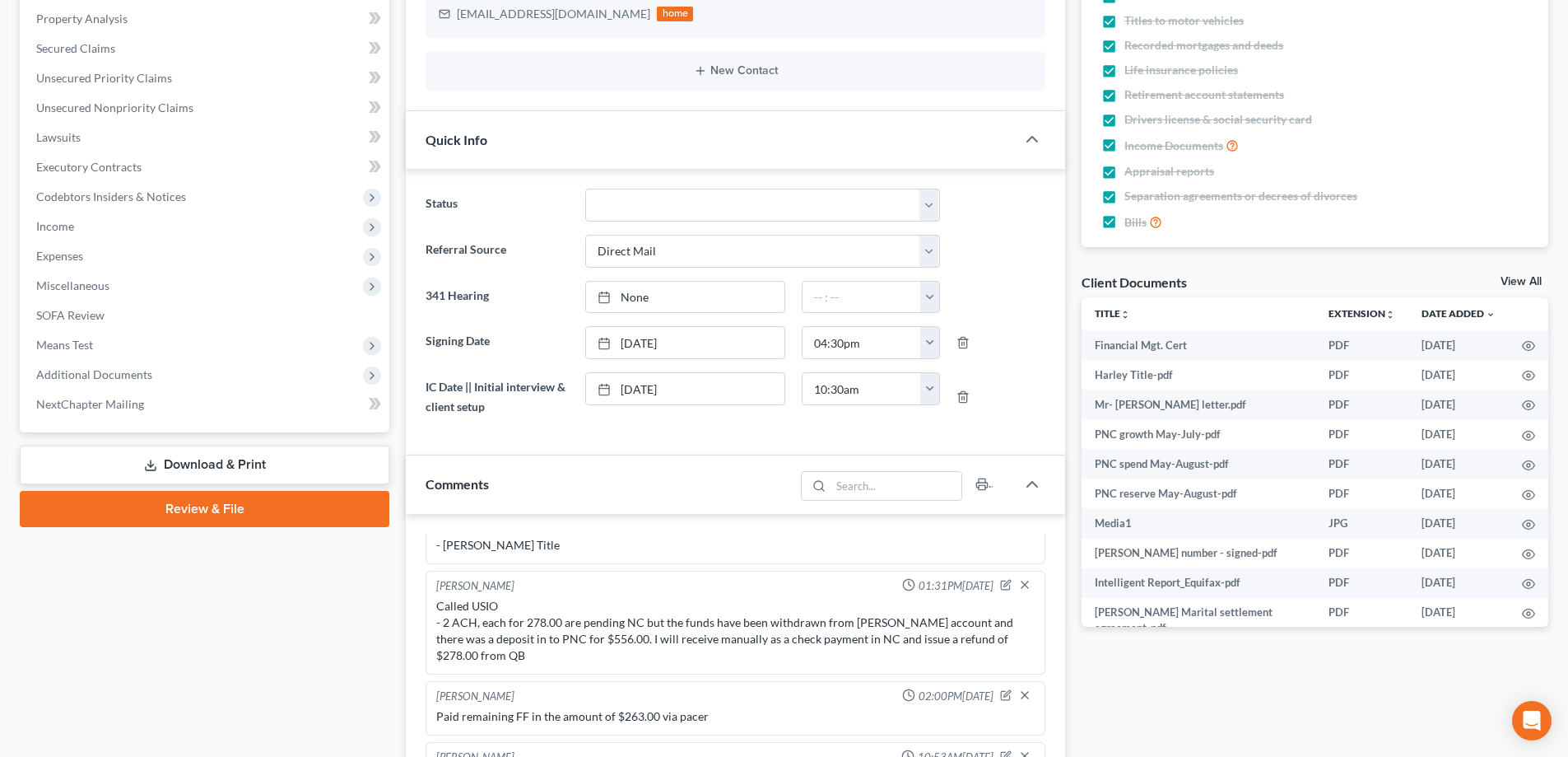
scroll to position [164, 0]
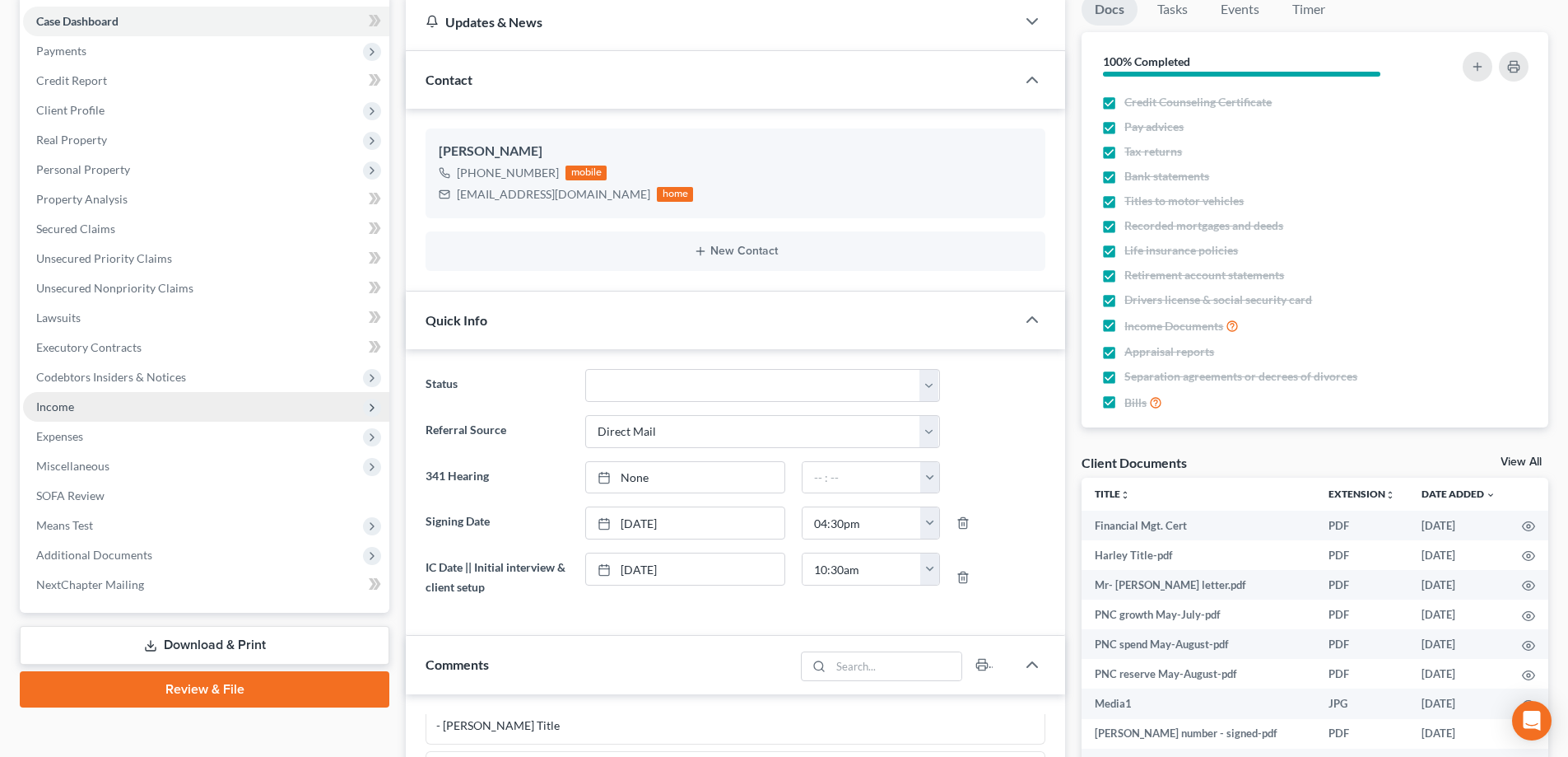
click at [98, 406] on span "Income" at bounding box center [207, 407] width 366 height 30
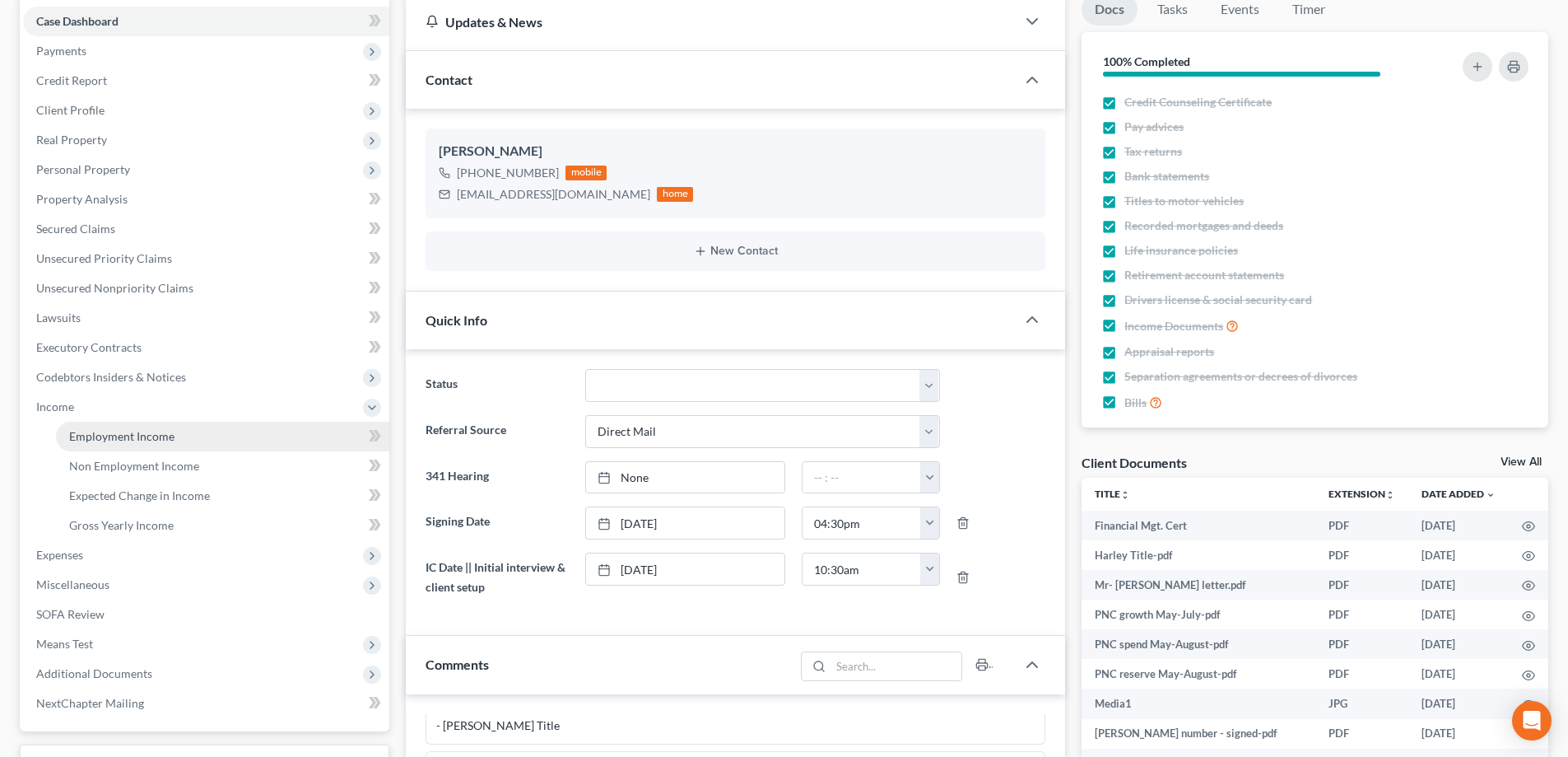
click at [107, 437] on span "Employment Income" at bounding box center [122, 436] width 105 height 14
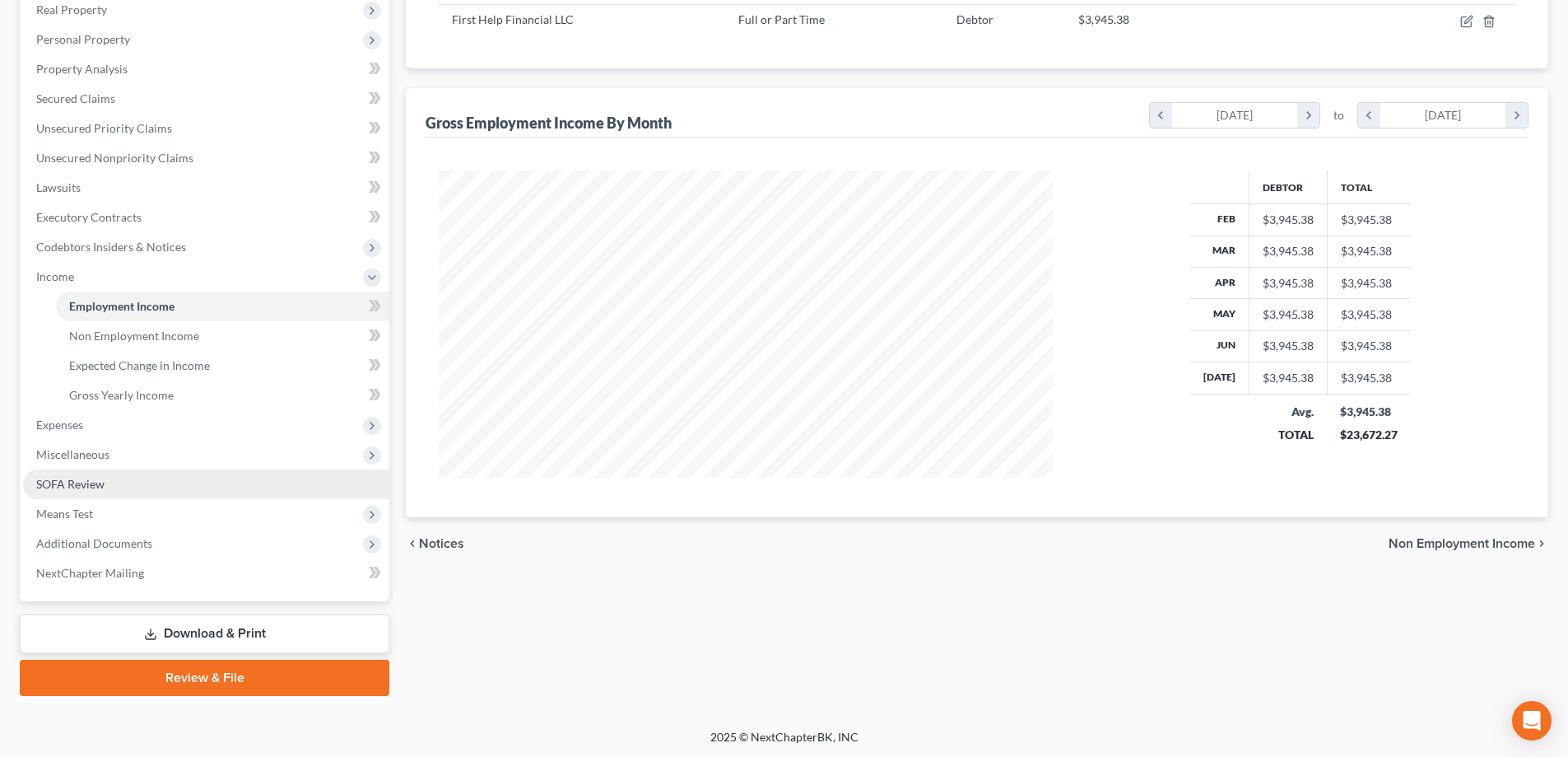
scroll to position [297, 0]
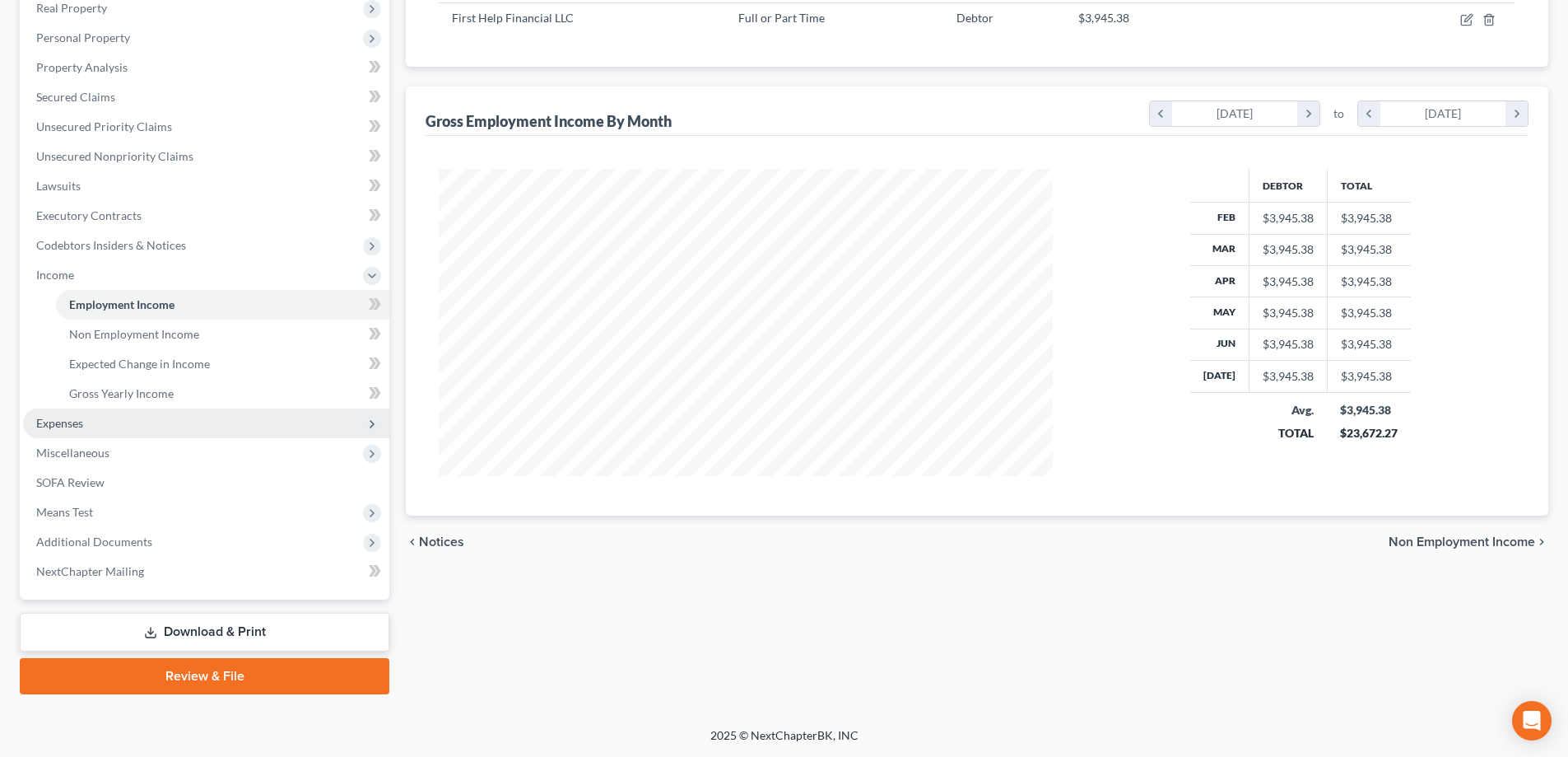
click at [112, 422] on span "Expenses" at bounding box center [207, 424] width 366 height 30
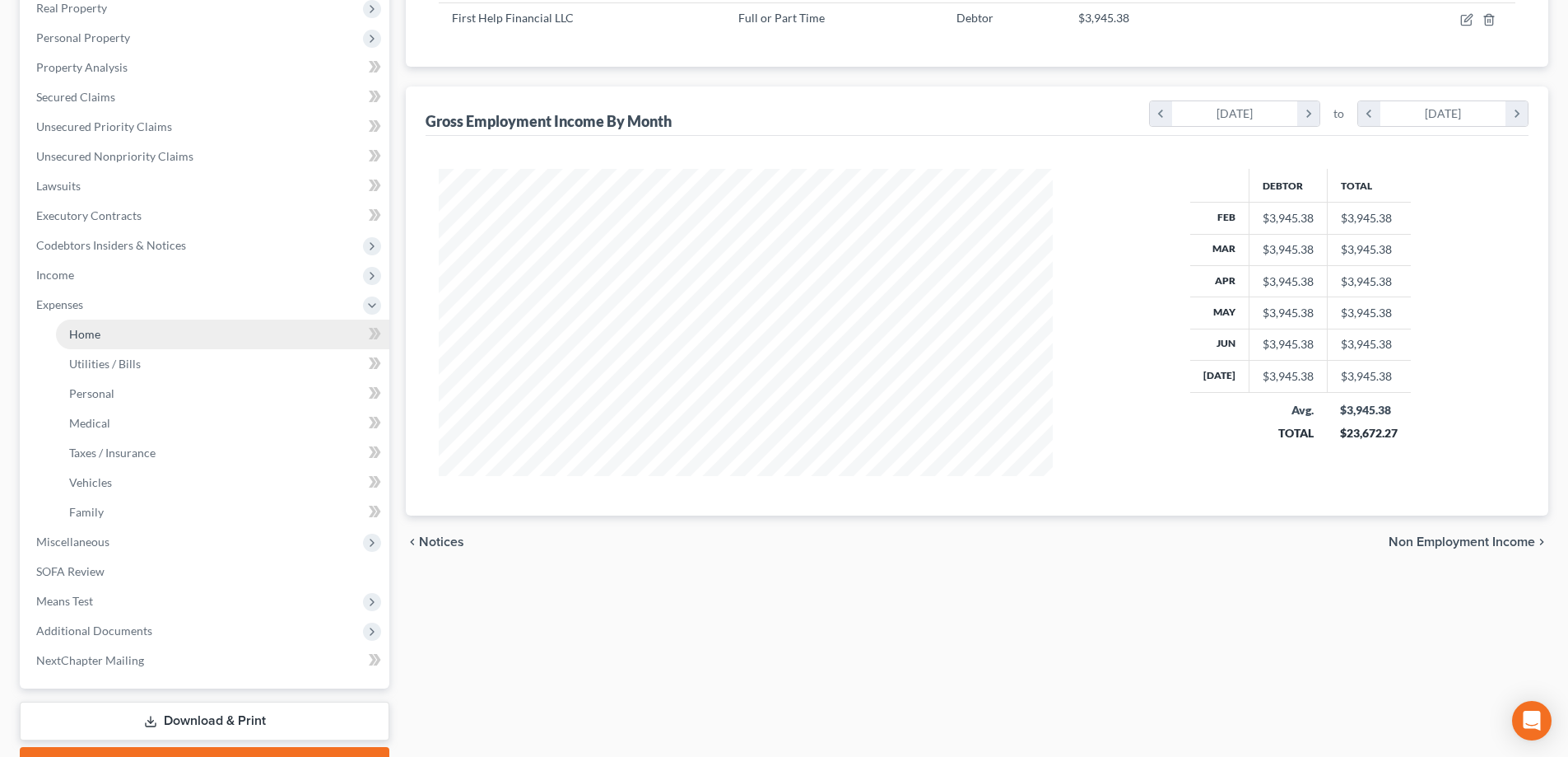
click at [129, 337] on link "Home" at bounding box center [223, 334] width 333 height 30
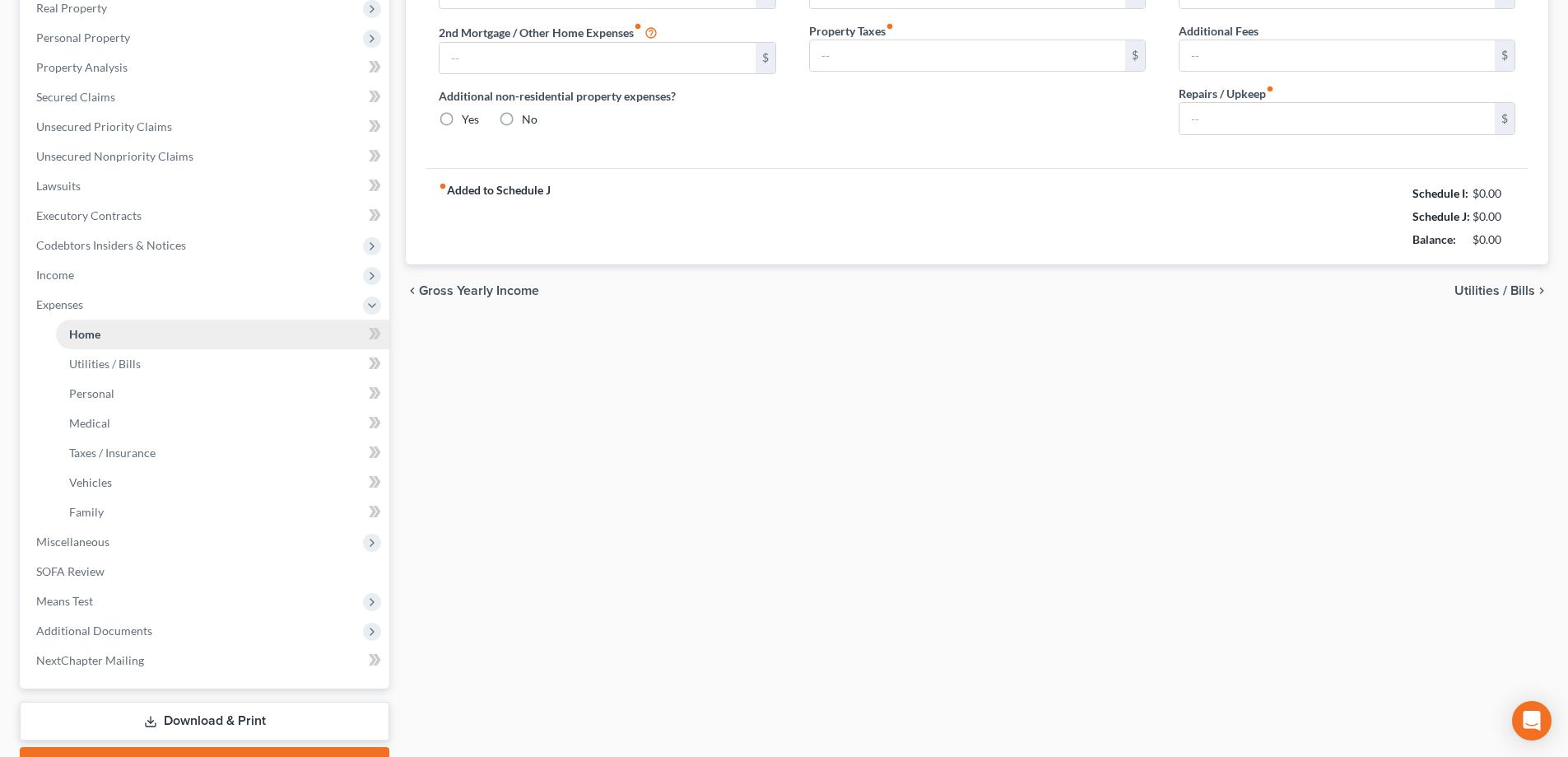
type input "839.19"
type input "0.00"
radio input "true"
type input "0.00"
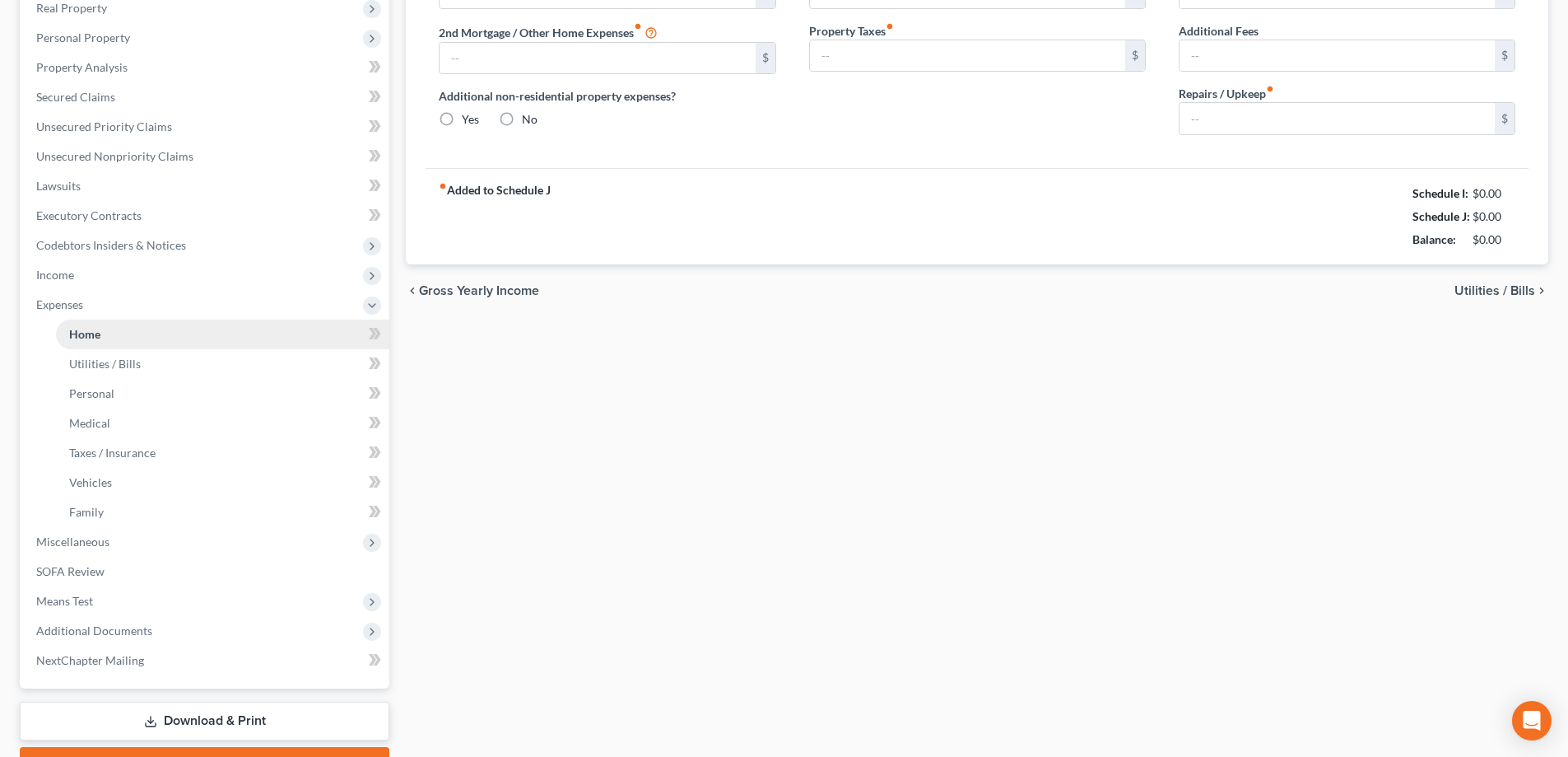
type input "0.00"
type input "250.00"
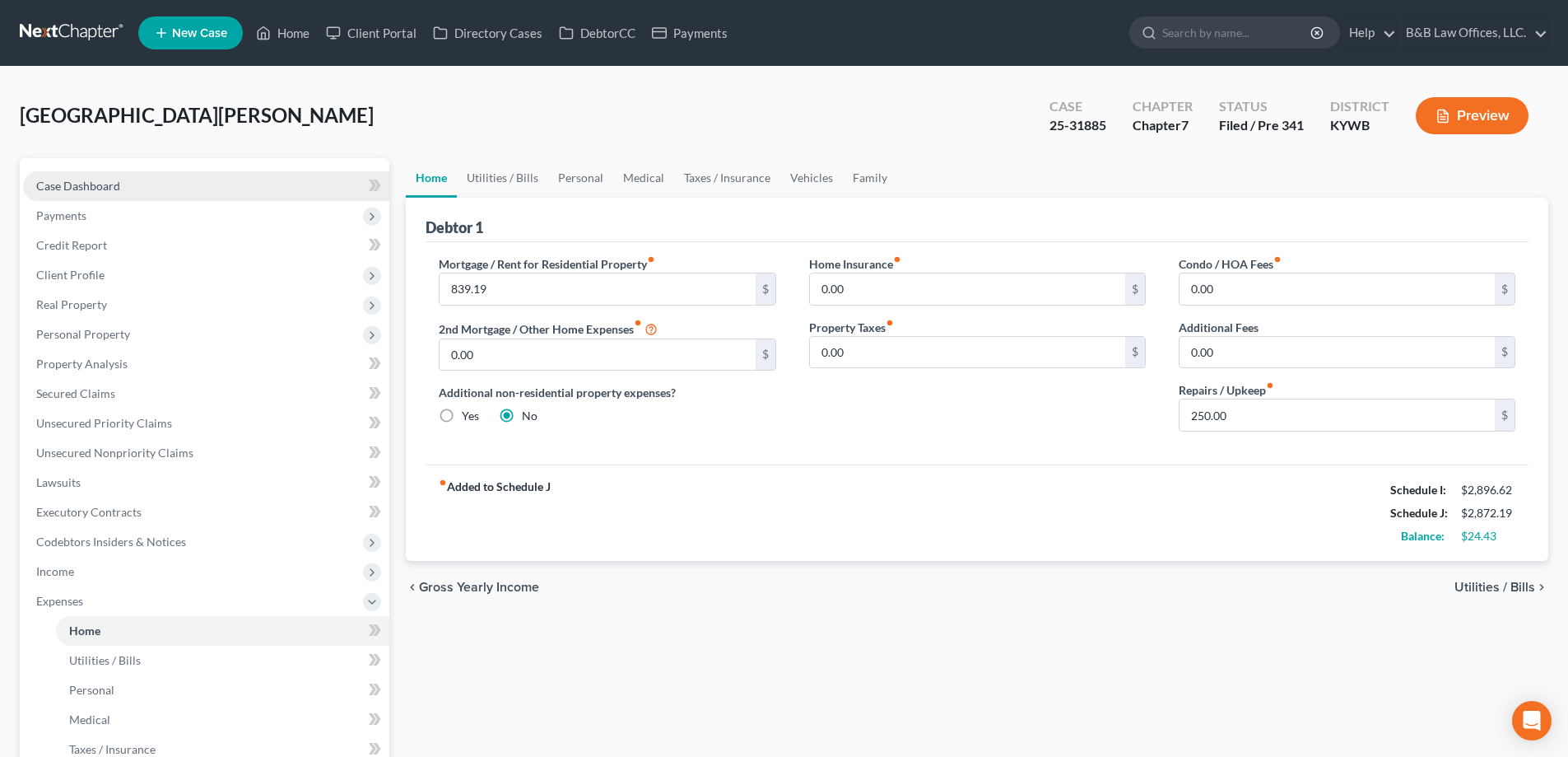
drag, startPoint x: 73, startPoint y: 179, endPoint x: 69, endPoint y: 188, distance: 9.8
click at [73, 179] on span "Case Dashboard" at bounding box center [78, 185] width 84 height 14
select select "2"
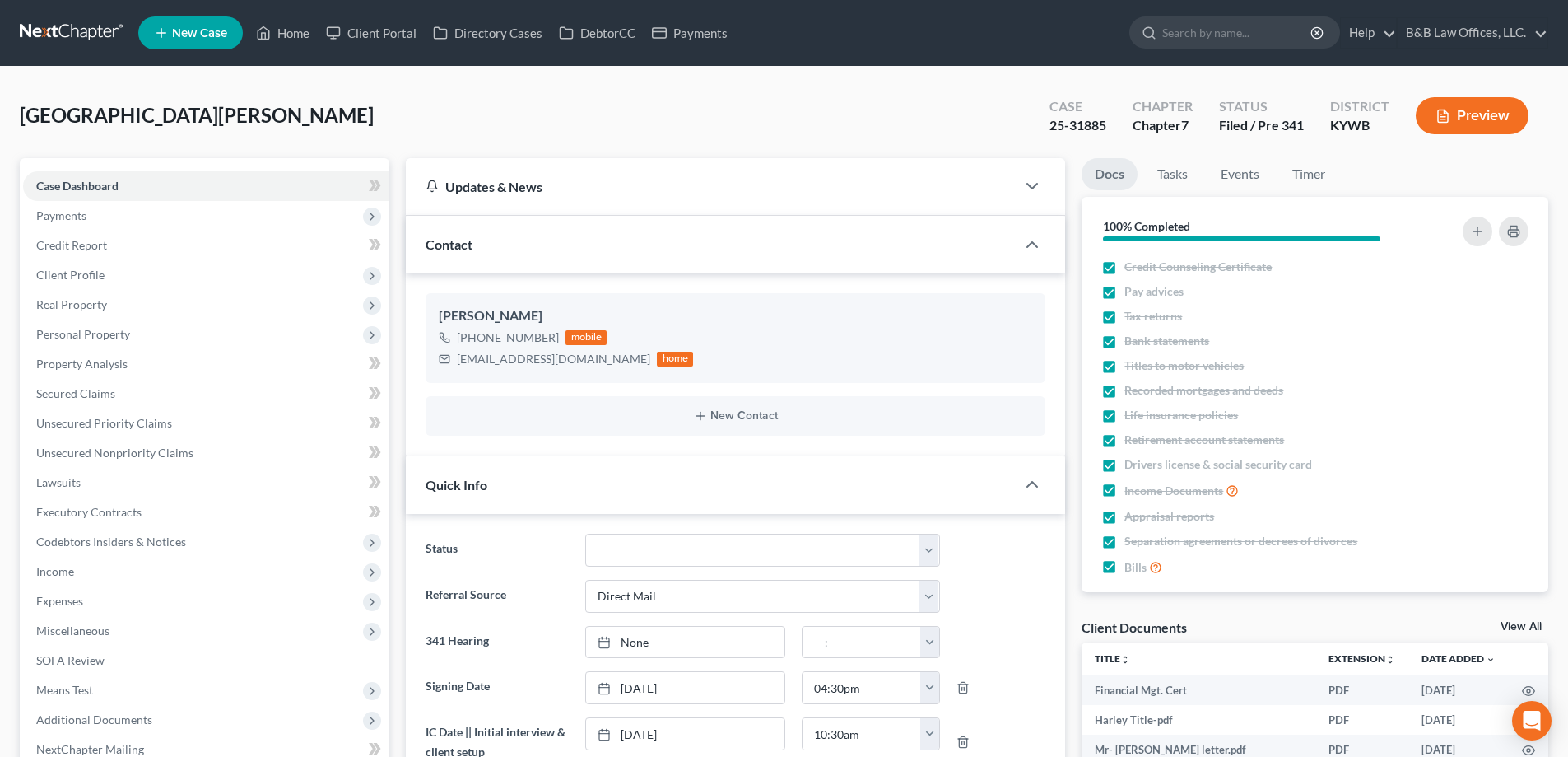
scroll to position [14083, 0]
click at [1183, 177] on link "Tasks" at bounding box center [1173, 174] width 56 height 32
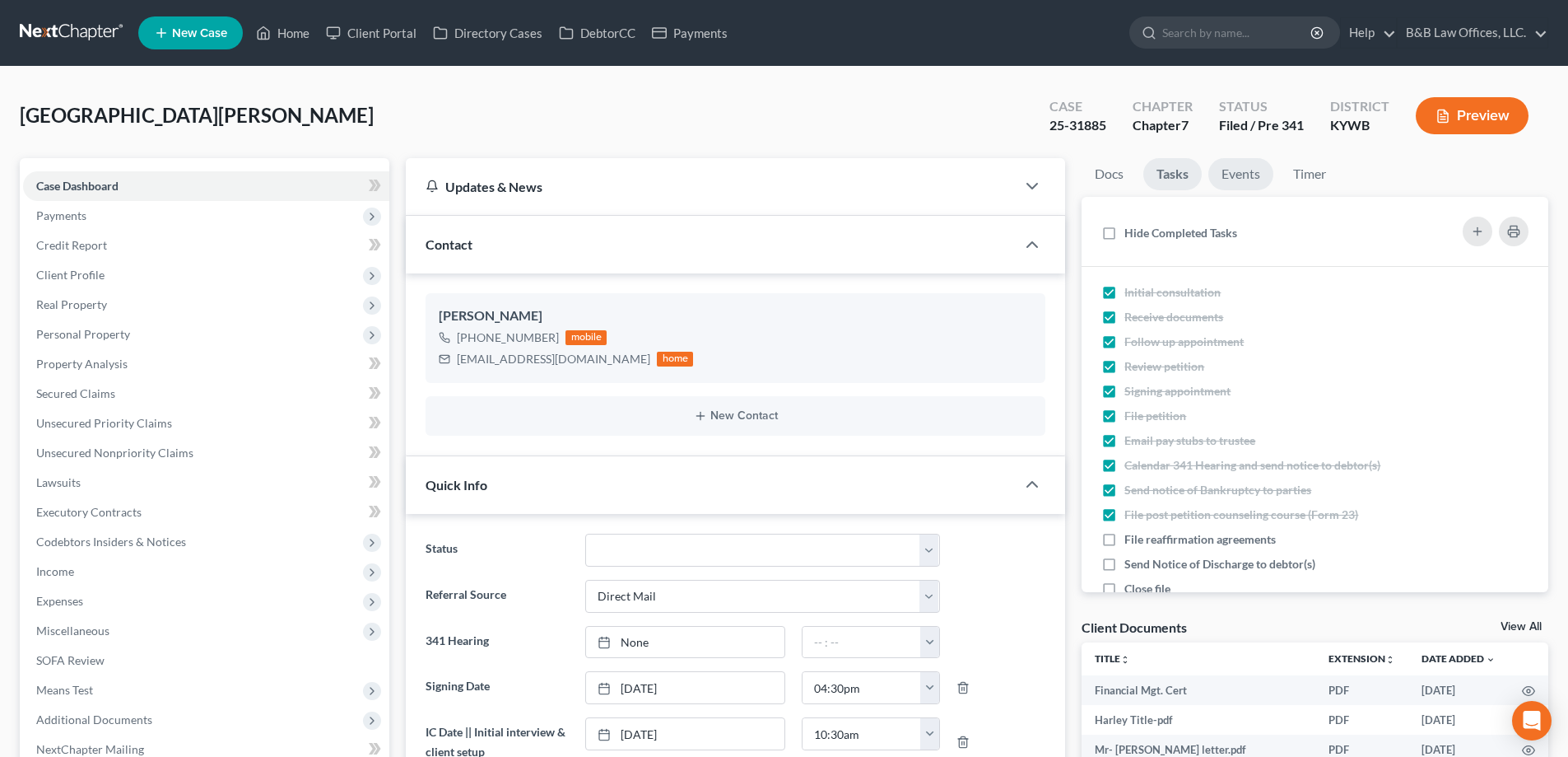
click at [1231, 177] on link "Events" at bounding box center [1240, 174] width 65 height 32
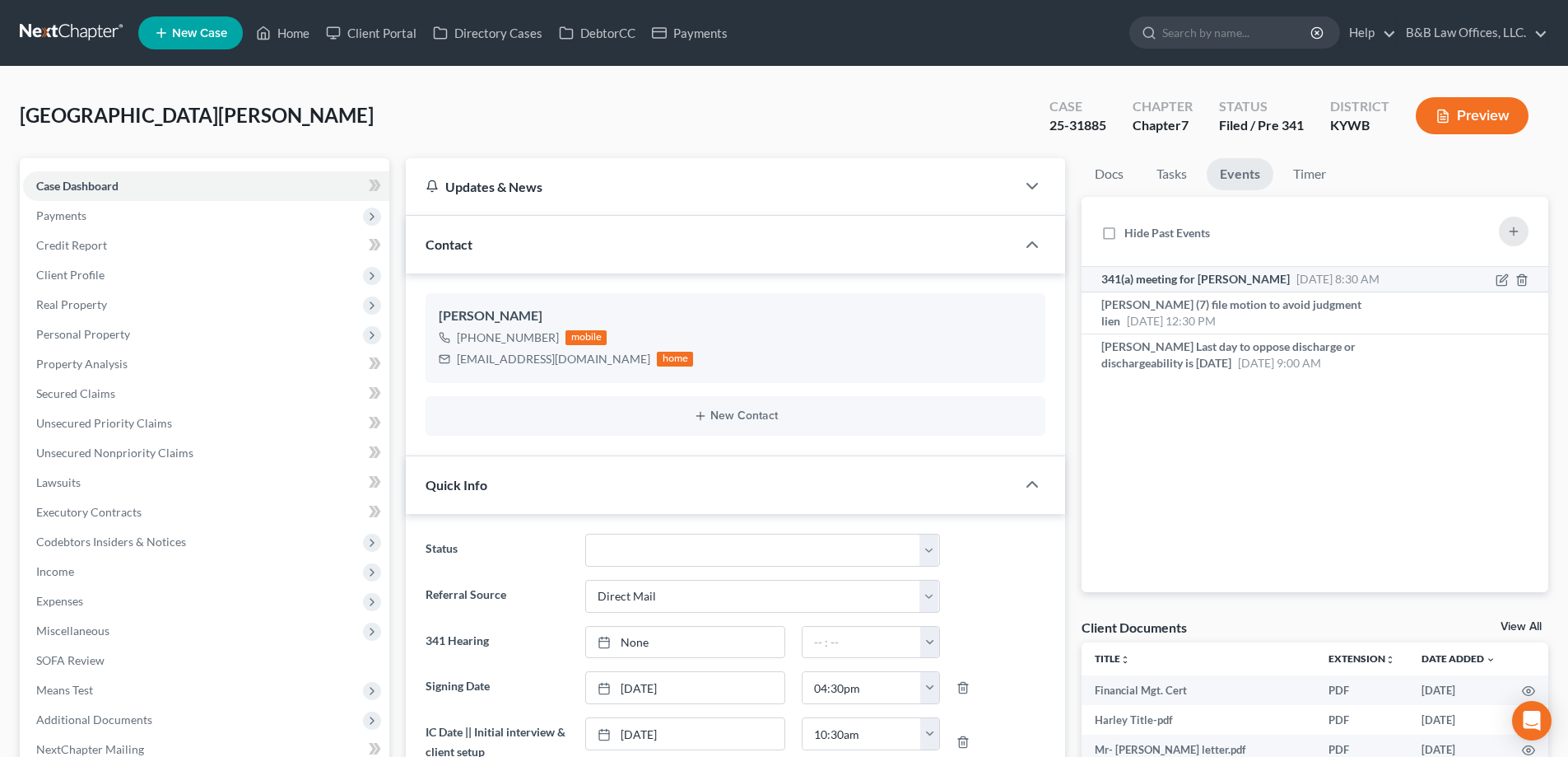
click at [1200, 283] on span "341(a) meeting for [PERSON_NAME]" at bounding box center [1195, 278] width 189 height 14
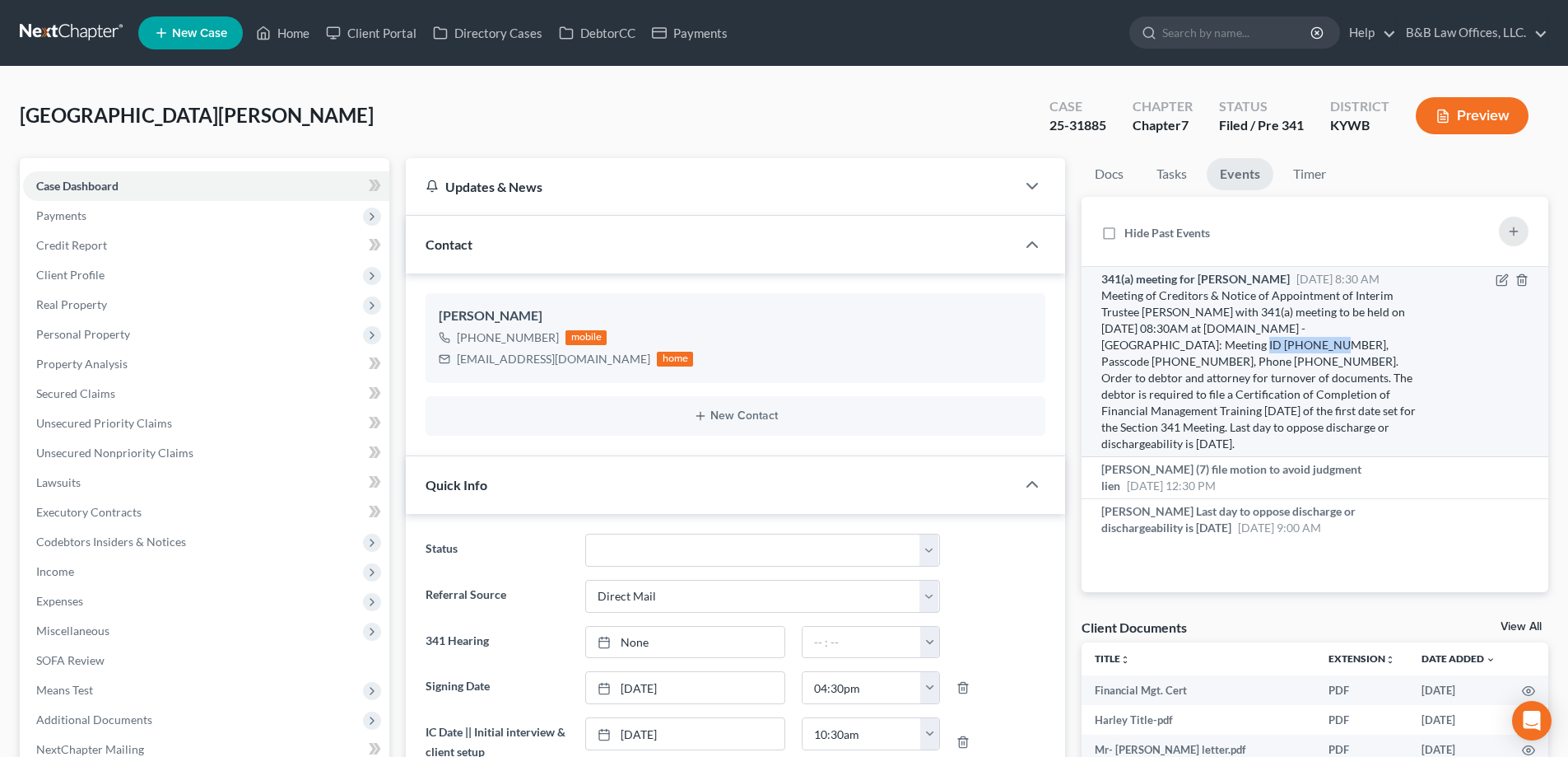
drag, startPoint x: 1392, startPoint y: 331, endPoint x: 1147, endPoint y: 345, distance: 245.4
click at [1147, 345] on div "Meeting of Creditors & Notice of Appointment of Interim Trustee [PERSON_NAME] w…" at bounding box center [1259, 369] width 316 height 164
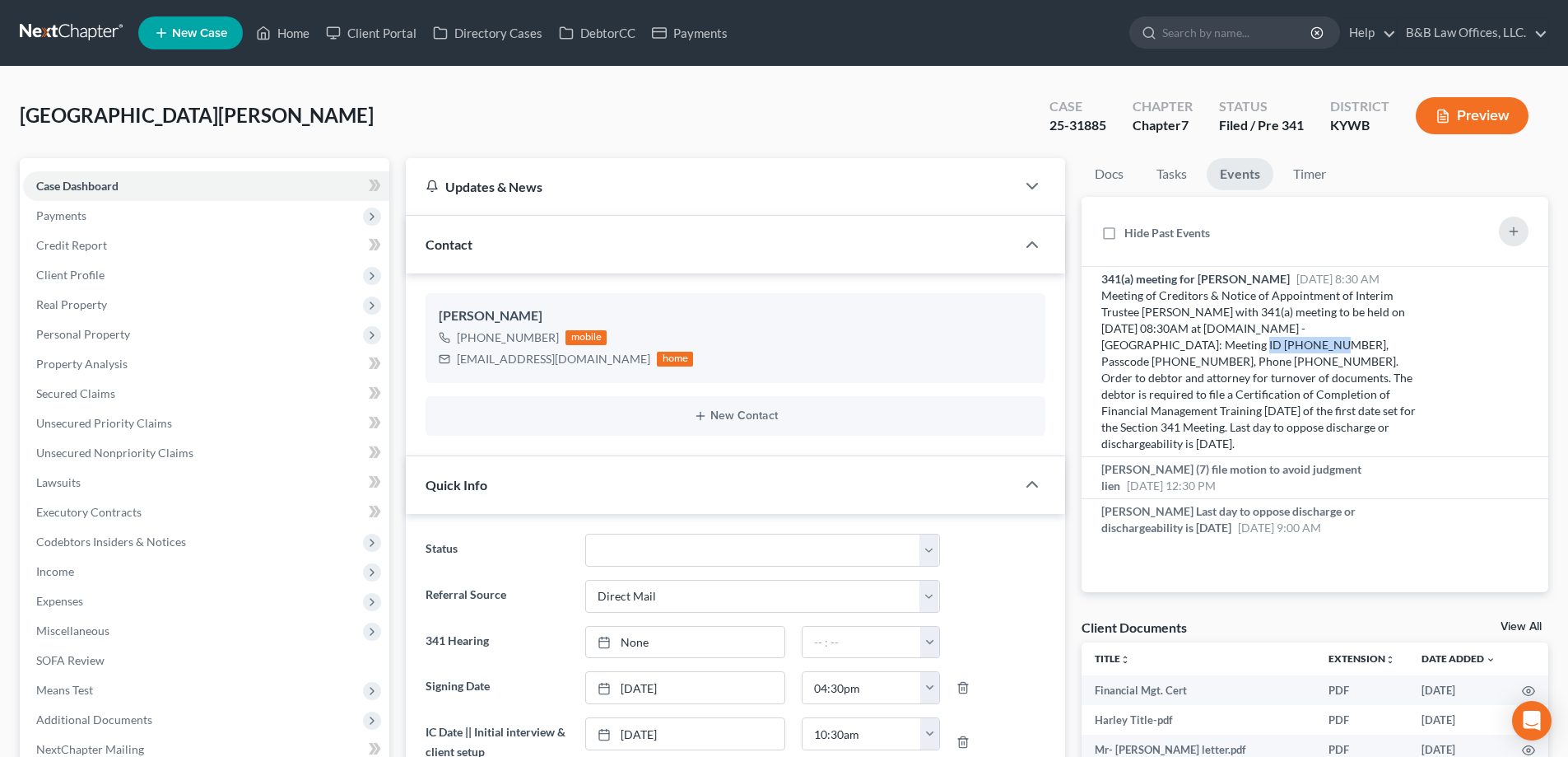
copy div "362 954 9665"
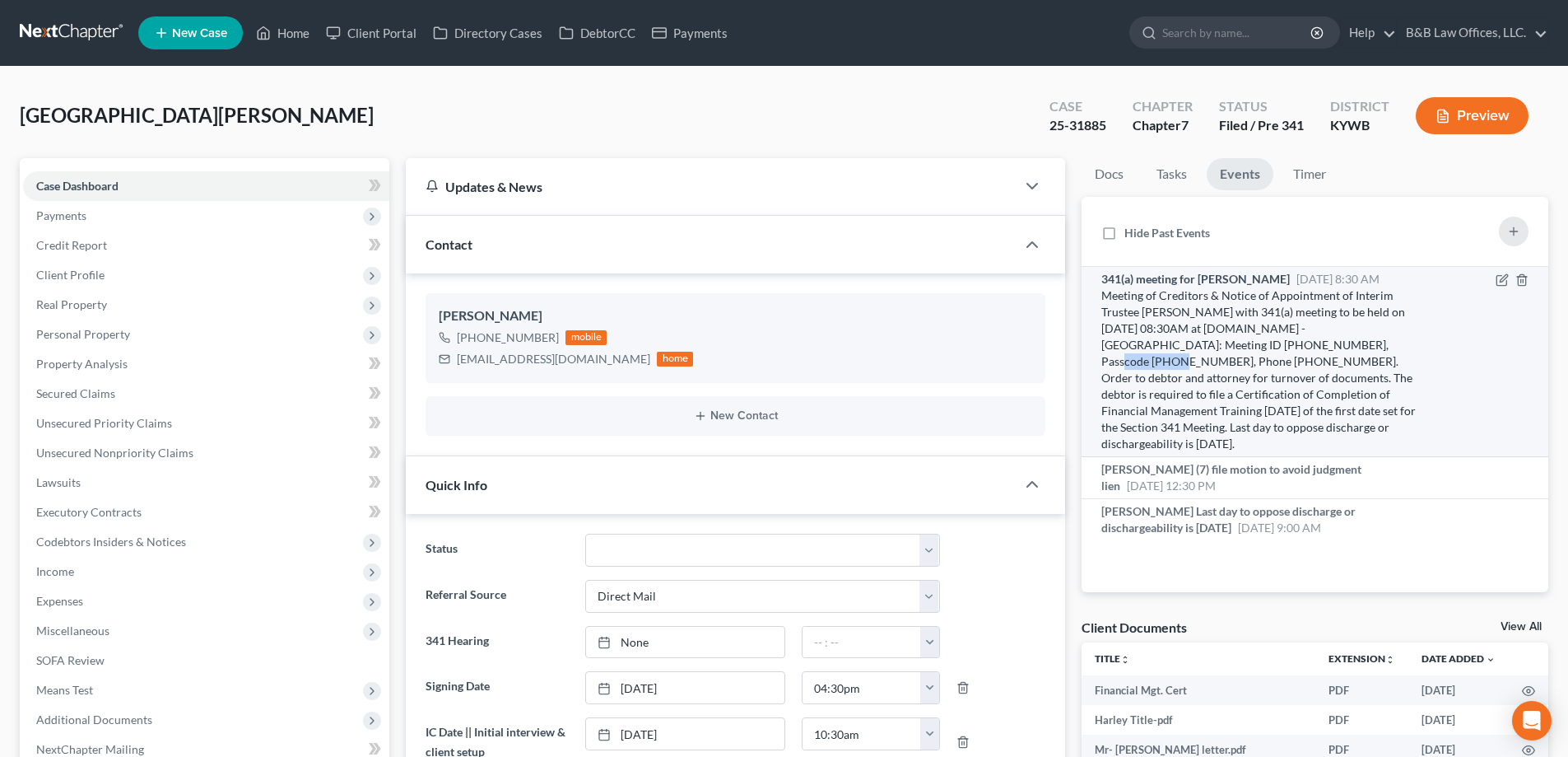
drag, startPoint x: 1205, startPoint y: 345, endPoint x: 1270, endPoint y: 346, distance: 65.0
click at [1270, 346] on div "Meeting of Creditors & Notice of Appointment of Interim Trustee [PERSON_NAME] w…" at bounding box center [1259, 369] width 316 height 164
copy div "0508437988"
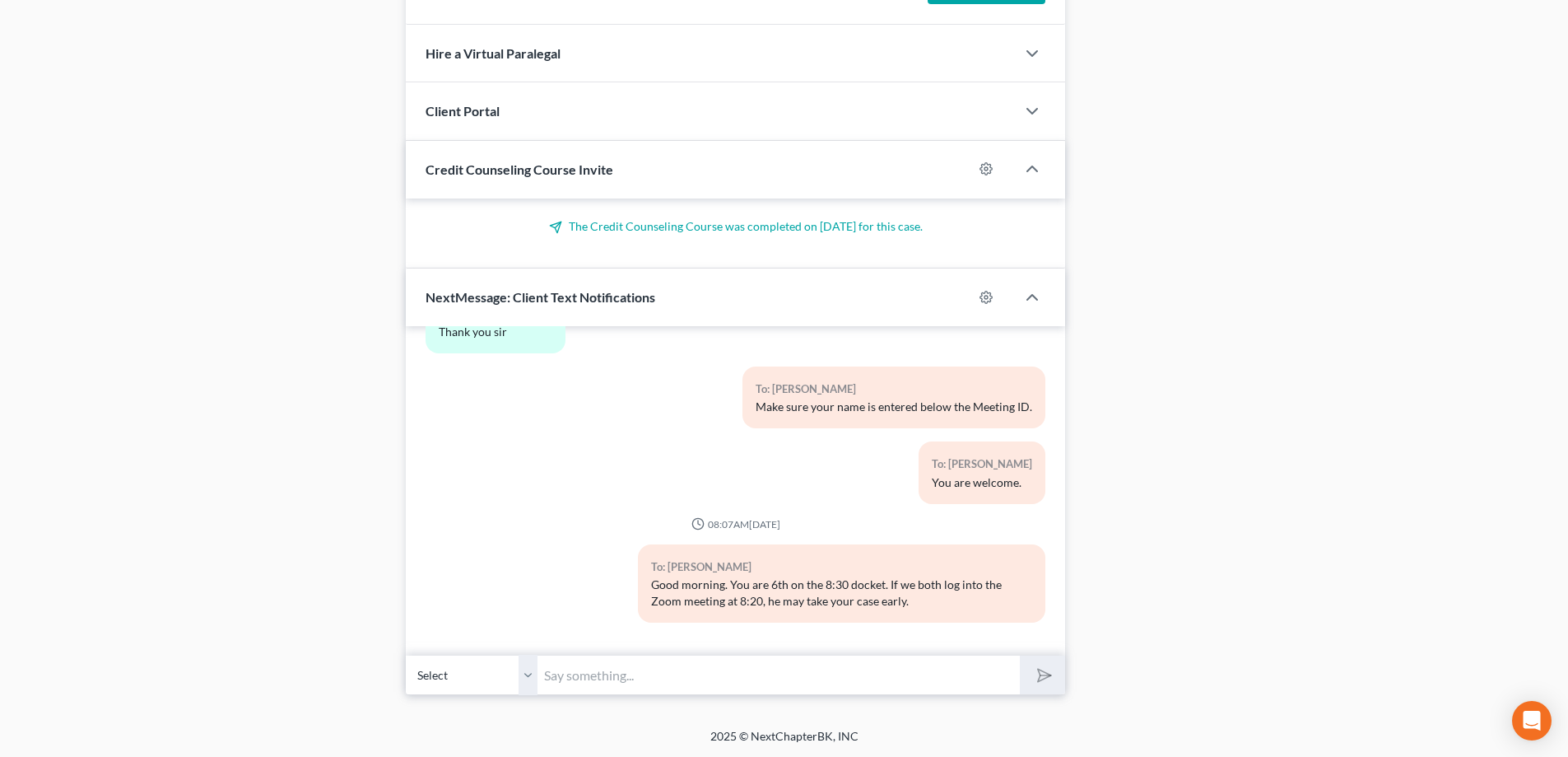
scroll to position [1259, 0]
drag, startPoint x: 588, startPoint y: 672, endPoint x: 577, endPoint y: 669, distance: 11.4
click at [584, 672] on input "text" at bounding box center [778, 673] width 483 height 40
type input "can you start your video"
click at [1020, 655] on button "submit" at bounding box center [1042, 673] width 45 height 39
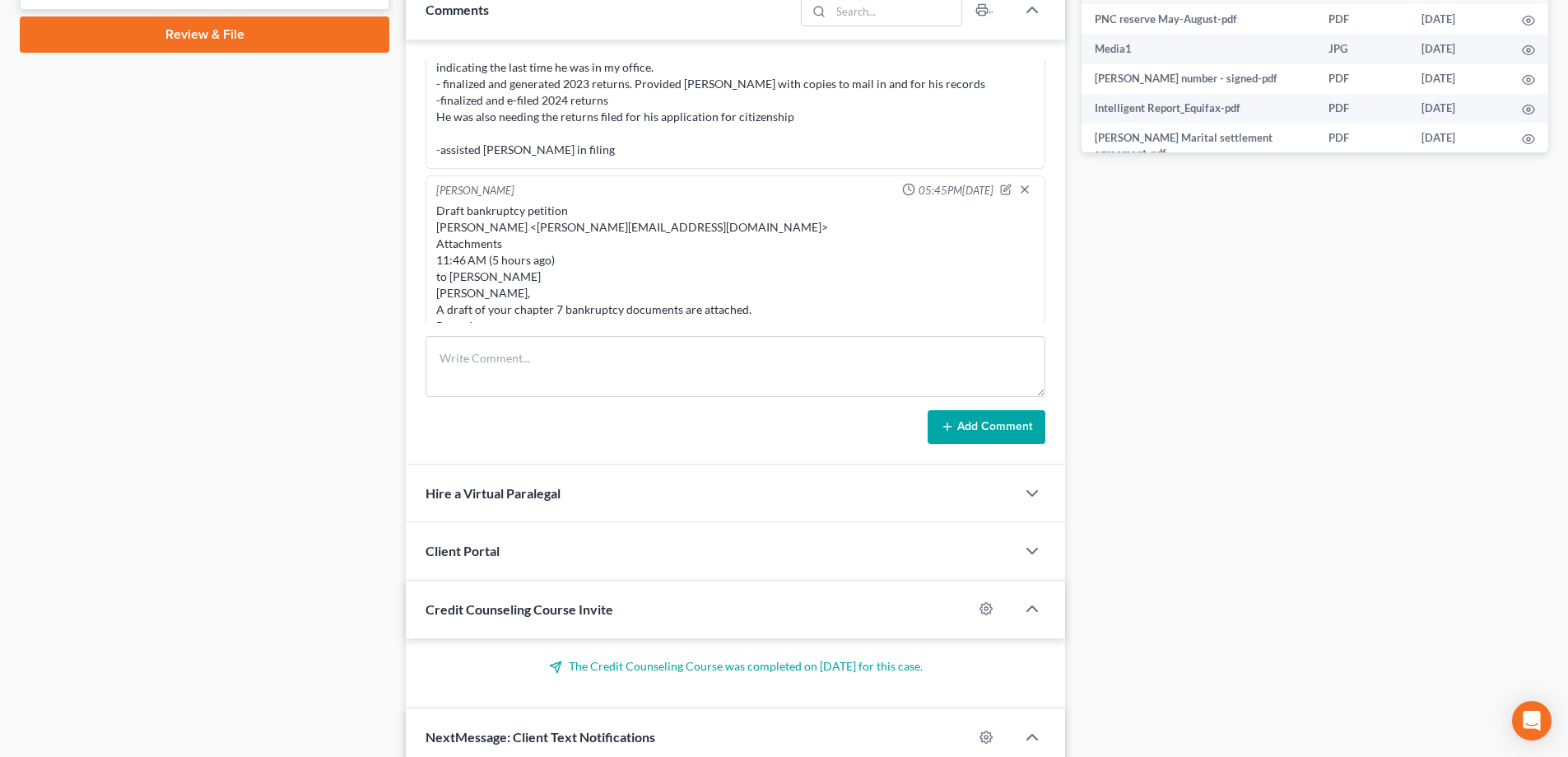
scroll to position [824, 0]
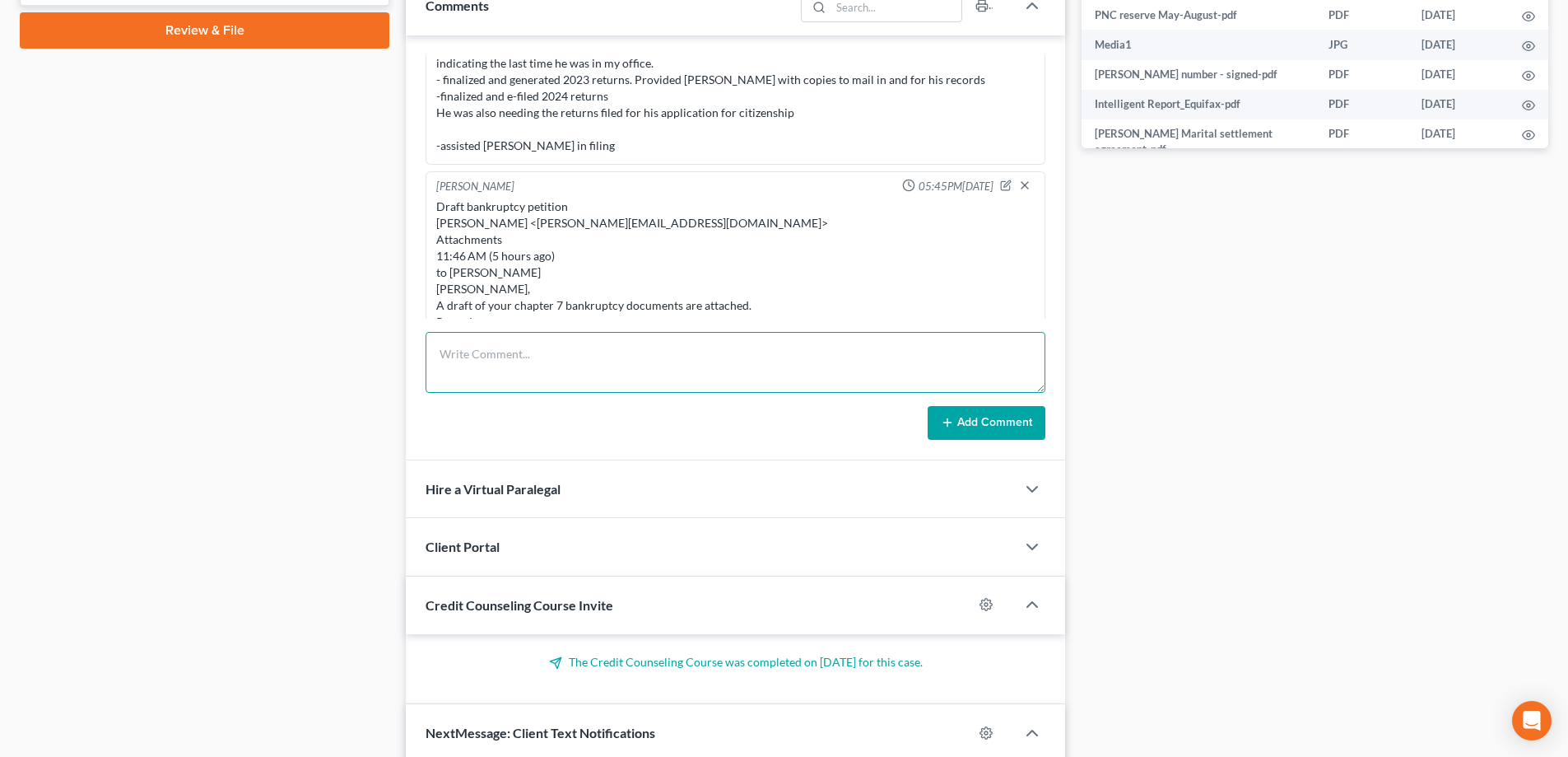
click at [480, 356] on textarea at bounding box center [735, 362] width 620 height 61
click at [653, 363] on textarea "No issues with the 341 - Nelson was laid off laid off last weekl - Mortgage is" at bounding box center [735, 362] width 620 height 61
click at [530, 377] on textarea "No issues with the 341 - Nelson was laid off laid off last week - Mortgage is" at bounding box center [735, 362] width 620 height 61
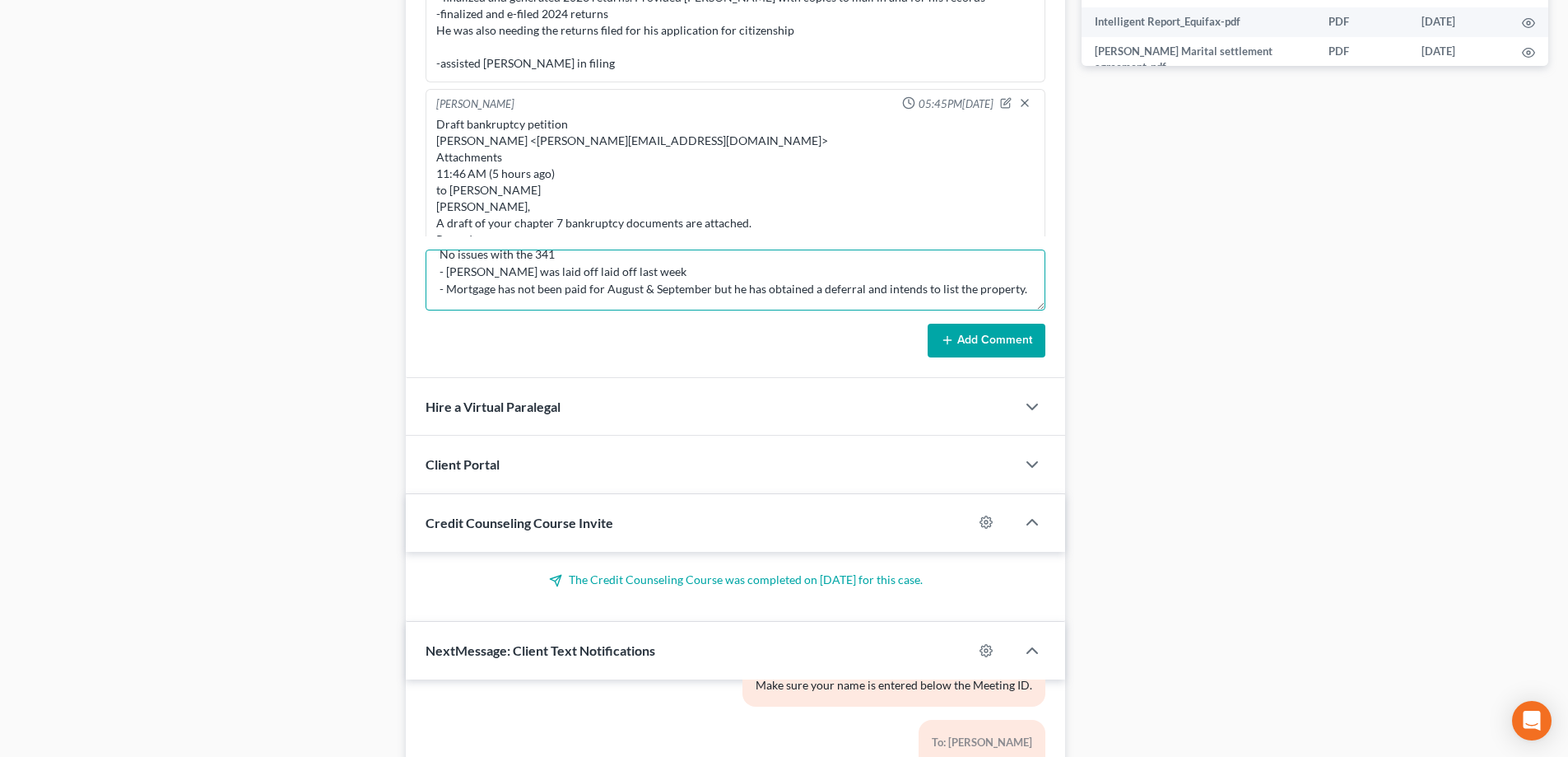
click at [1023, 290] on textarea "No issues with the 341 - Nelson was laid off laid off last week - Mortgage has …" at bounding box center [735, 280] width 620 height 61
type textarea "No issues with the 341 - Nelson was laid off laid off last week - Mortgage has …"
click at [999, 331] on button "Add Comment" at bounding box center [986, 341] width 117 height 35
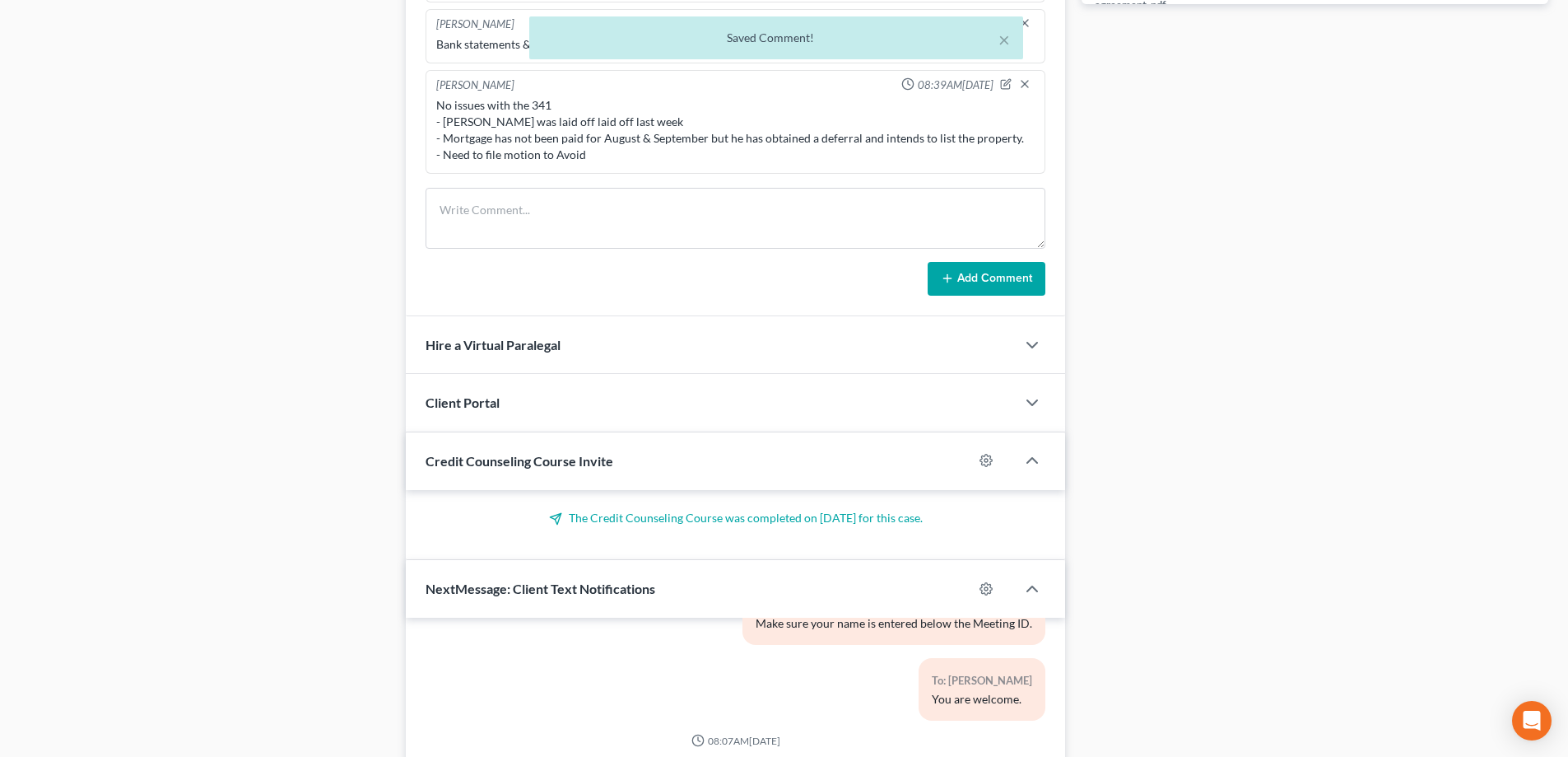
scroll to position [988, 0]
